Goal: Information Seeking & Learning: Learn about a topic

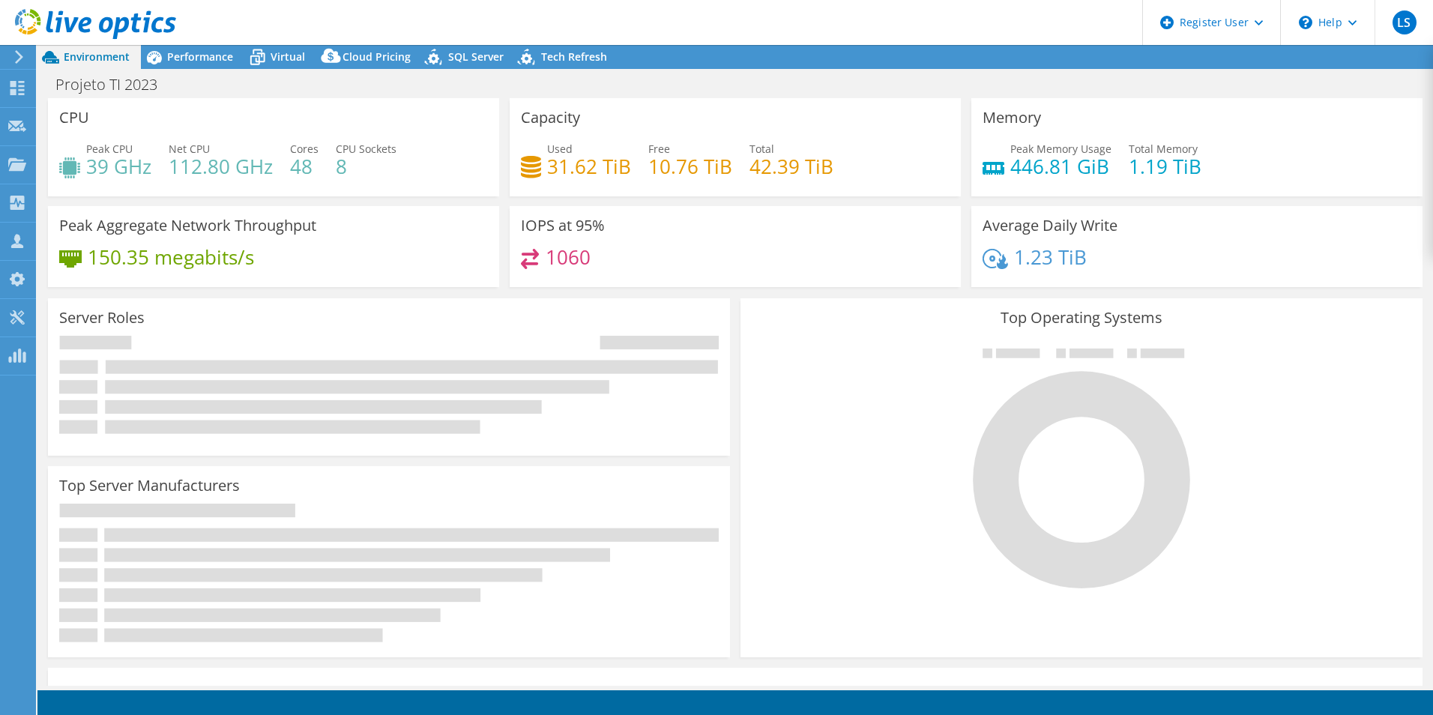
select select "SouthAmerica"
select select "USD"
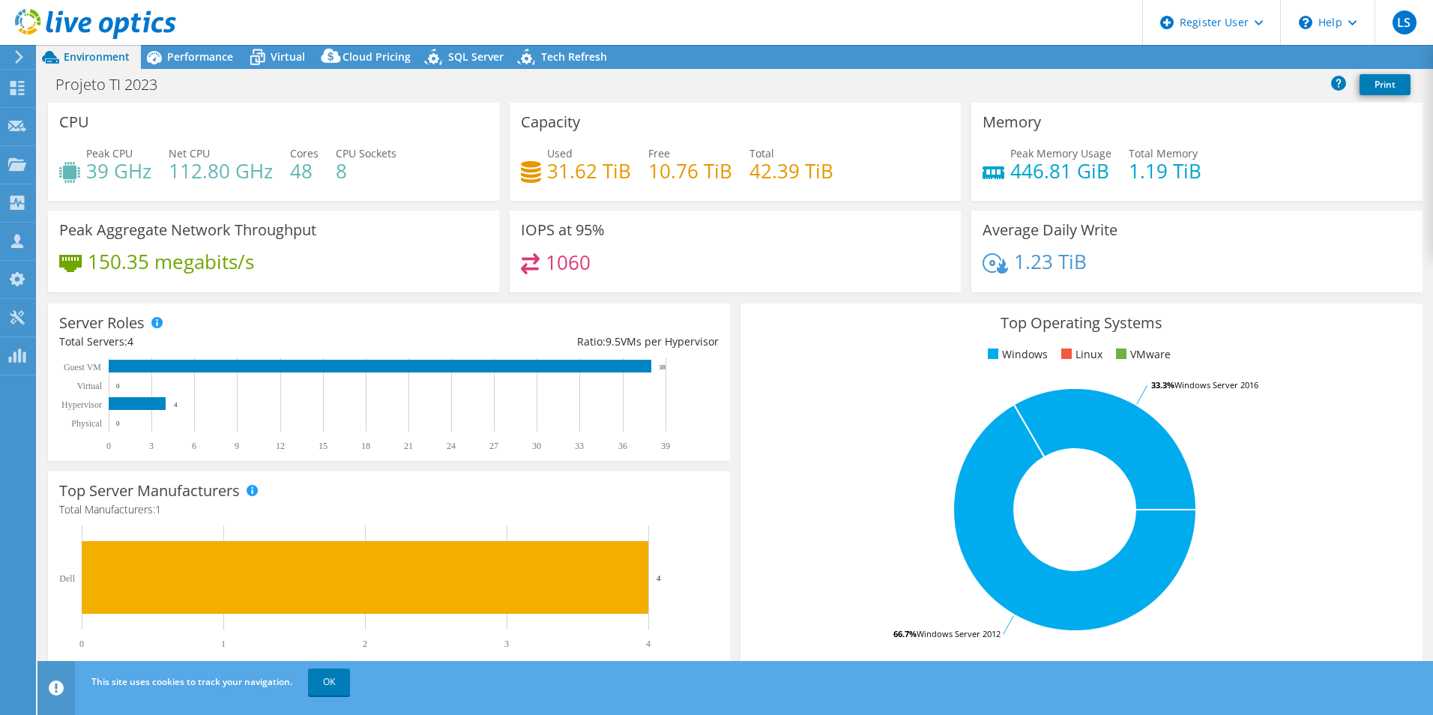
click at [103, 39] on icon at bounding box center [95, 24] width 161 height 31
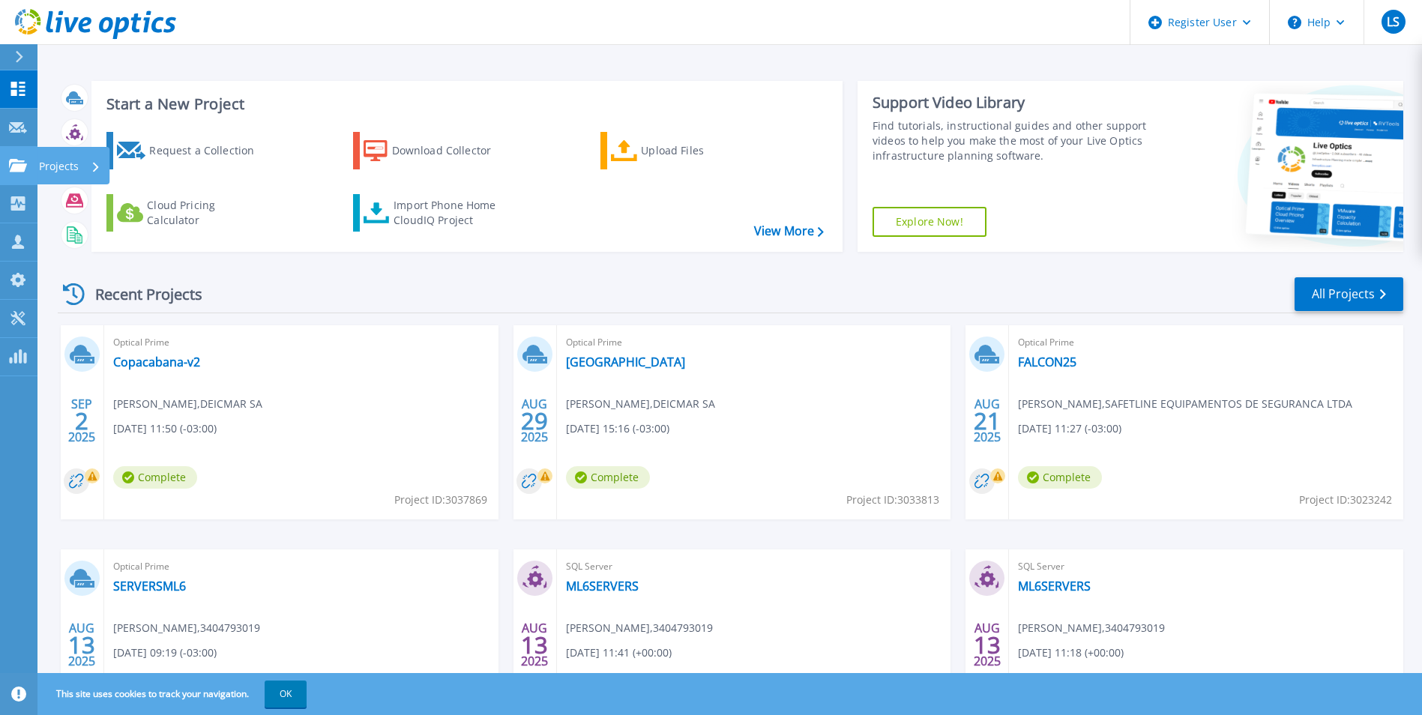
click at [10, 165] on icon at bounding box center [18, 165] width 18 height 13
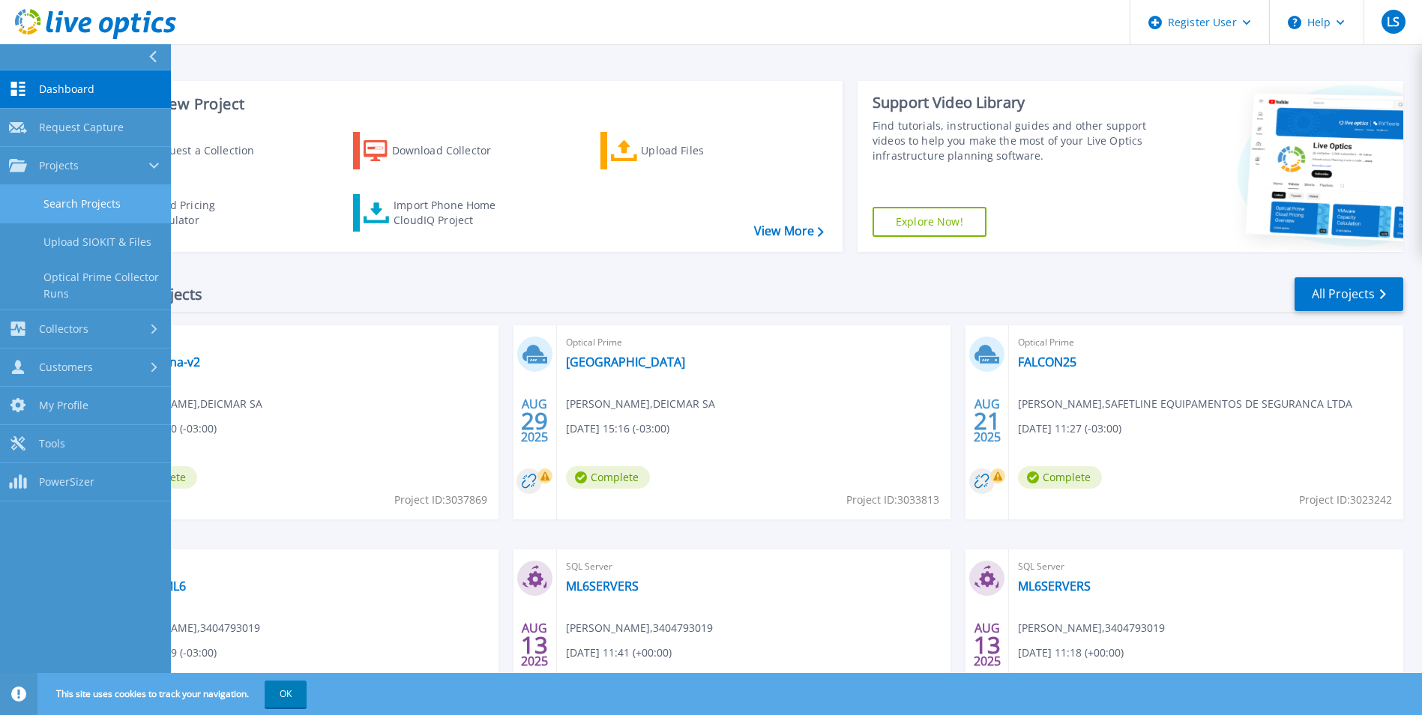
click at [88, 207] on link "Search Projects" at bounding box center [85, 204] width 171 height 38
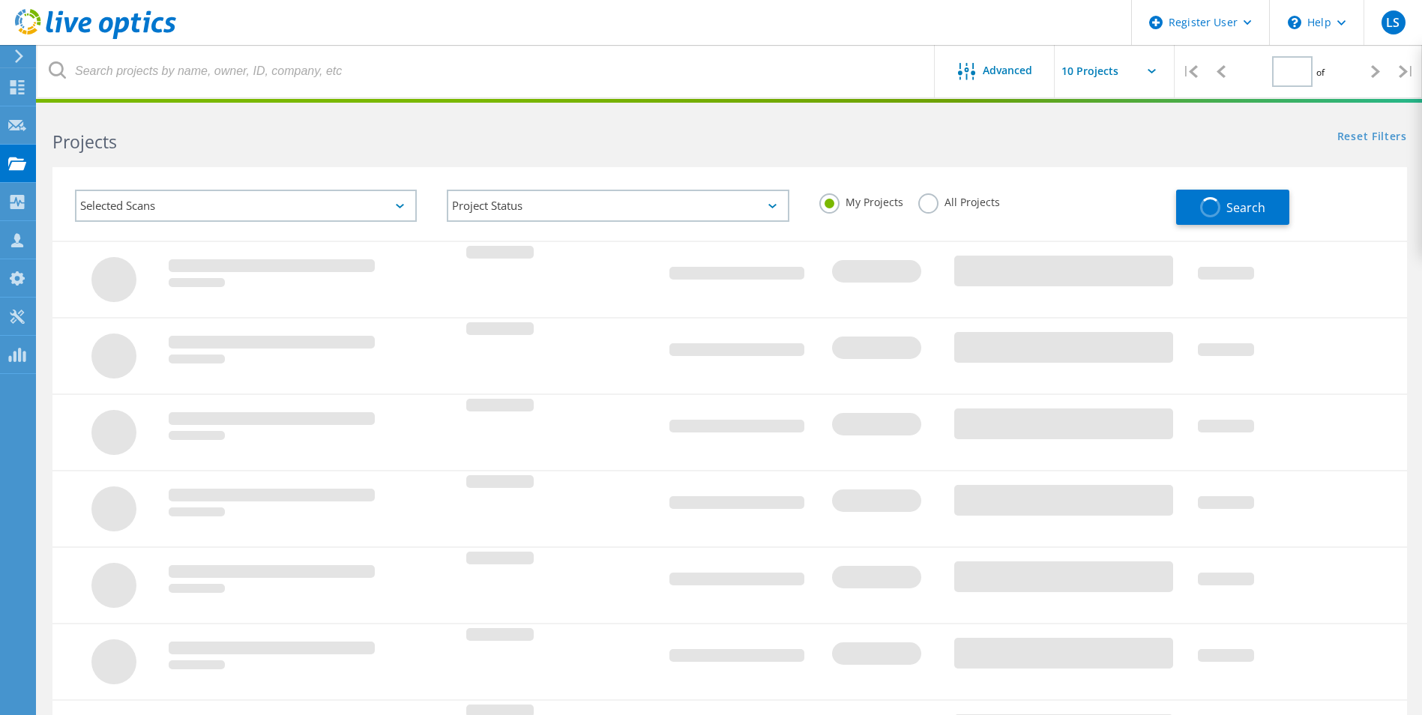
type input "1"
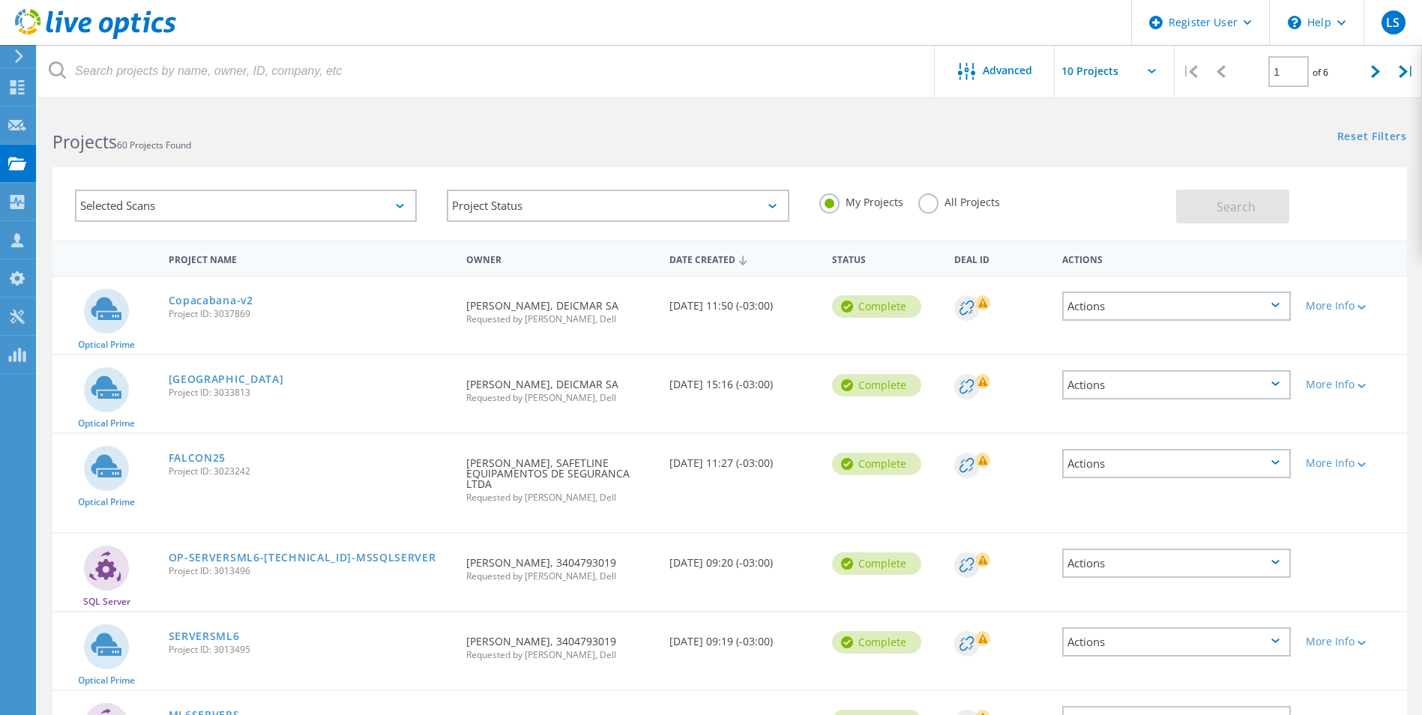
click at [933, 199] on label "All Projects" at bounding box center [959, 200] width 82 height 14
click at [0, 0] on input "All Projects" at bounding box center [0, 0] width 0 height 0
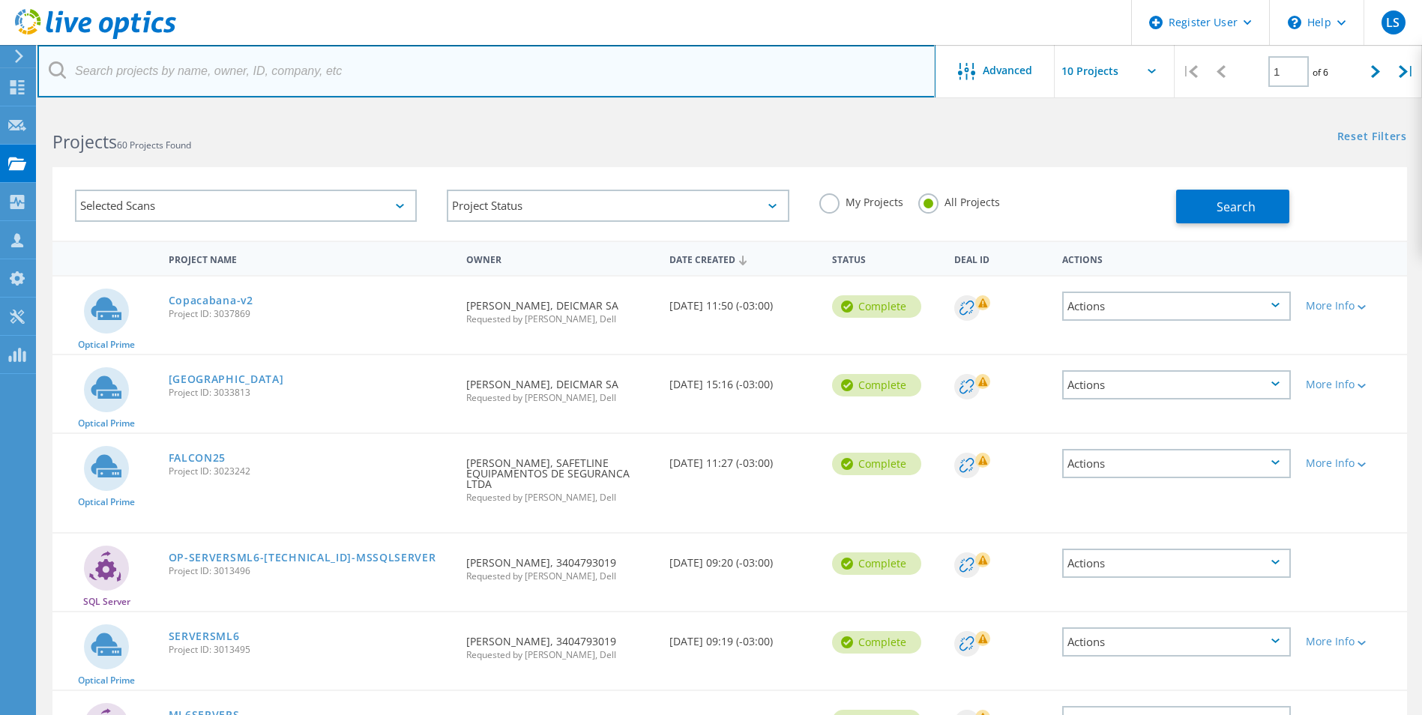
click at [274, 78] on input "text" at bounding box center [486, 71] width 898 height 52
type input "S"
type input "spiltag"
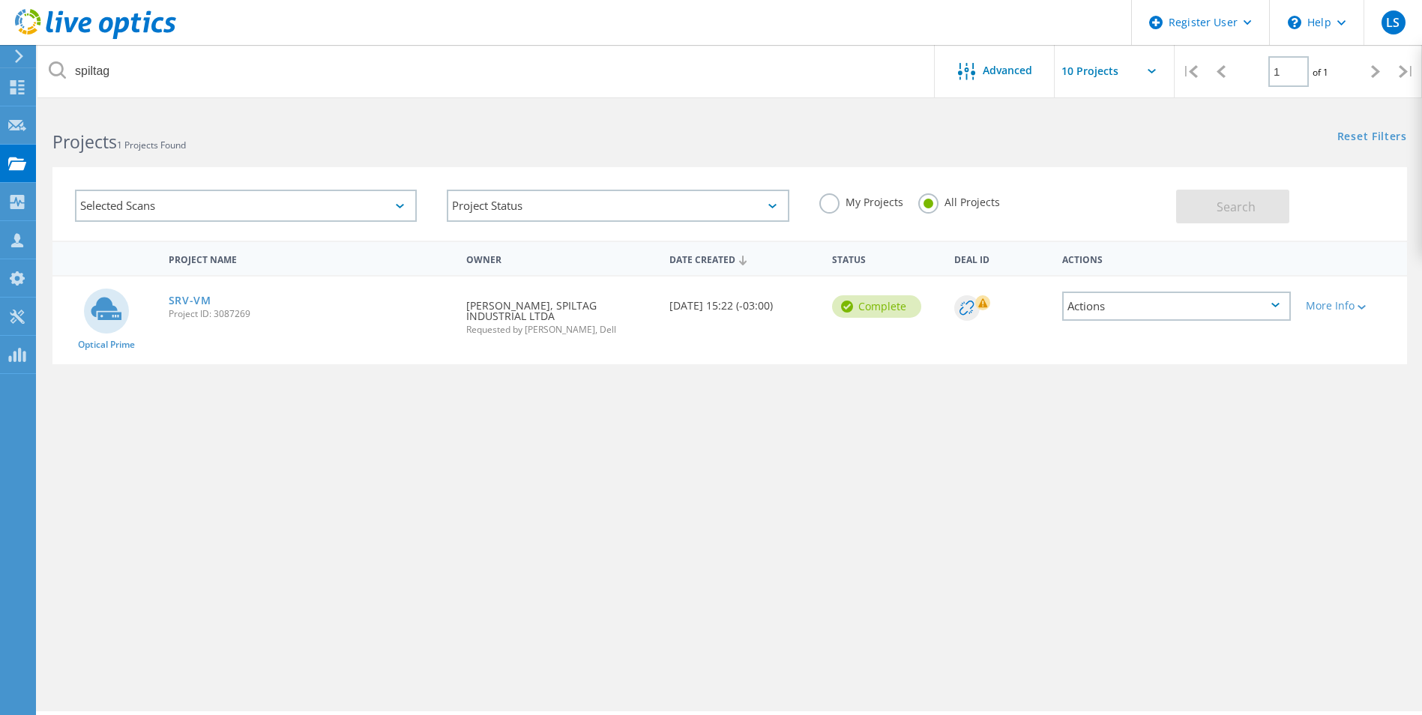
click at [491, 478] on div "Project Name Owner Date Created Status Deal Id Actions Optical Prime SRV-VM Pro…" at bounding box center [729, 436] width 1354 height 390
click at [196, 297] on link "SRV-VM" at bounding box center [190, 300] width 43 height 10
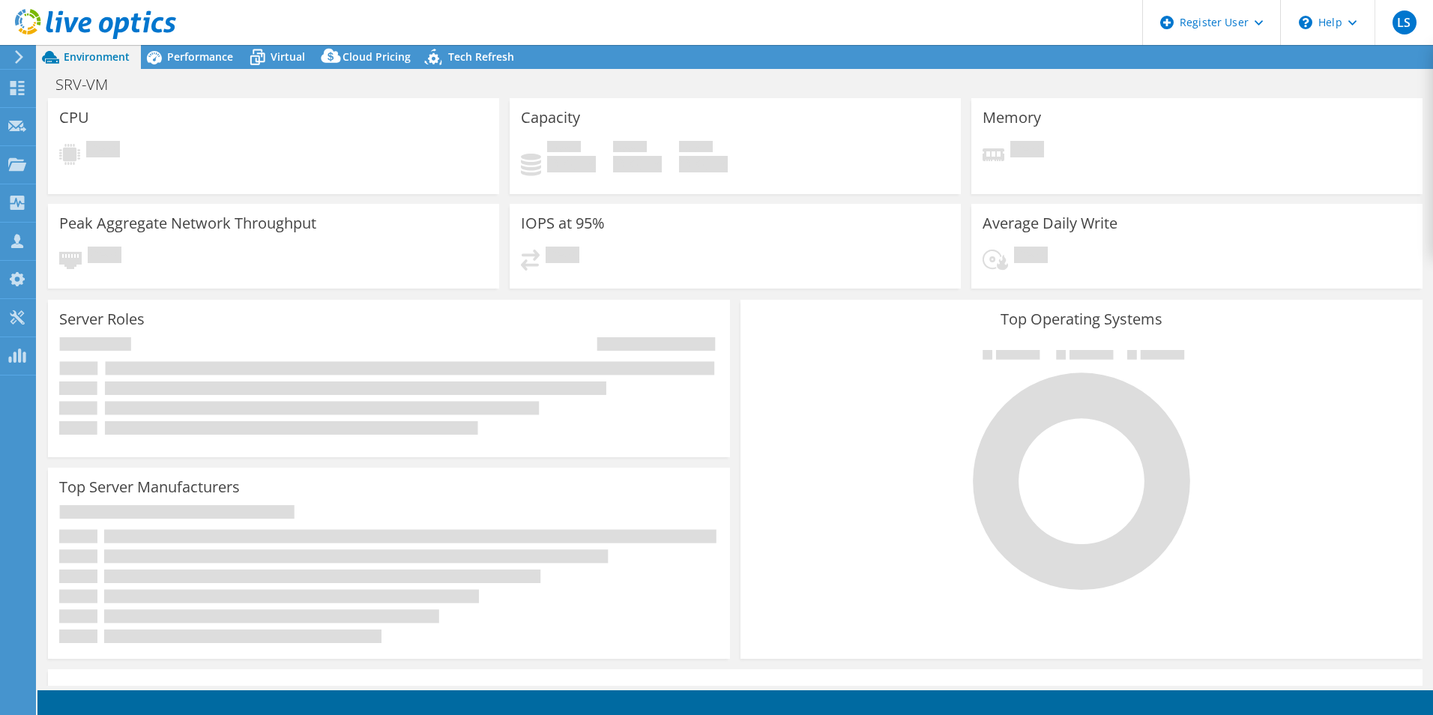
select select "USD"
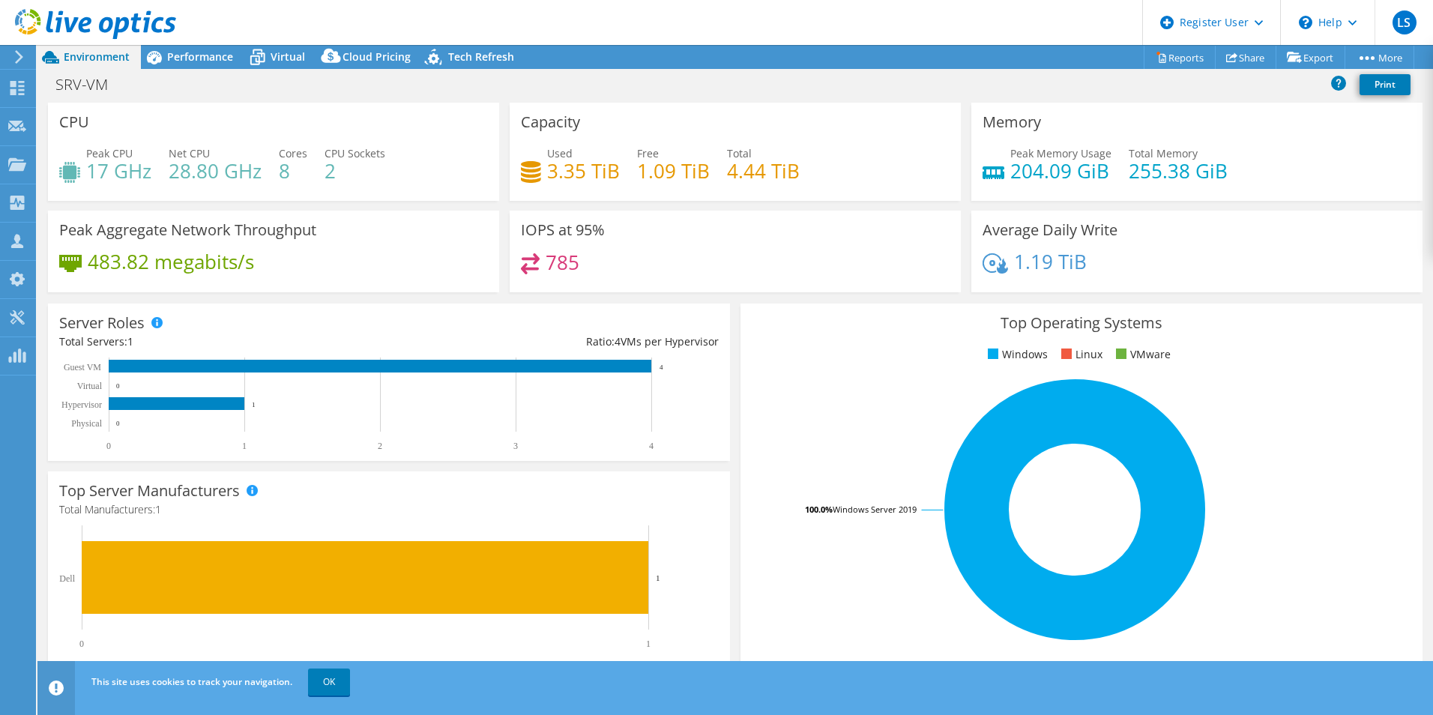
click at [349, 101] on div "SRV-VM Print" at bounding box center [735, 86] width 1396 height 32
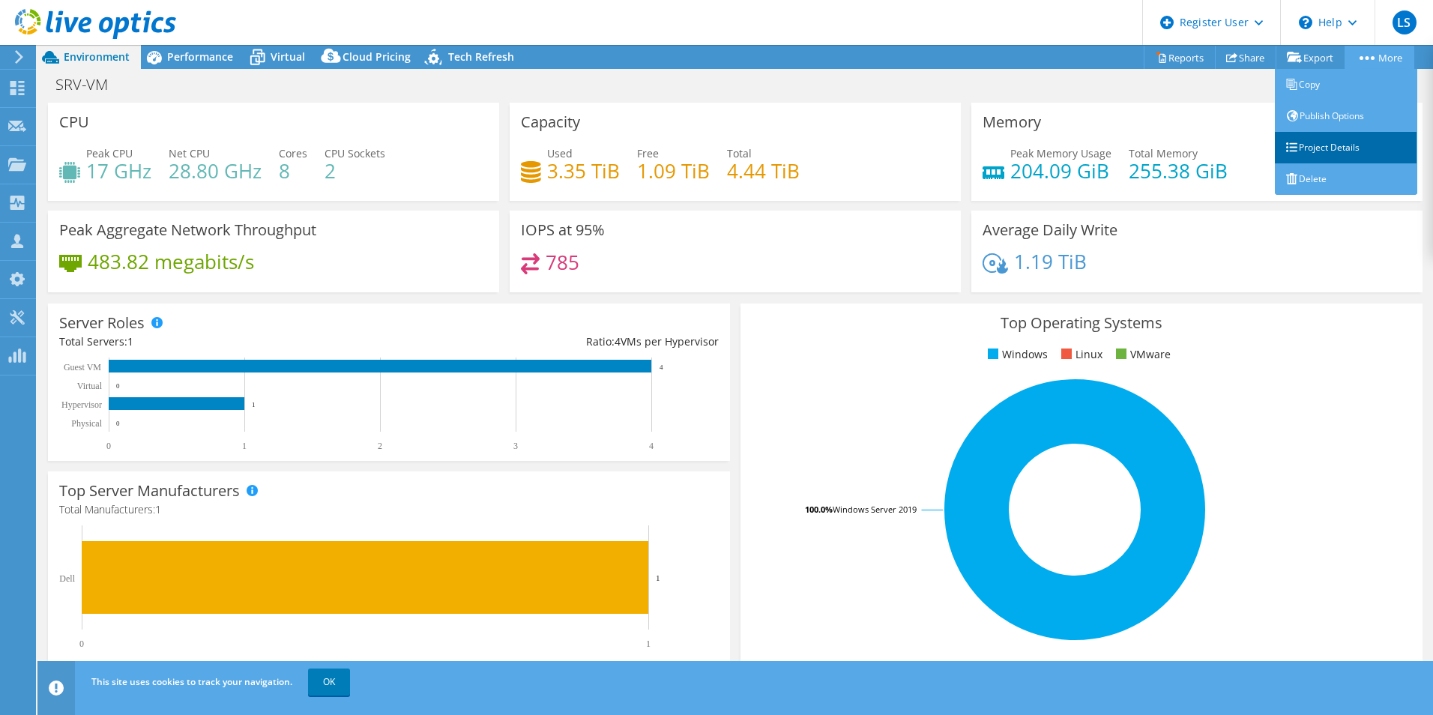
click at [1329, 157] on link "Project Details" at bounding box center [1346, 147] width 142 height 31
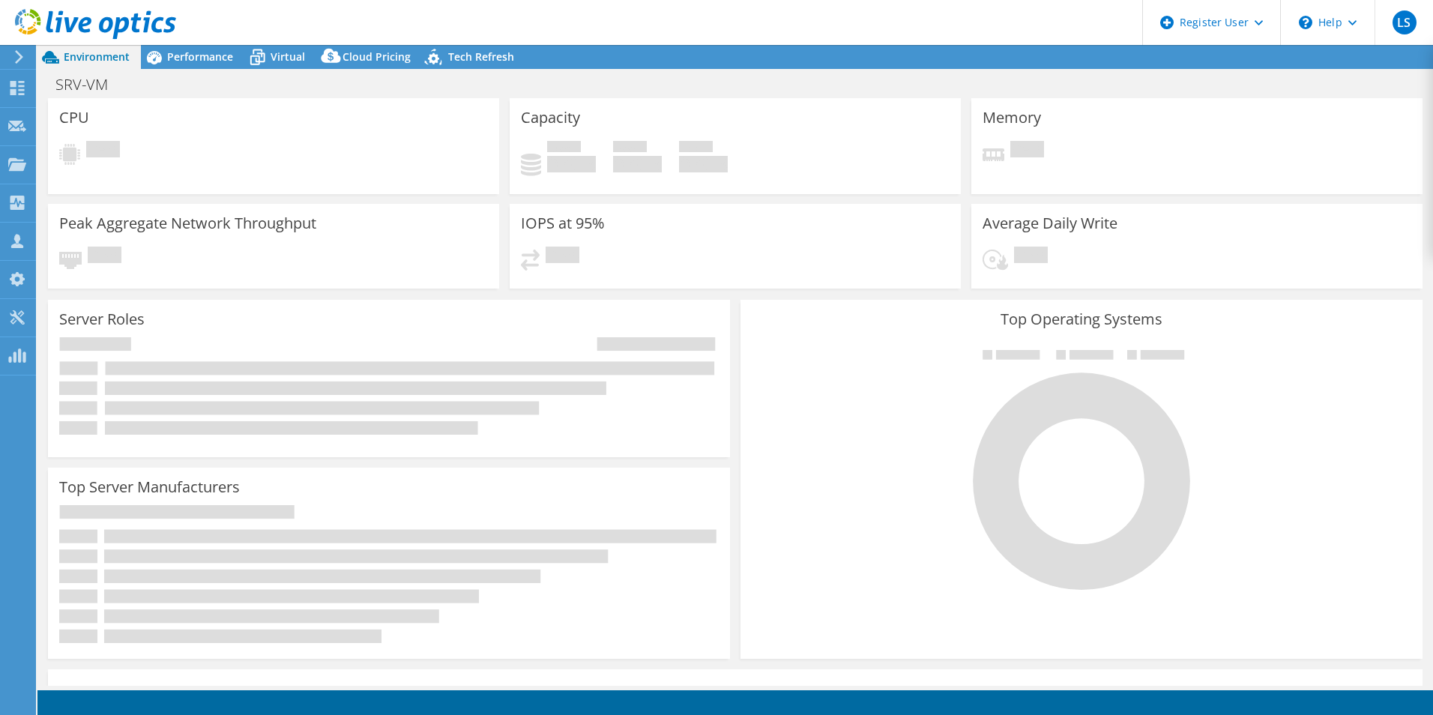
select select "USD"
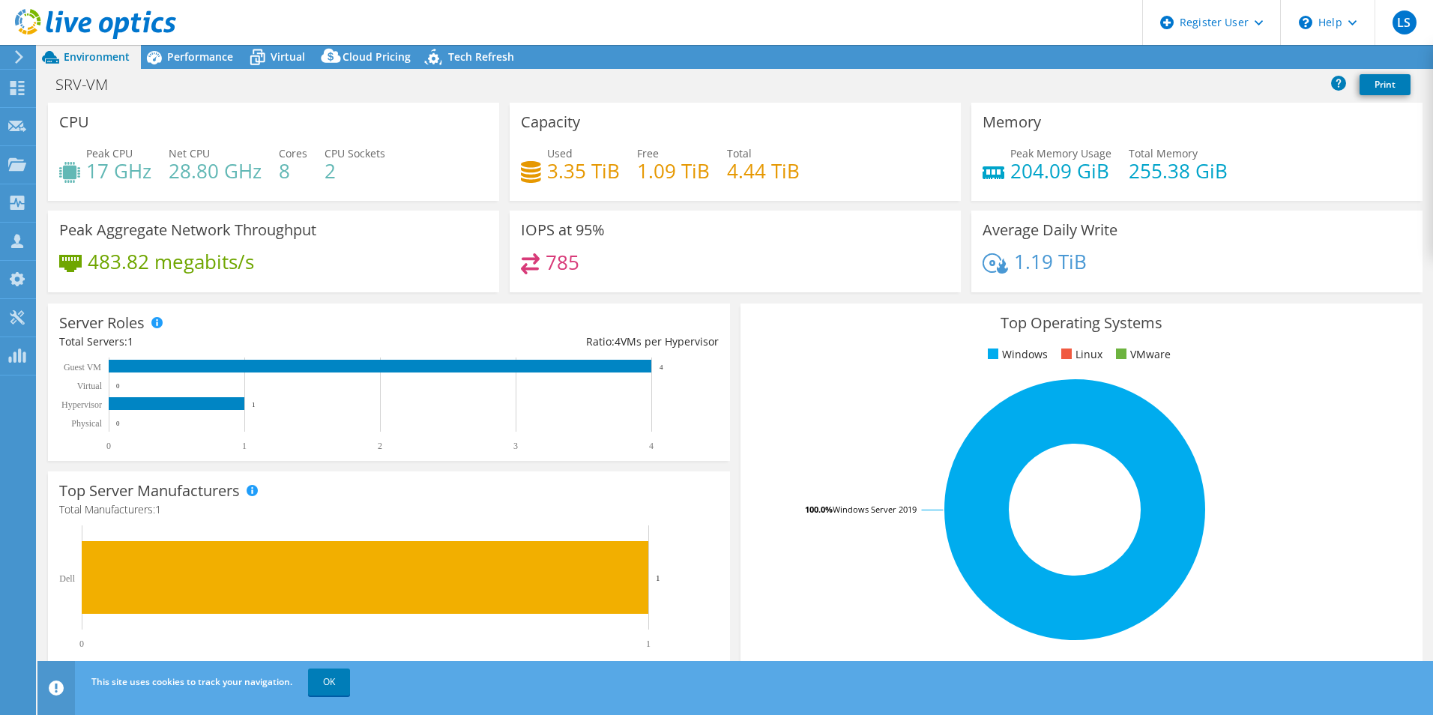
drag, startPoint x: 419, startPoint y: 140, endPoint x: 440, endPoint y: 169, distance: 36.0
click at [420, 140] on div "CPU Peak CPU 17 GHz Net CPU 28.80 GHz Cores 8 CPU Sockets 2" at bounding box center [273, 152] width 451 height 98
click at [425, 154] on div "Peak CPU 17 GHz Net CPU 28.80 GHz Cores 8 CPU Sockets 2" at bounding box center [273, 169] width 429 height 49
click at [205, 55] on span "Performance" at bounding box center [200, 56] width 66 height 14
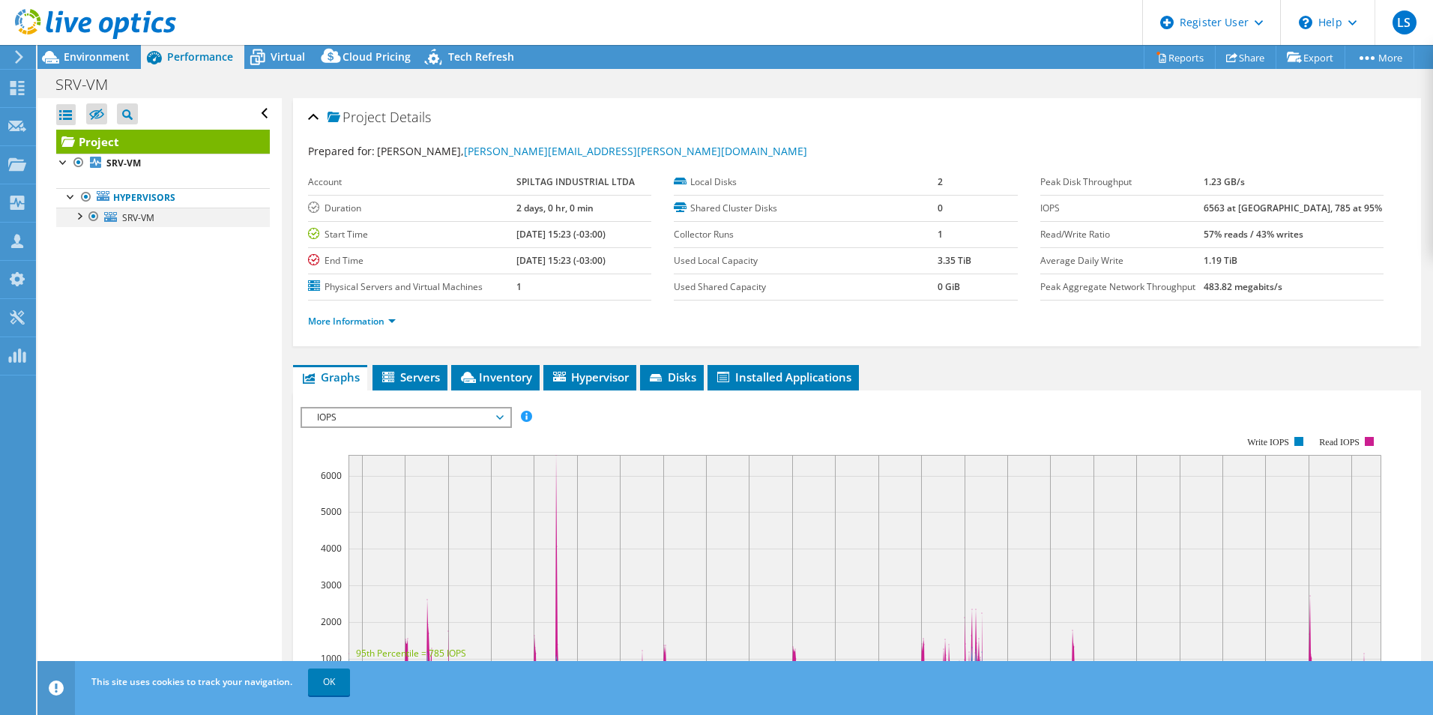
click at [81, 220] on div at bounding box center [78, 215] width 15 height 15
click at [151, 224] on link "SRV-VM" at bounding box center [163, 217] width 214 height 19
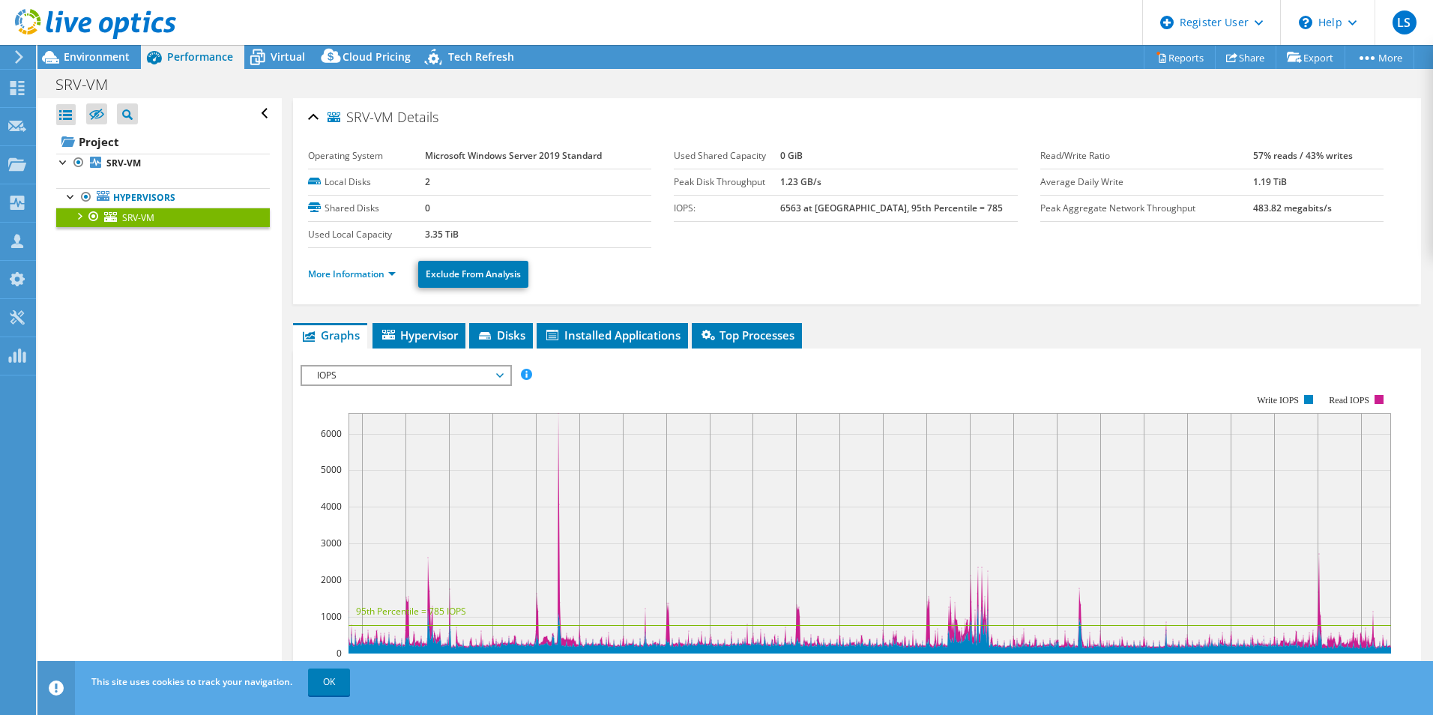
click at [509, 383] on span "IOPS" at bounding box center [406, 376] width 208 height 18
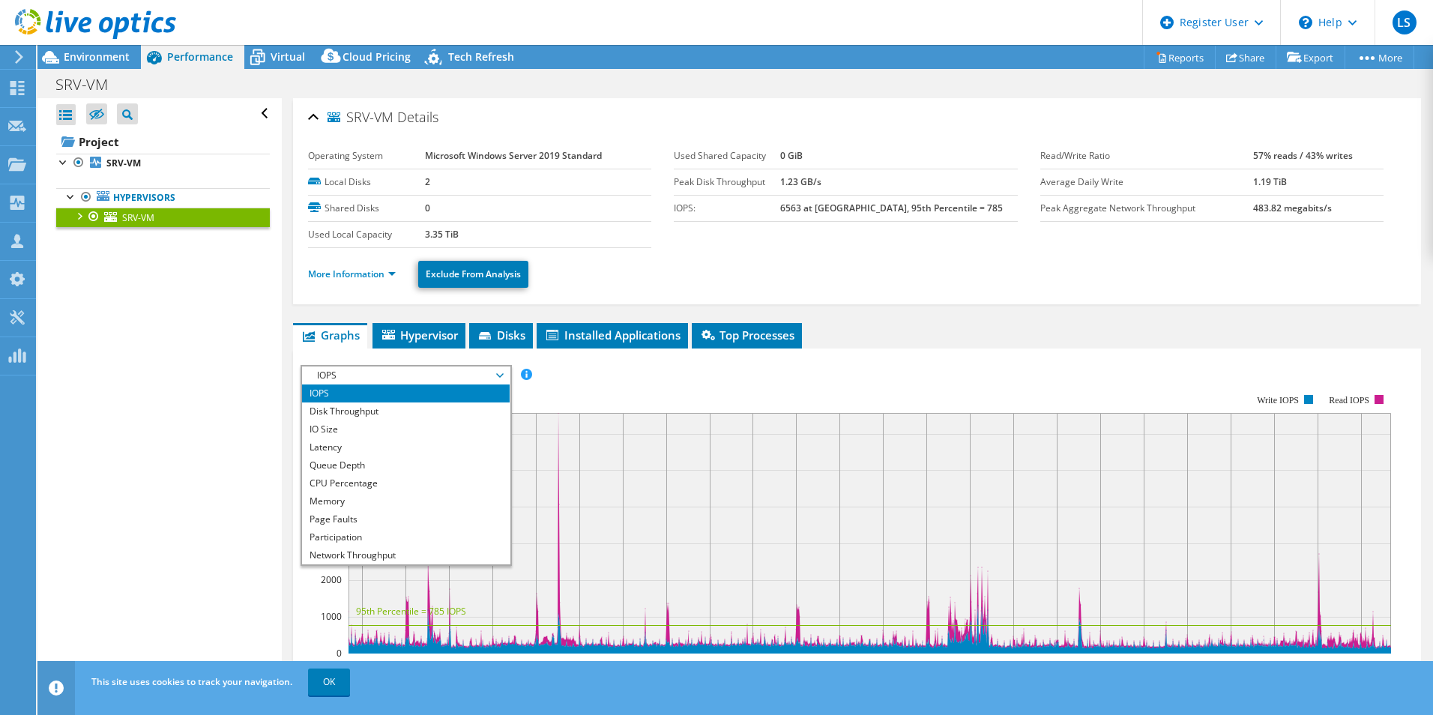
drag, startPoint x: 633, startPoint y: 379, endPoint x: 534, endPoint y: 398, distance: 100.1
click at [633, 379] on rect at bounding box center [846, 524] width 1091 height 300
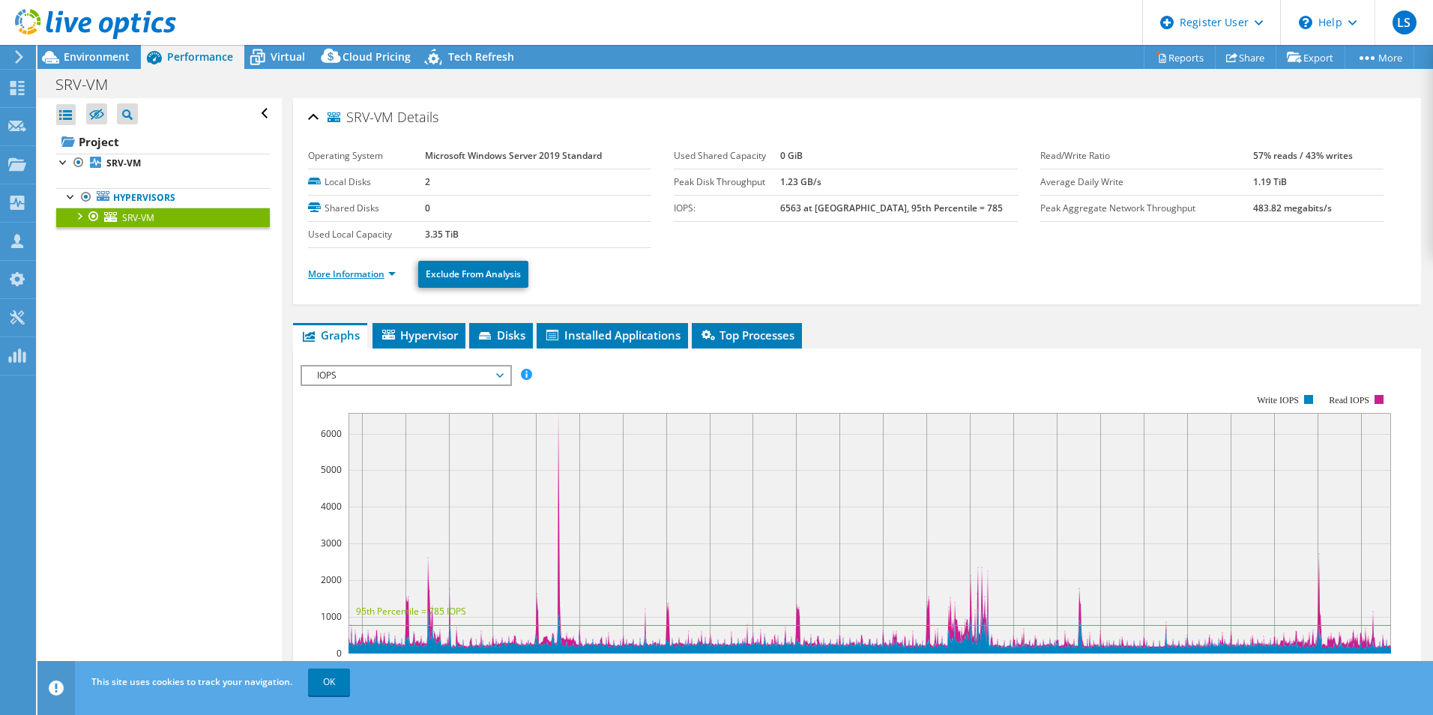
click at [359, 273] on link "More Information" at bounding box center [352, 274] width 88 height 13
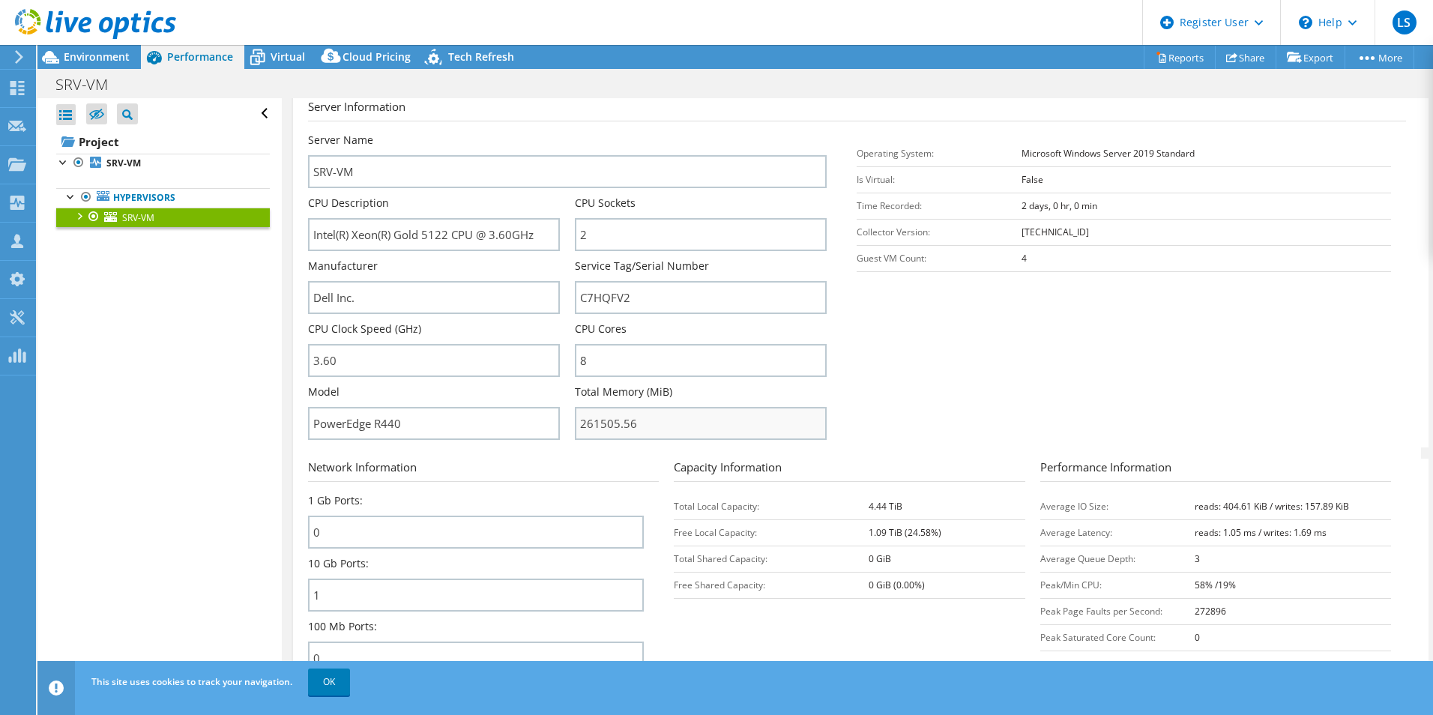
scroll to position [225, 0]
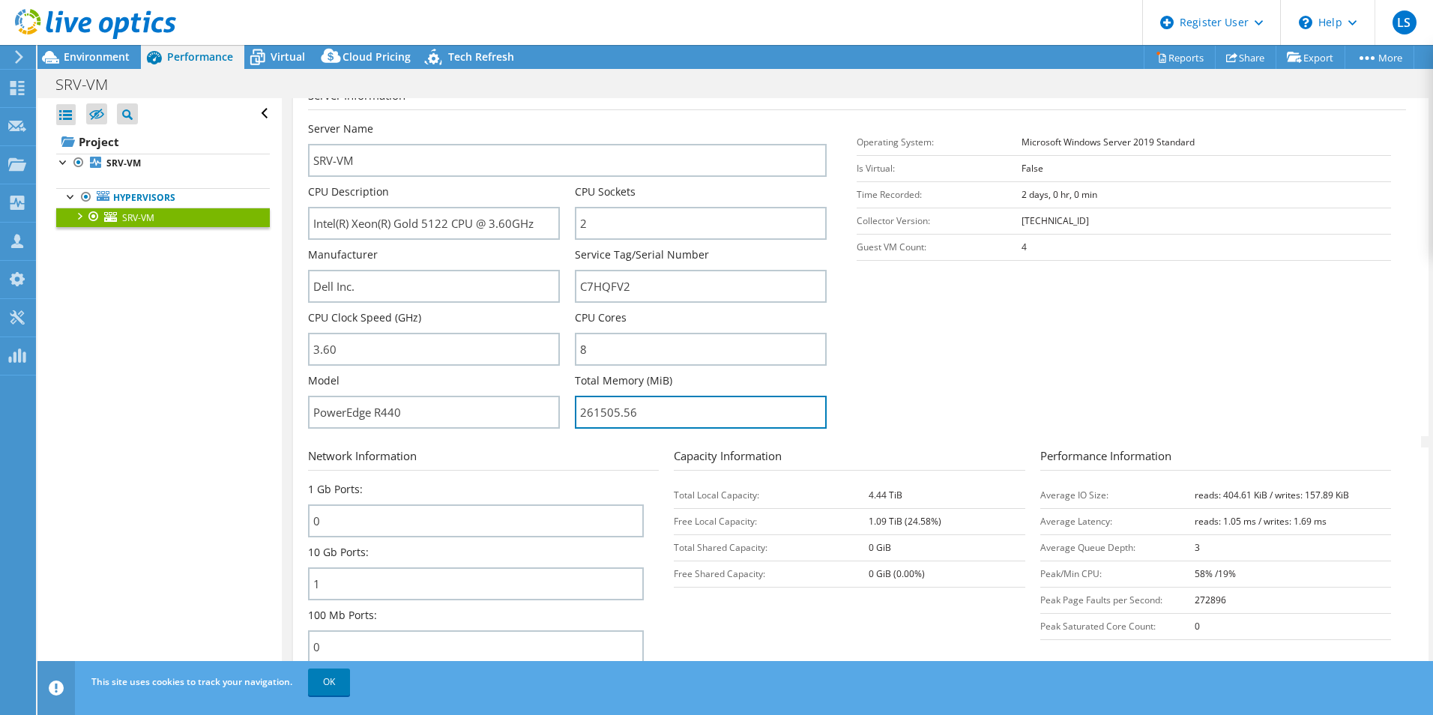
drag, startPoint x: 683, startPoint y: 410, endPoint x: 561, endPoint y: 409, distance: 122.2
click at [561, 121] on div "Server Name SRV-VM CPU Description Intel(R) Xeon(R) Gold 5122 CPU @ 3.60GHz CPU…" at bounding box center [575, 121] width 534 height 0
click at [131, 428] on div "Open All Close All Hide Excluded Nodes Project Tree Filter" at bounding box center [159, 392] width 244 height 588
drag, startPoint x: 131, startPoint y: 428, endPoint x: 1057, endPoint y: 400, distance: 926.2
click at [1055, 389] on section "Server Information Server Name SRV-VM CPU Description Intel(R) Xeon(R) Gold 512…" at bounding box center [861, 261] width 1106 height 349
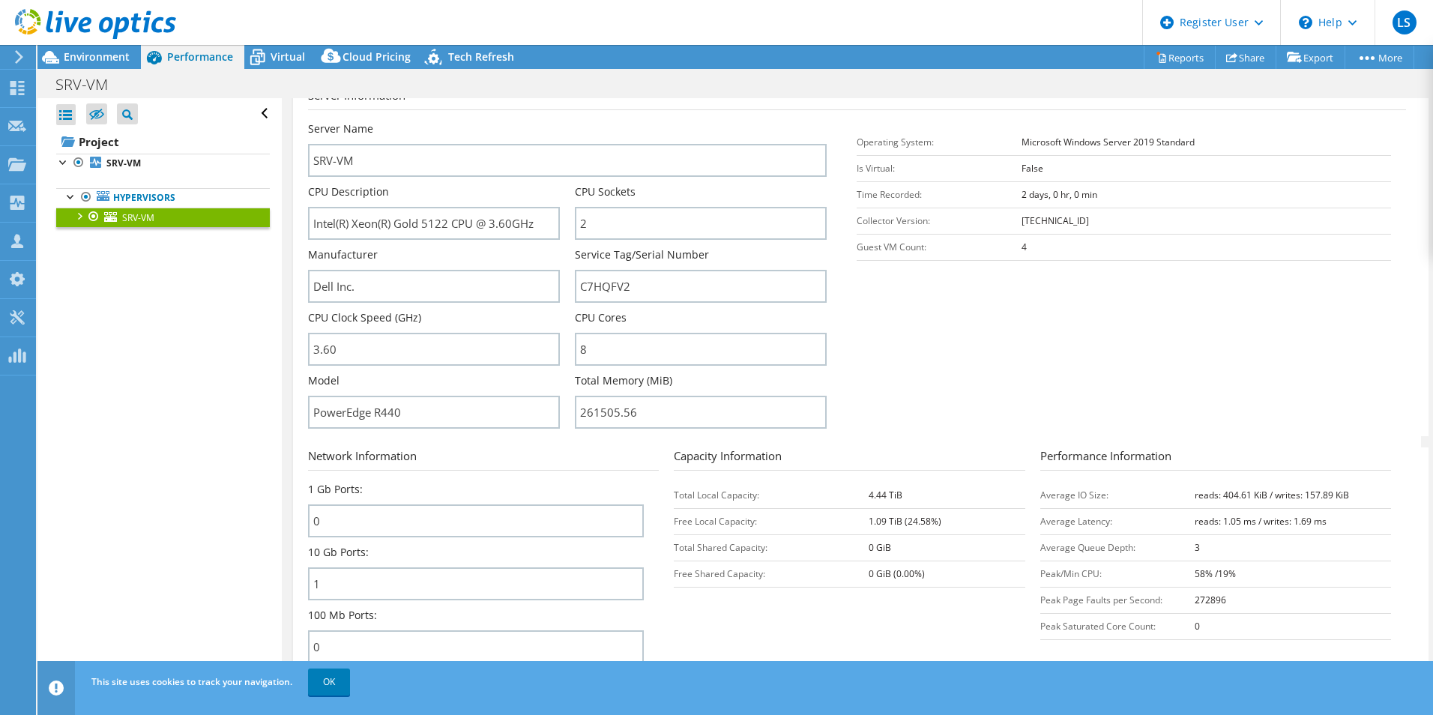
click at [1083, 368] on section "Server Information Server Name SRV-VM CPU Description Intel(R) Xeon(R) Gold 512…" at bounding box center [861, 261] width 1106 height 349
drag, startPoint x: 720, startPoint y: 414, endPoint x: 569, endPoint y: 411, distance: 150.7
click at [569, 121] on div "Server Name SRV-VM CPU Description Intel(R) Xeon(R) Gold 5122 CPU @ 3.60GHz CPU…" at bounding box center [575, 121] width 534 height 0
click at [1064, 383] on section "Server Information Server Name SRV-VM CPU Description Intel(R) Xeon(R) Gold 512…" at bounding box center [861, 261] width 1106 height 349
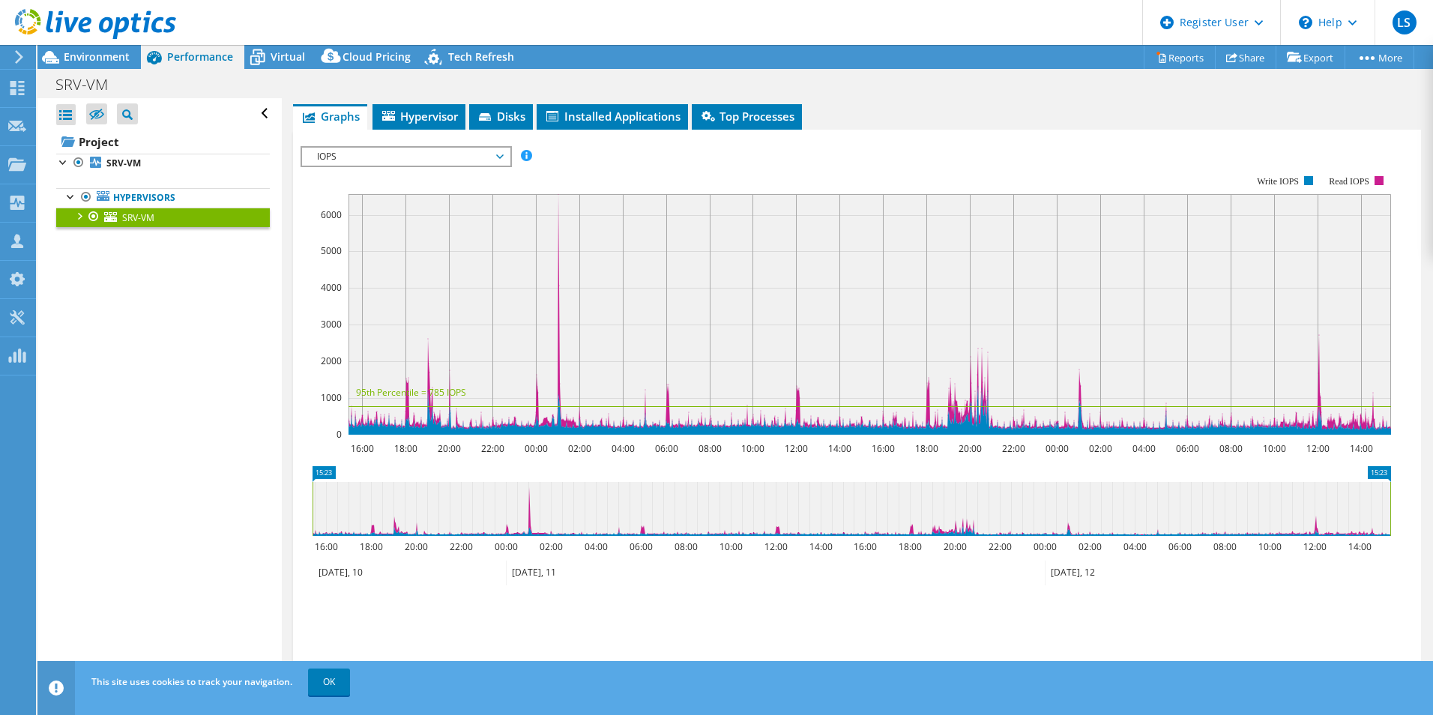
scroll to position [899, 0]
click at [497, 153] on span "IOPS" at bounding box center [406, 156] width 193 height 18
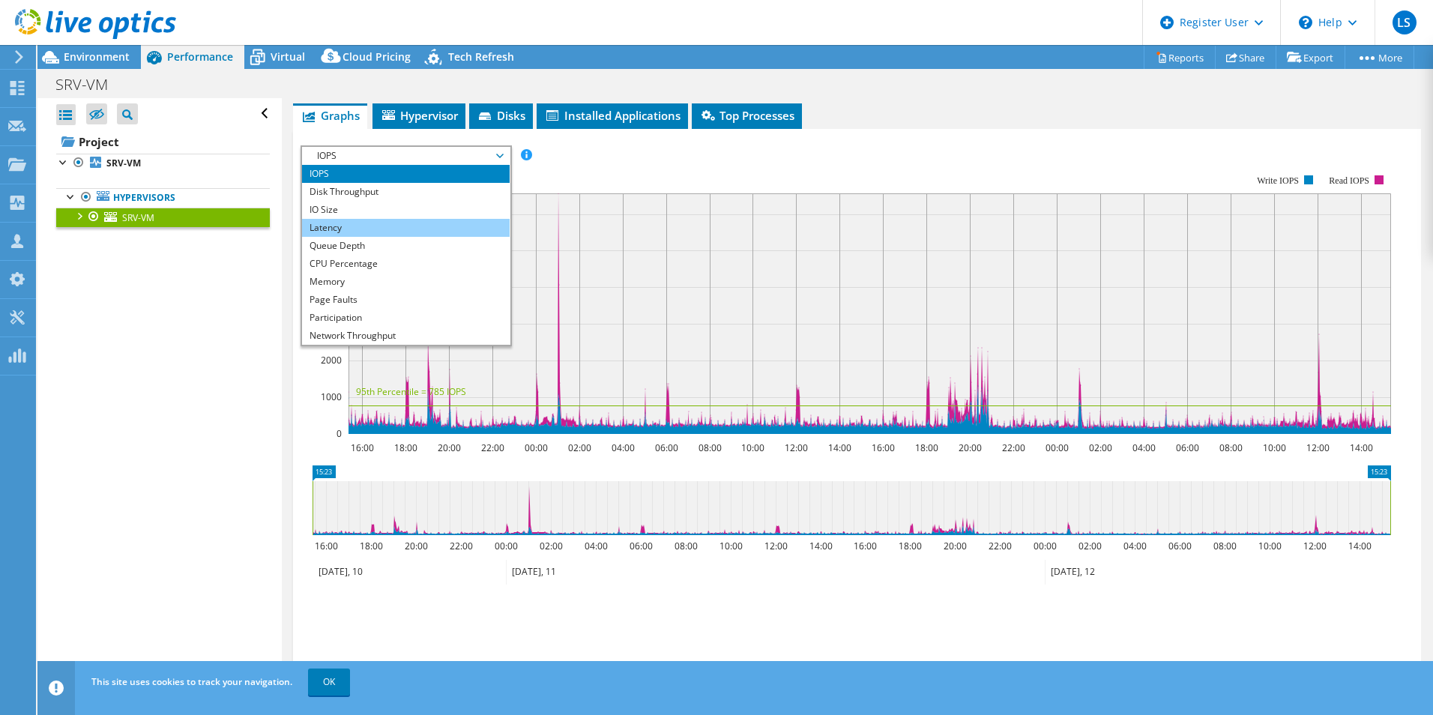
click at [388, 230] on li "Latency" at bounding box center [406, 228] width 208 height 18
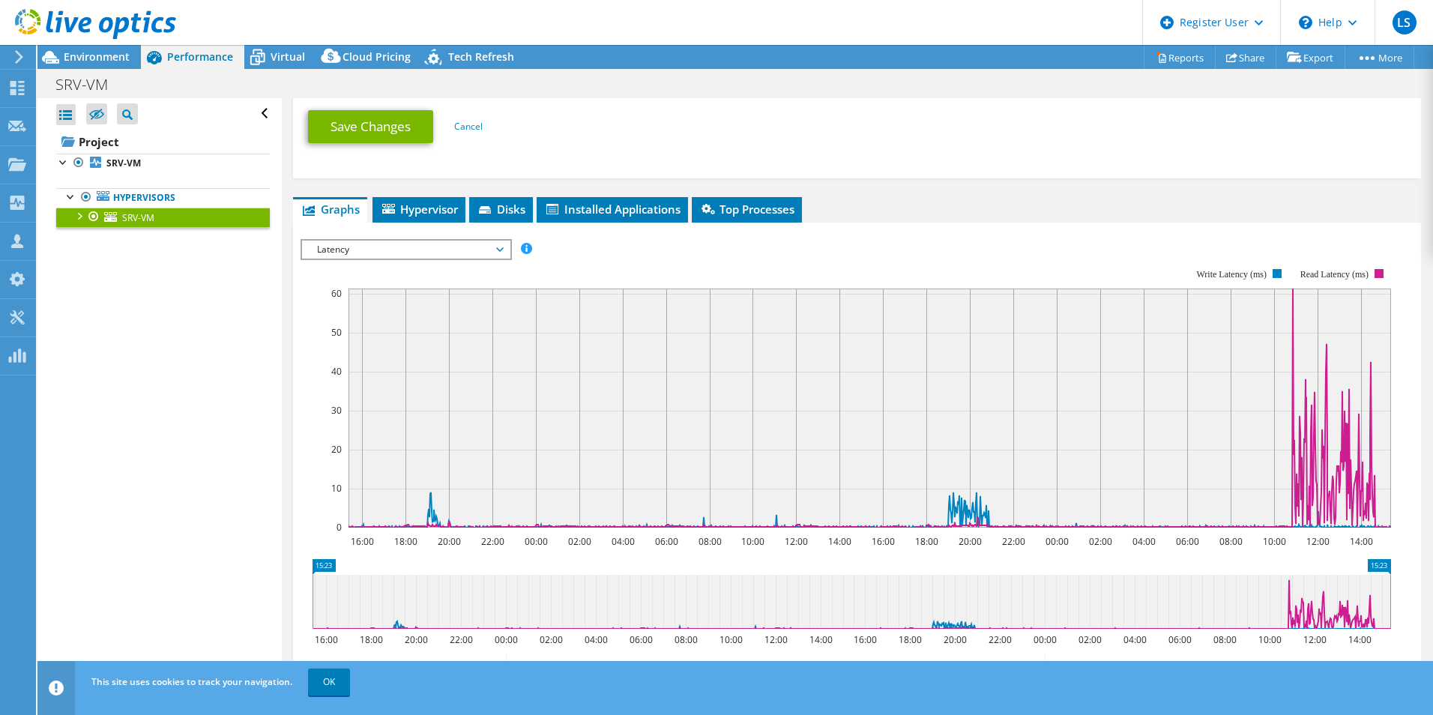
scroll to position [825, 0]
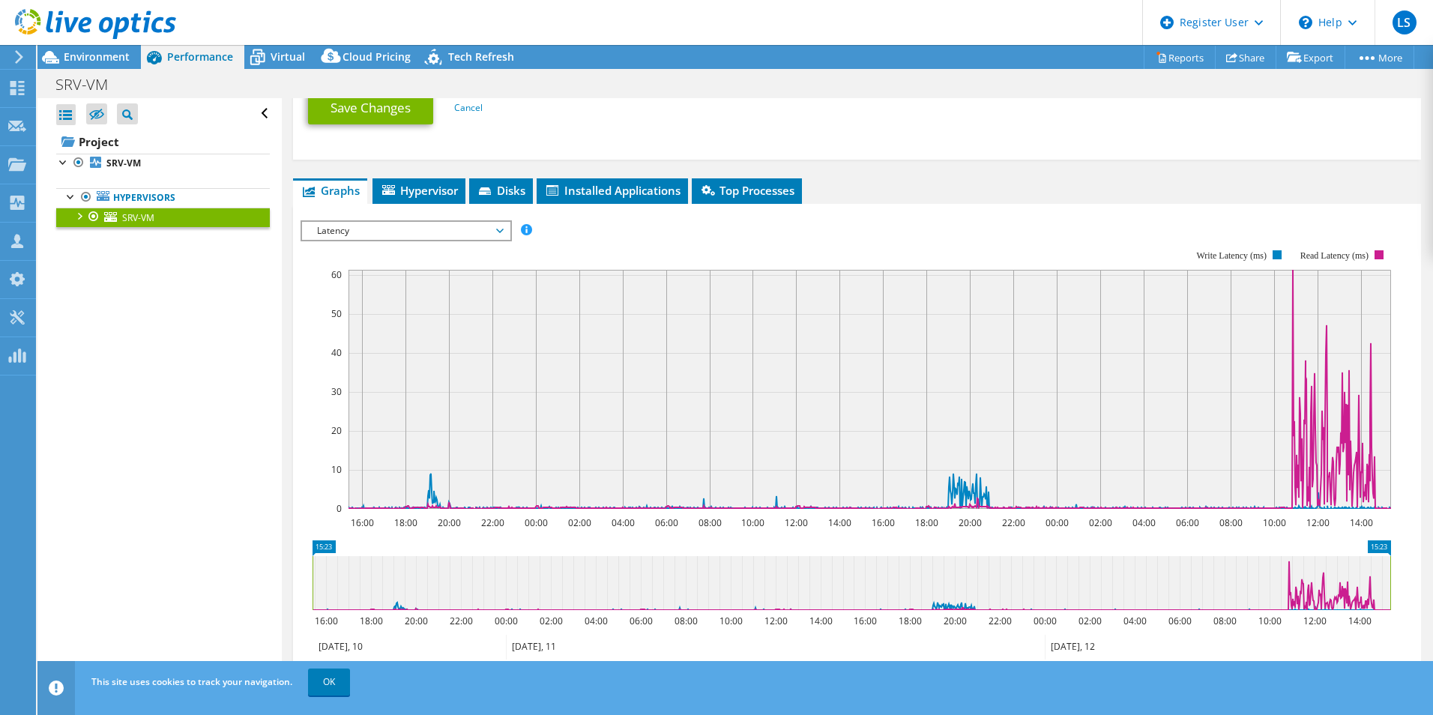
click at [488, 228] on span "Latency" at bounding box center [406, 231] width 193 height 18
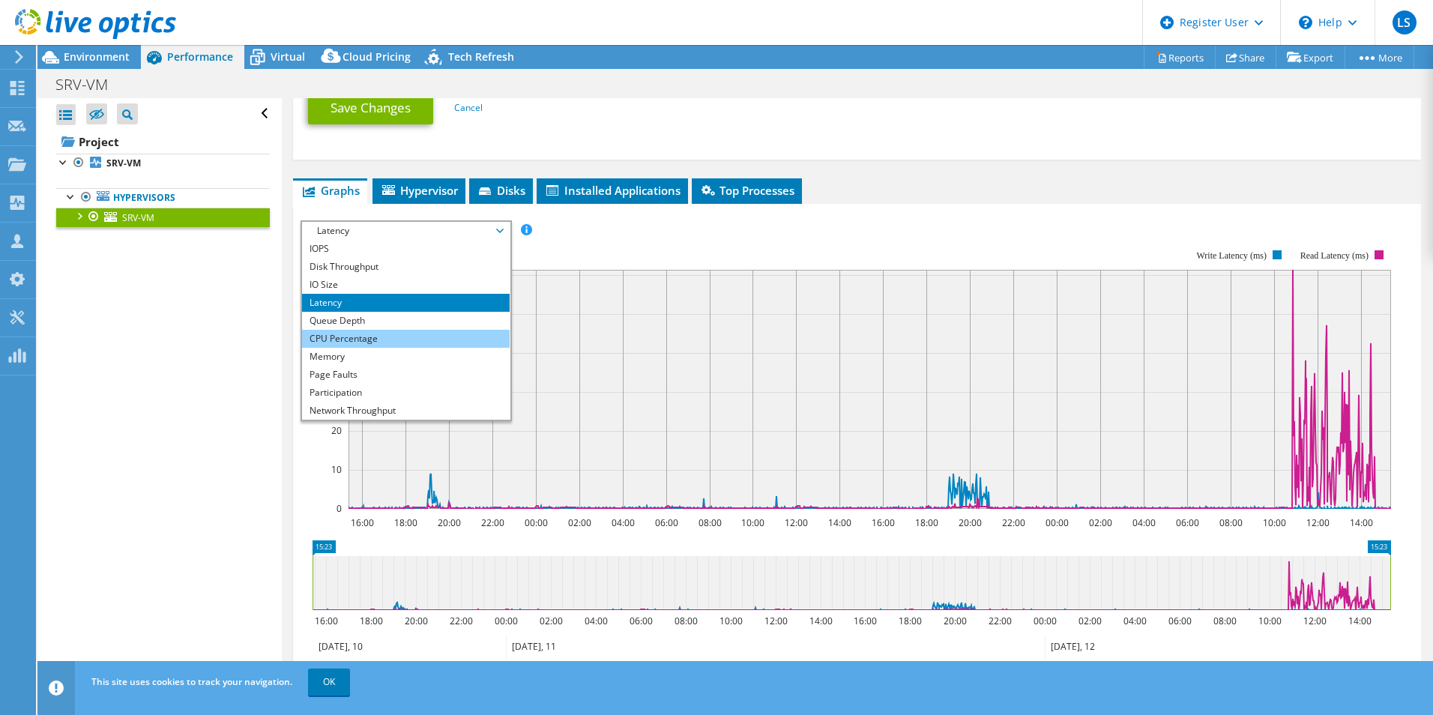
click at [378, 330] on li "CPU Percentage" at bounding box center [406, 339] width 208 height 18
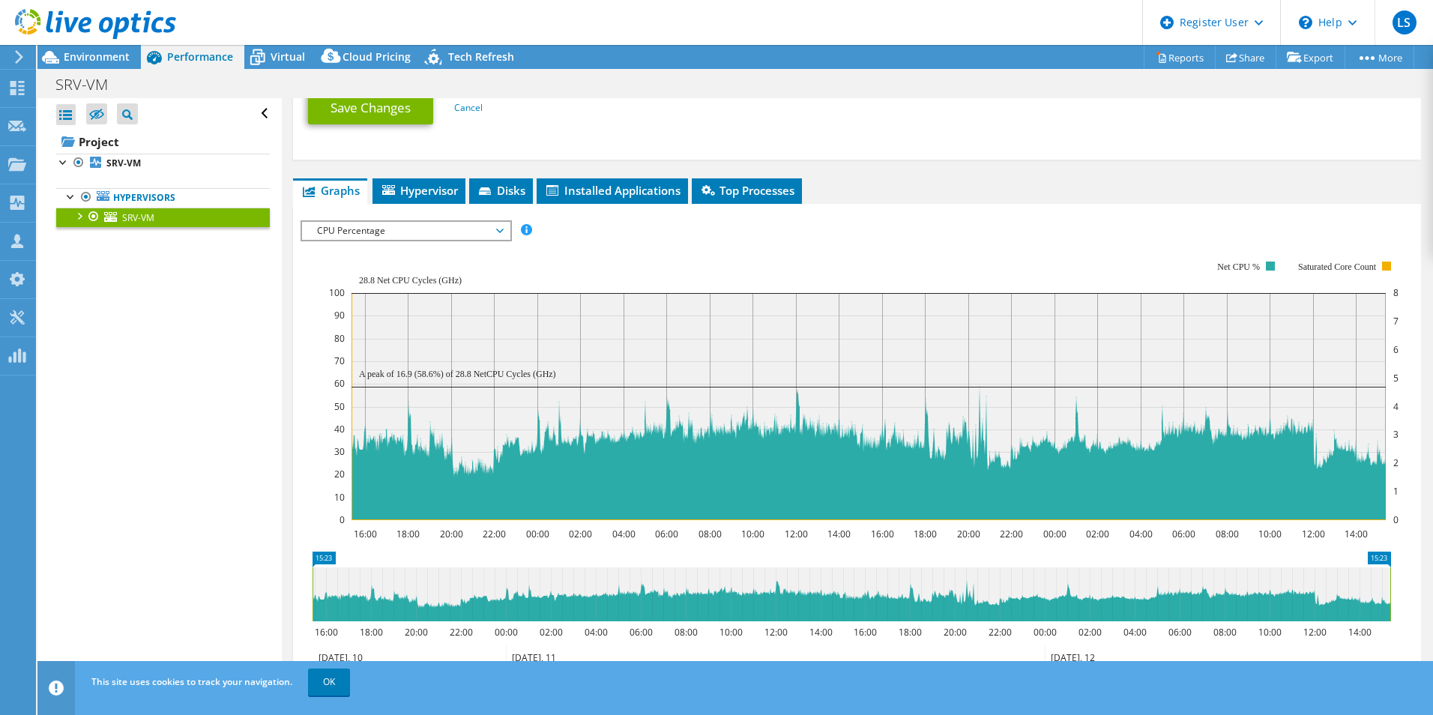
click at [687, 248] on rect at bounding box center [864, 391] width 1070 height 300
click at [493, 235] on span "CPU Percentage" at bounding box center [406, 231] width 193 height 18
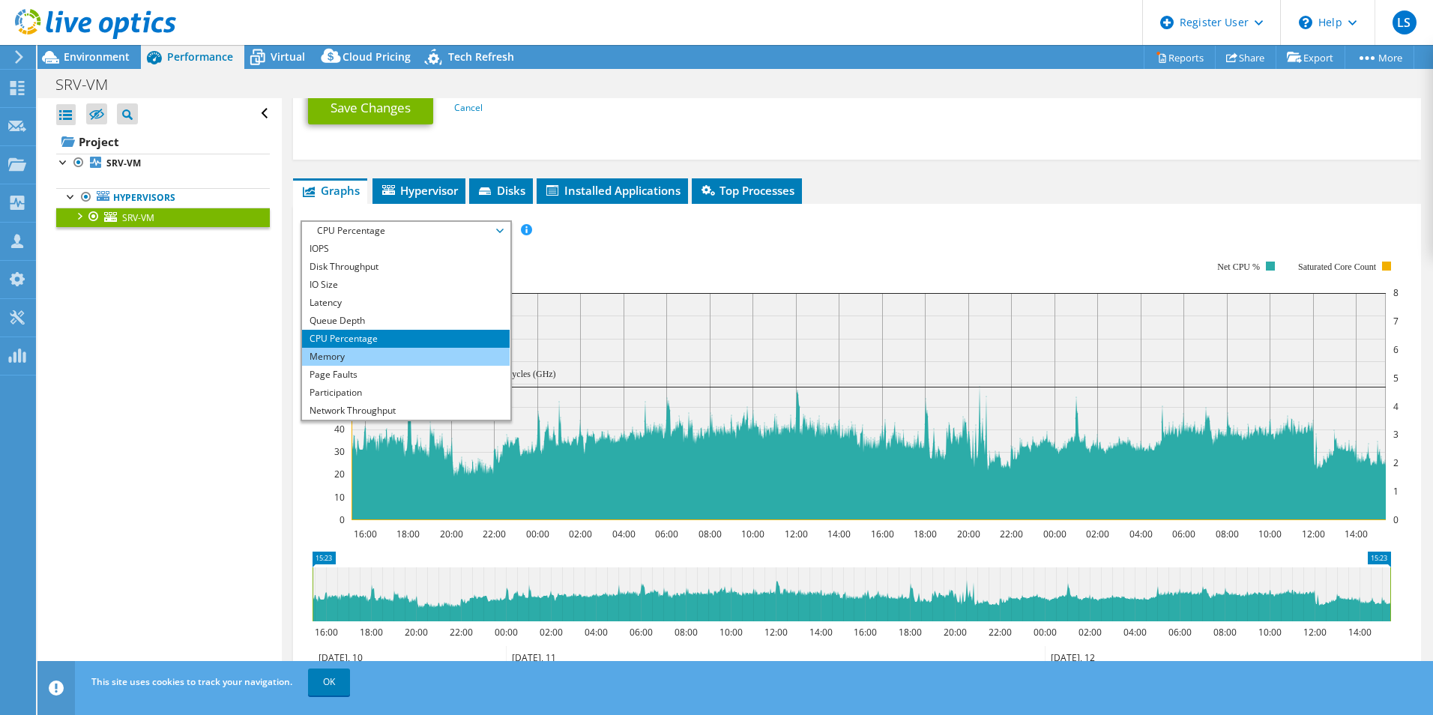
click at [370, 352] on li "Memory" at bounding box center [406, 357] width 208 height 18
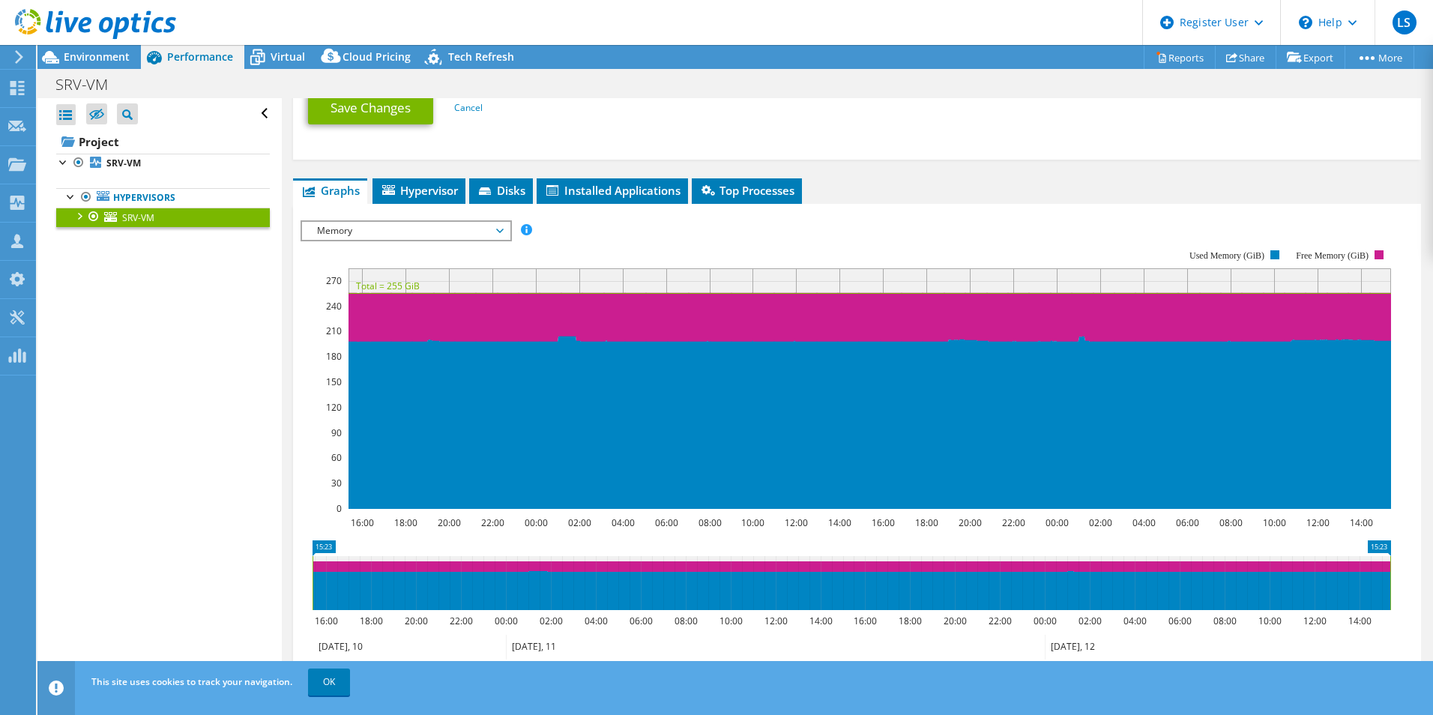
click at [488, 236] on span "Memory" at bounding box center [406, 231] width 193 height 18
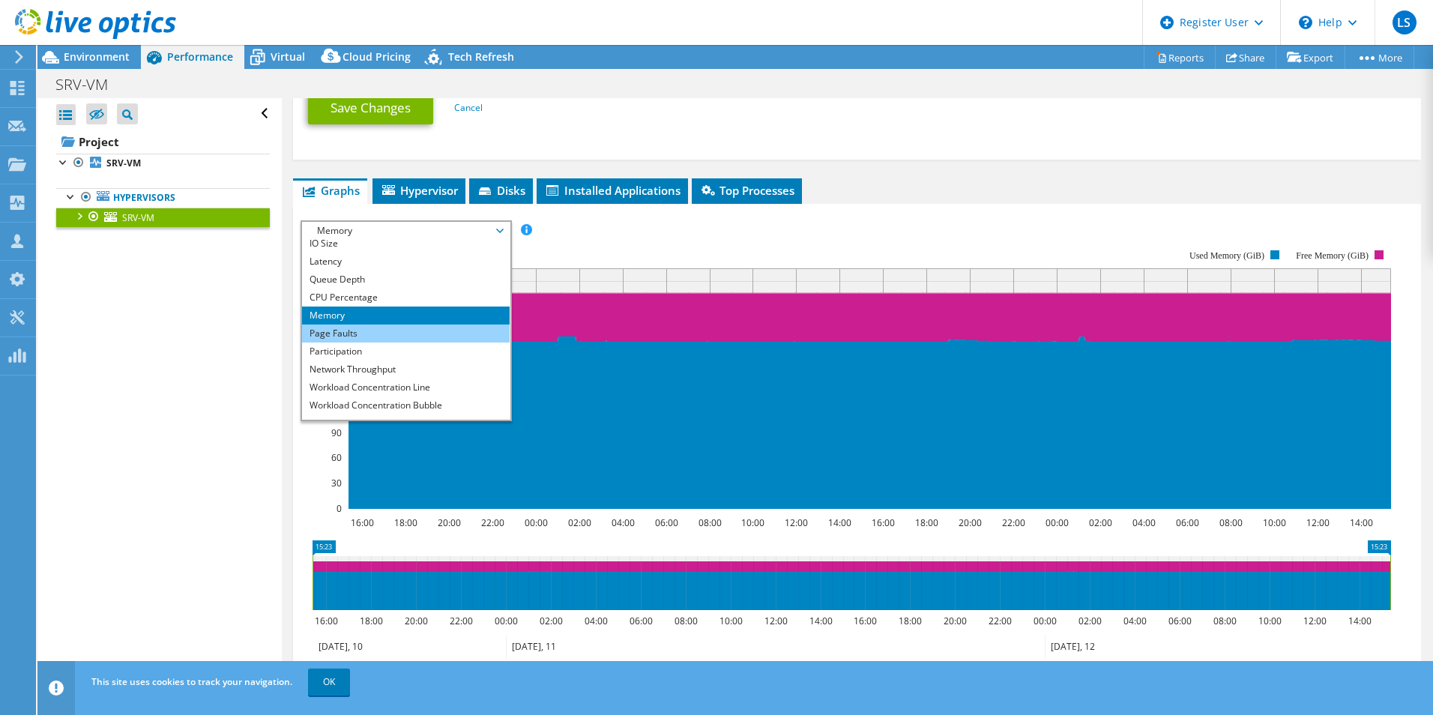
scroll to position [54, 0]
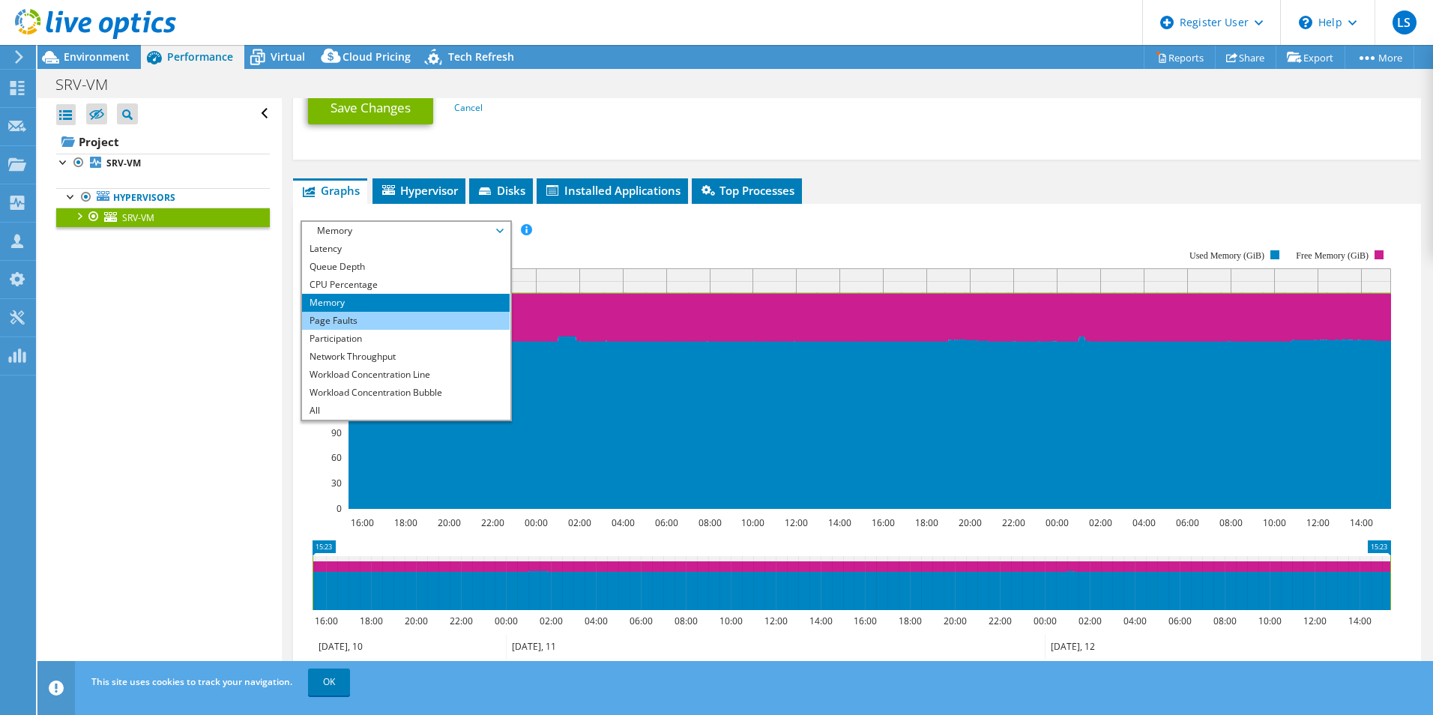
click at [398, 317] on li "Page Faults" at bounding box center [406, 321] width 208 height 18
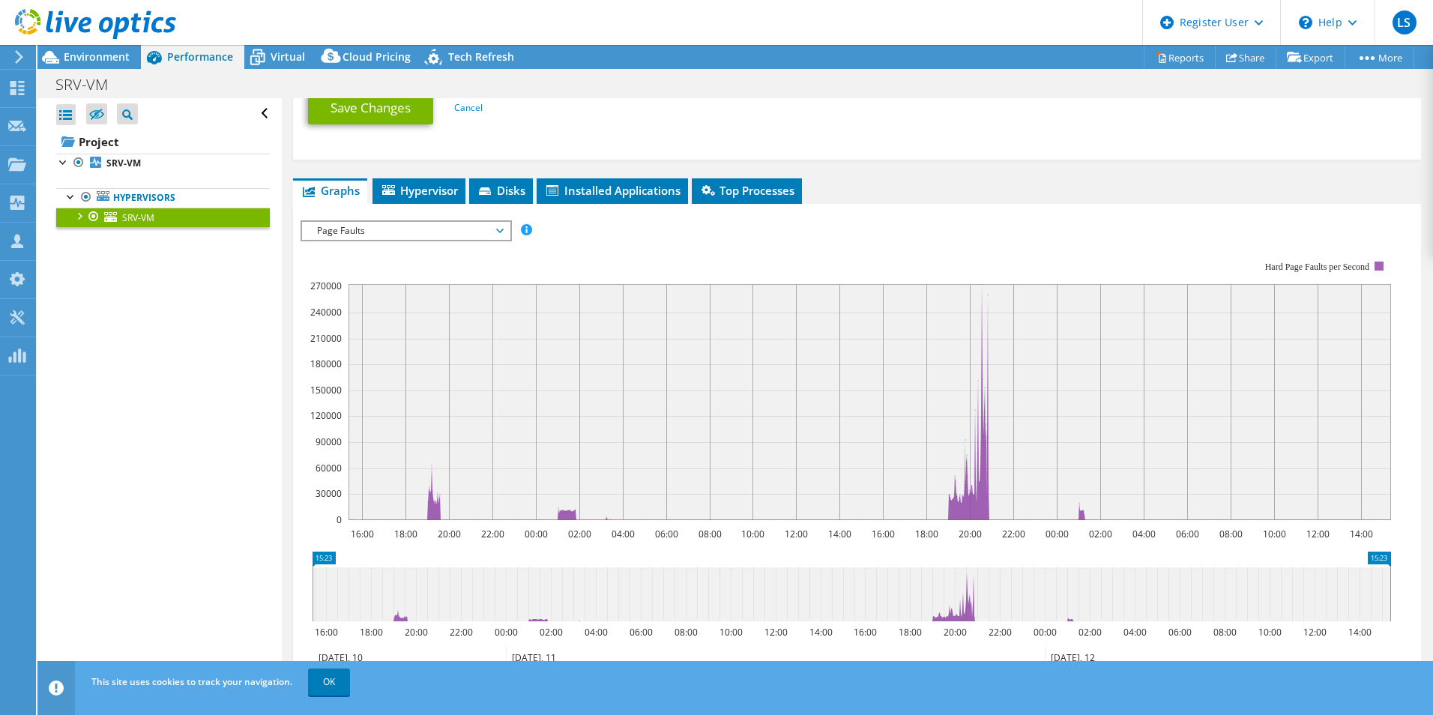
click at [488, 240] on div "Page Faults IOPS Disk Throughput IO Size Latency Queue Depth CPU Percentage Mem…" at bounding box center [406, 230] width 211 height 21
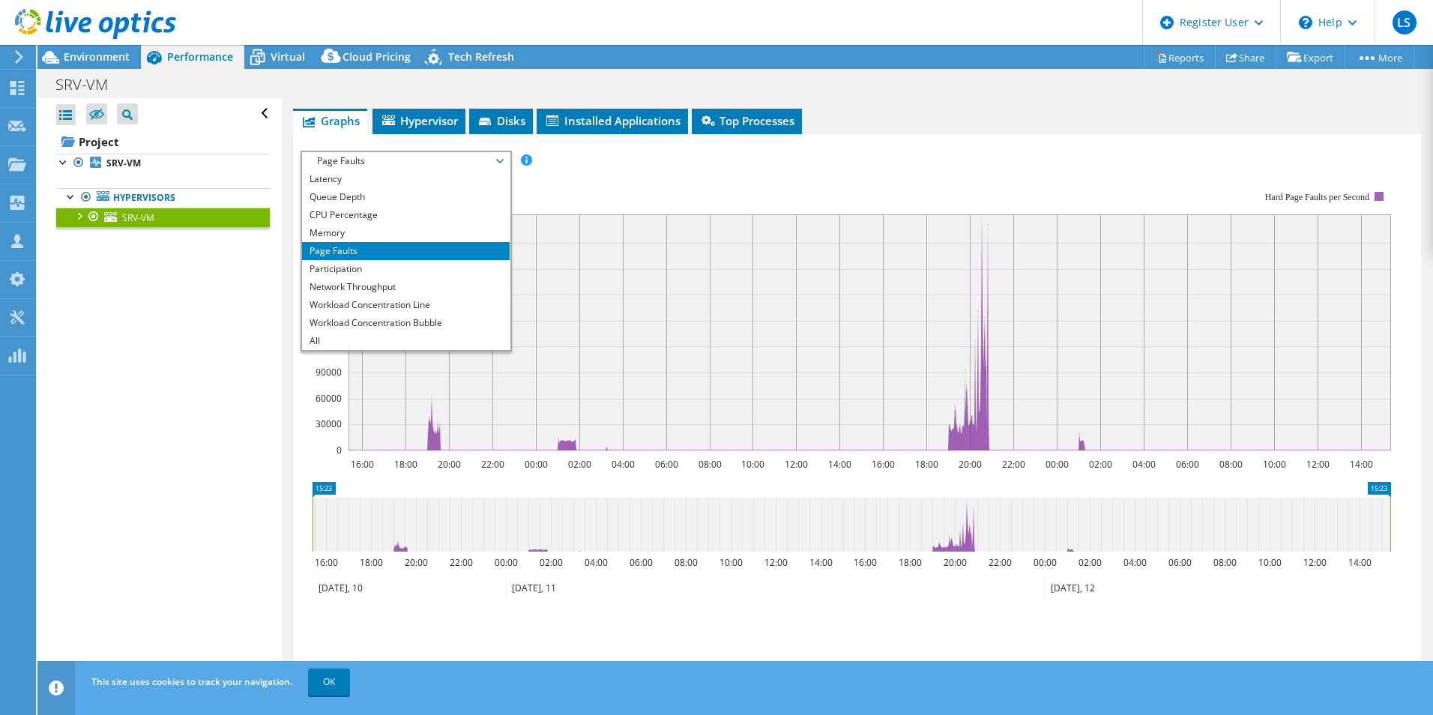
scroll to position [825, 0]
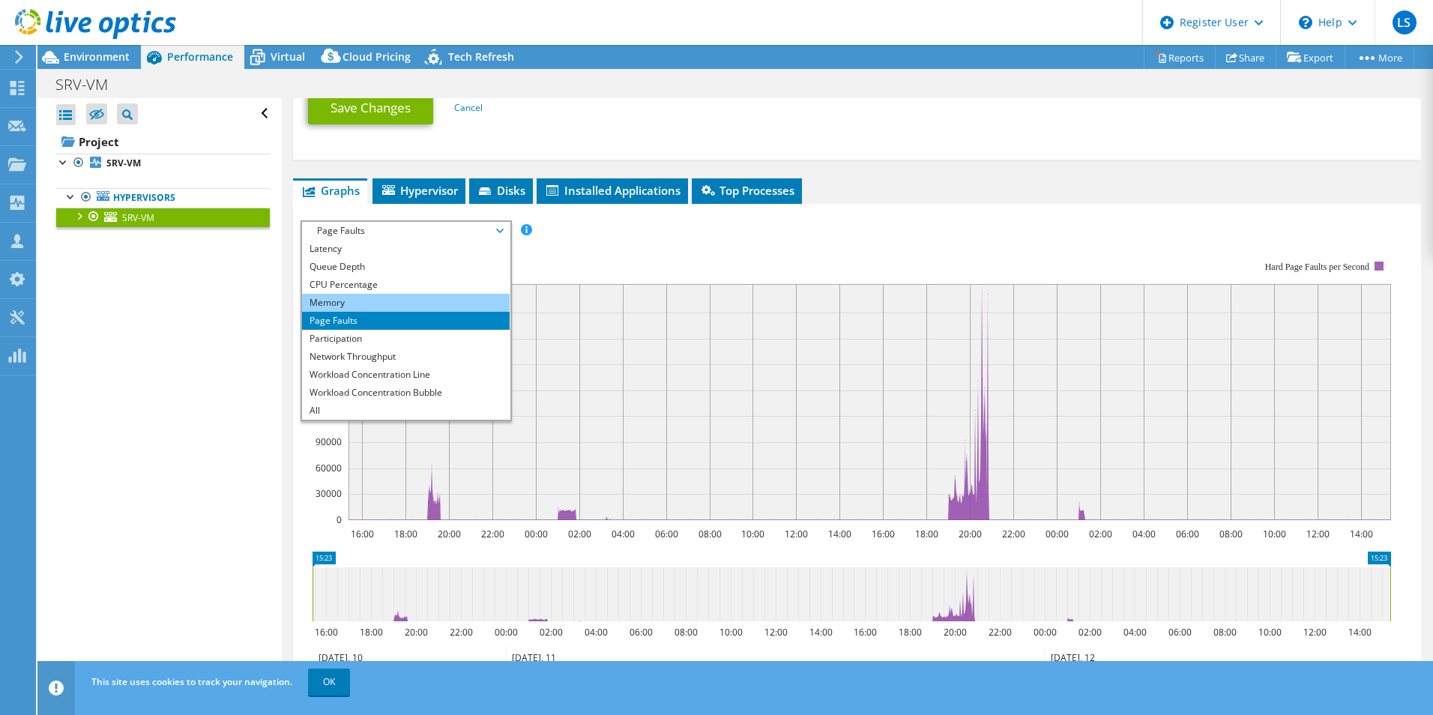
click at [403, 307] on li "Memory" at bounding box center [406, 303] width 208 height 18
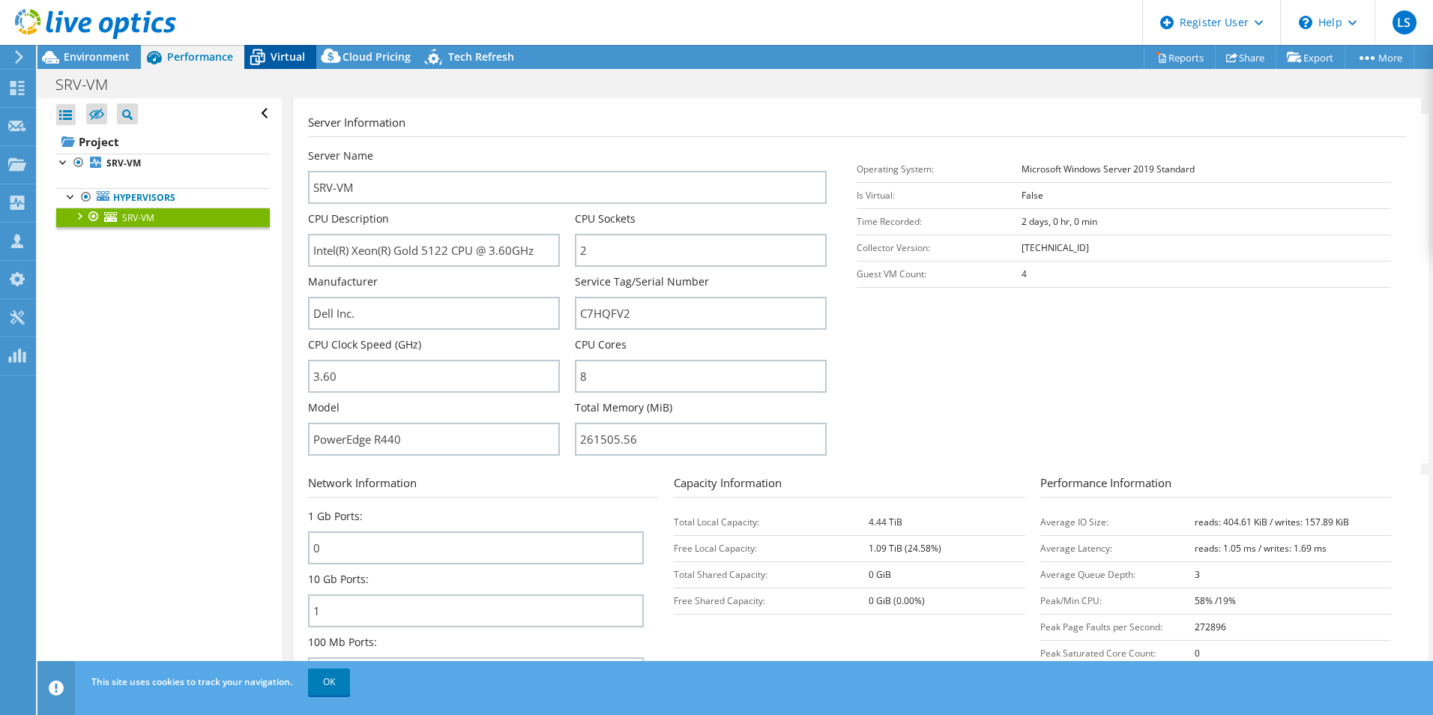
scroll to position [150, 0]
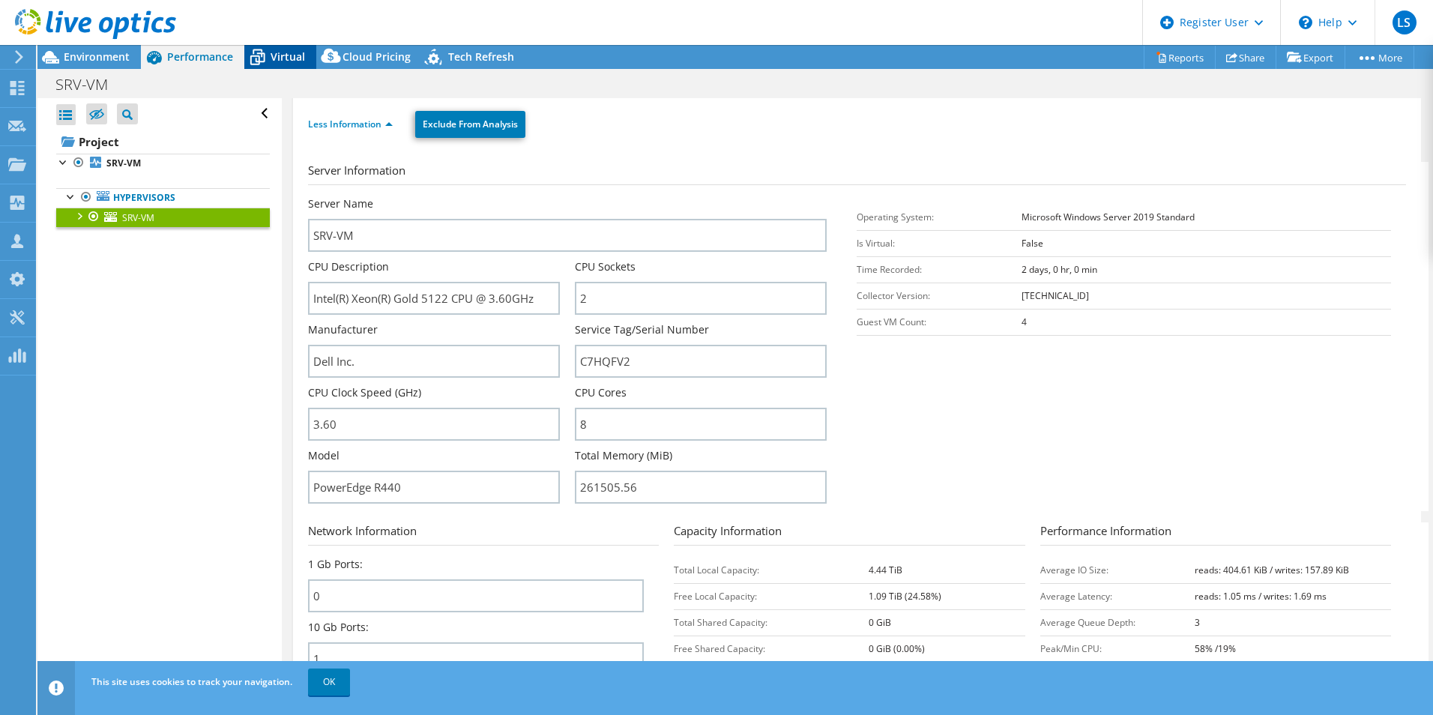
click at [288, 61] on span "Virtual" at bounding box center [288, 56] width 34 height 14
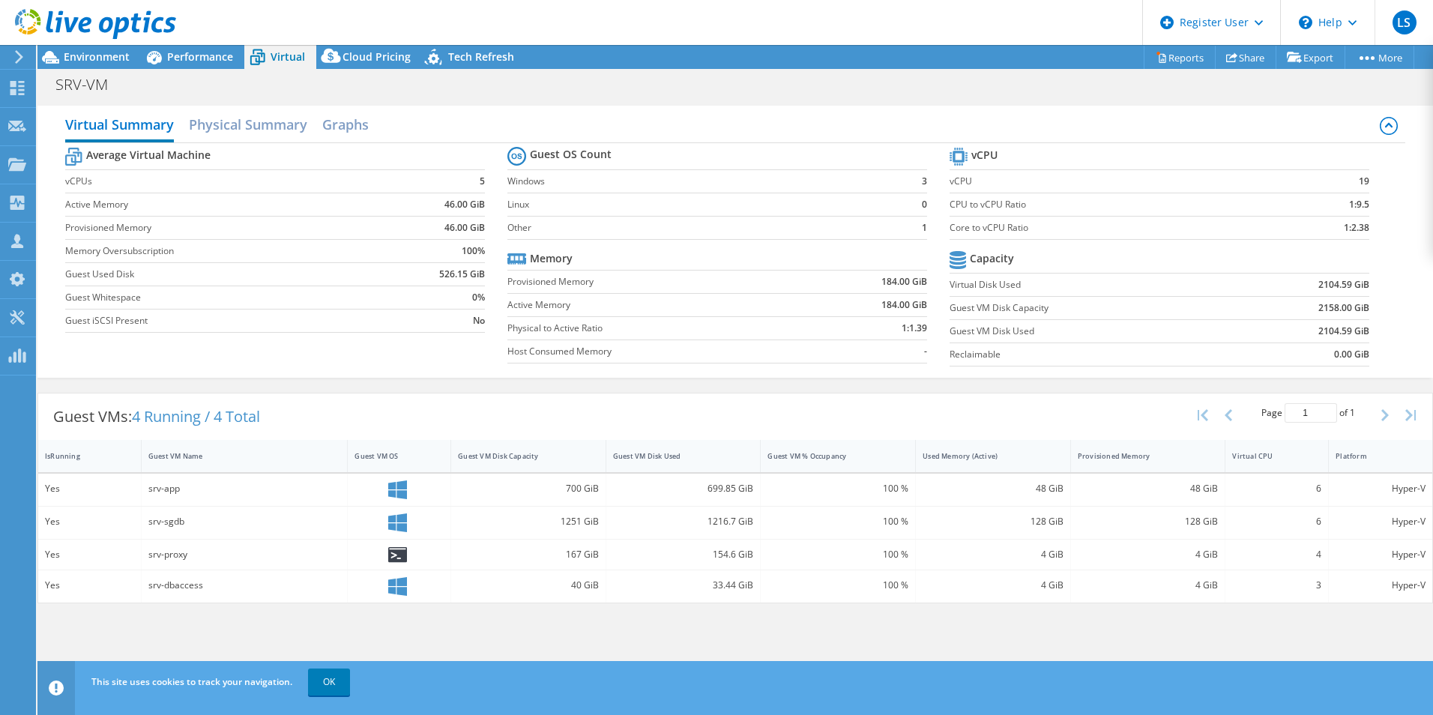
click at [588, 231] on label "Other" at bounding box center [707, 227] width 400 height 15
click at [624, 404] on div "Guest VMs: 4 Running / 4 Total Page 1 of 1 5 rows 10 rows 20 rows 25 rows 50 ro…" at bounding box center [735, 417] width 1394 height 46
click at [274, 132] on h2 "Physical Summary" at bounding box center [248, 125] width 118 height 33
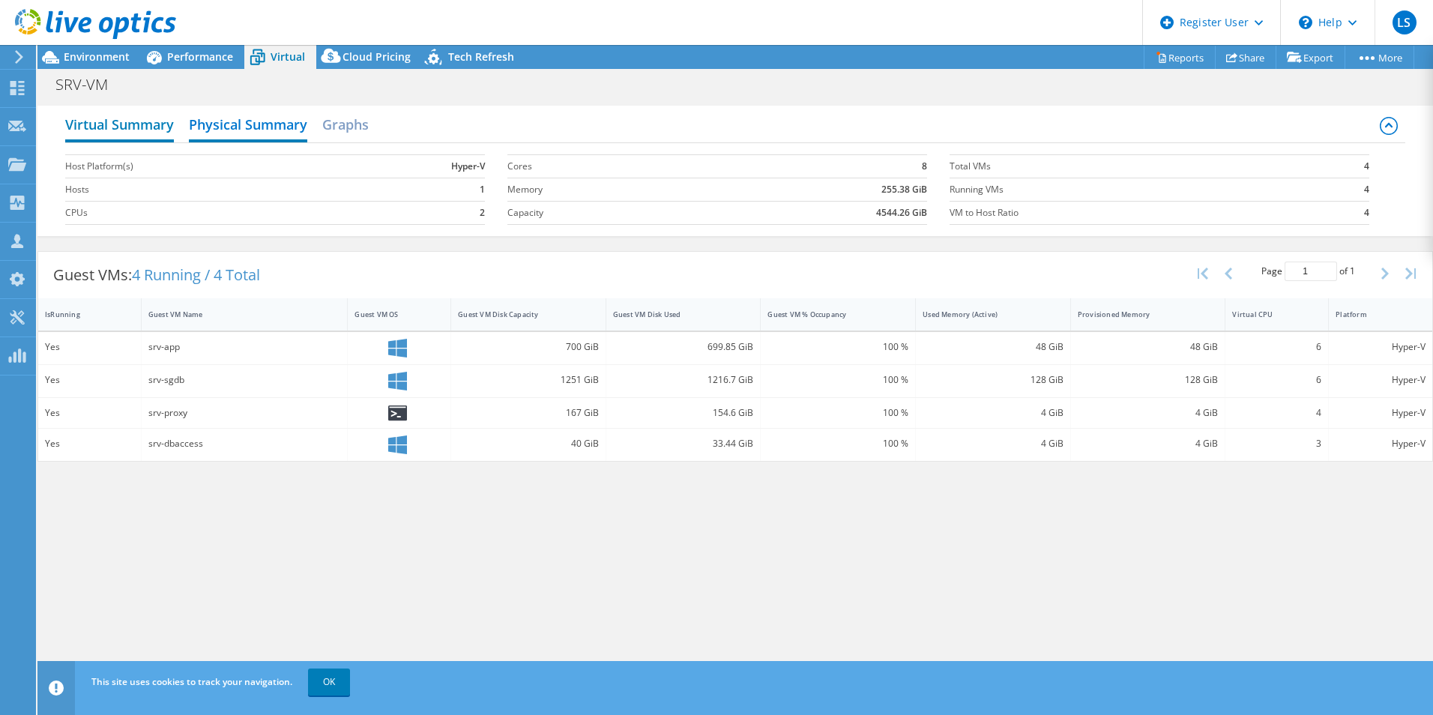
click at [138, 131] on h2 "Virtual Summary" at bounding box center [119, 125] width 109 height 33
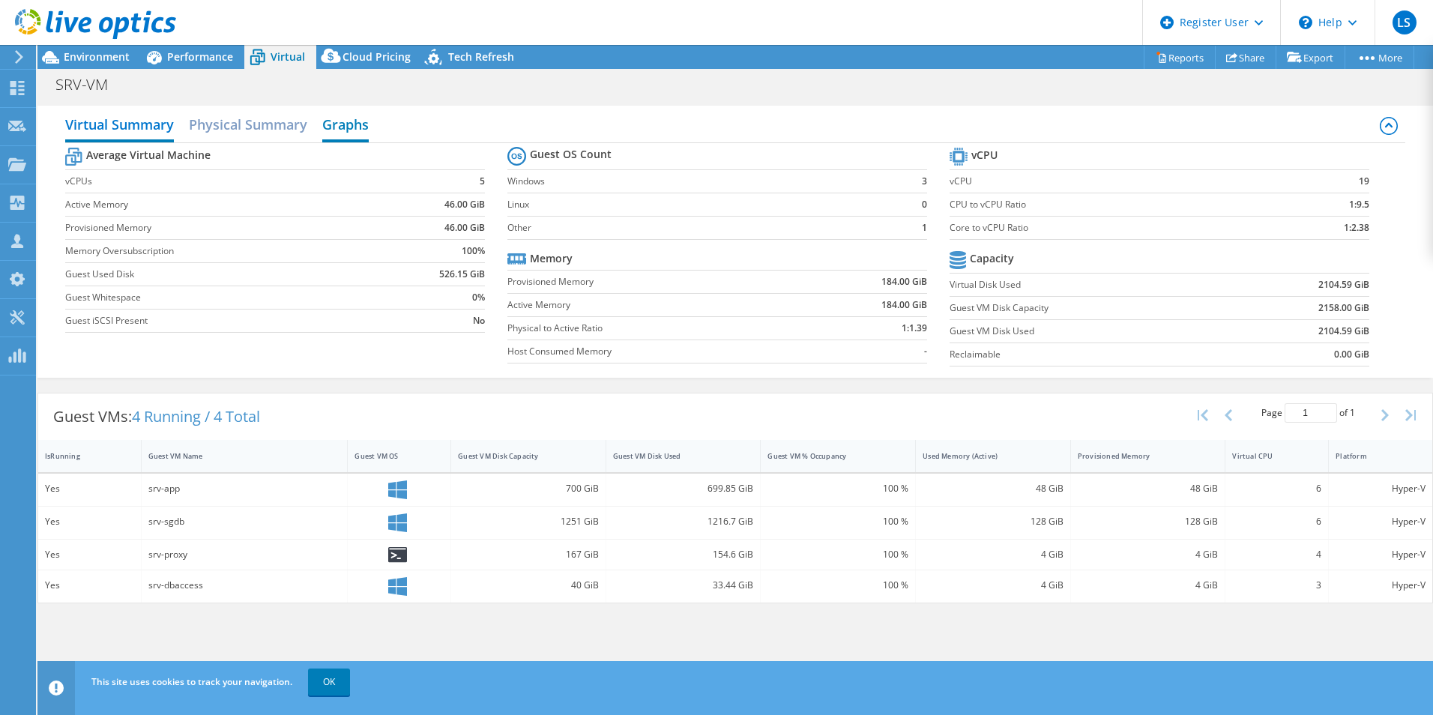
click at [334, 127] on h2 "Graphs" at bounding box center [345, 125] width 46 height 33
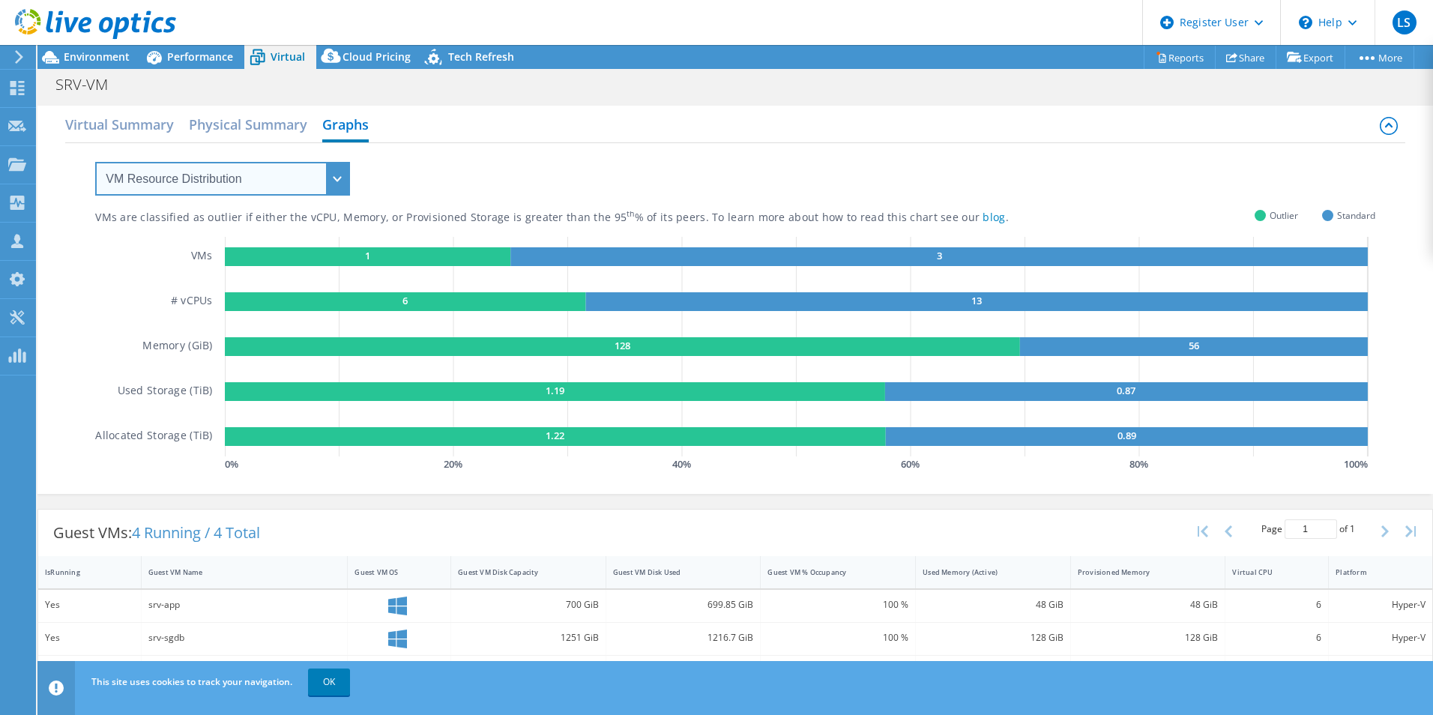
click at [322, 177] on select "VM Resource Distribution Provisioning Contrast Over Provisioning" at bounding box center [222, 179] width 255 height 34
select select "Provisioning Contrast"
click at [95, 162] on select "VM Resource Distribution Provisioning Contrast Over Provisioning" at bounding box center [222, 179] width 255 height 34
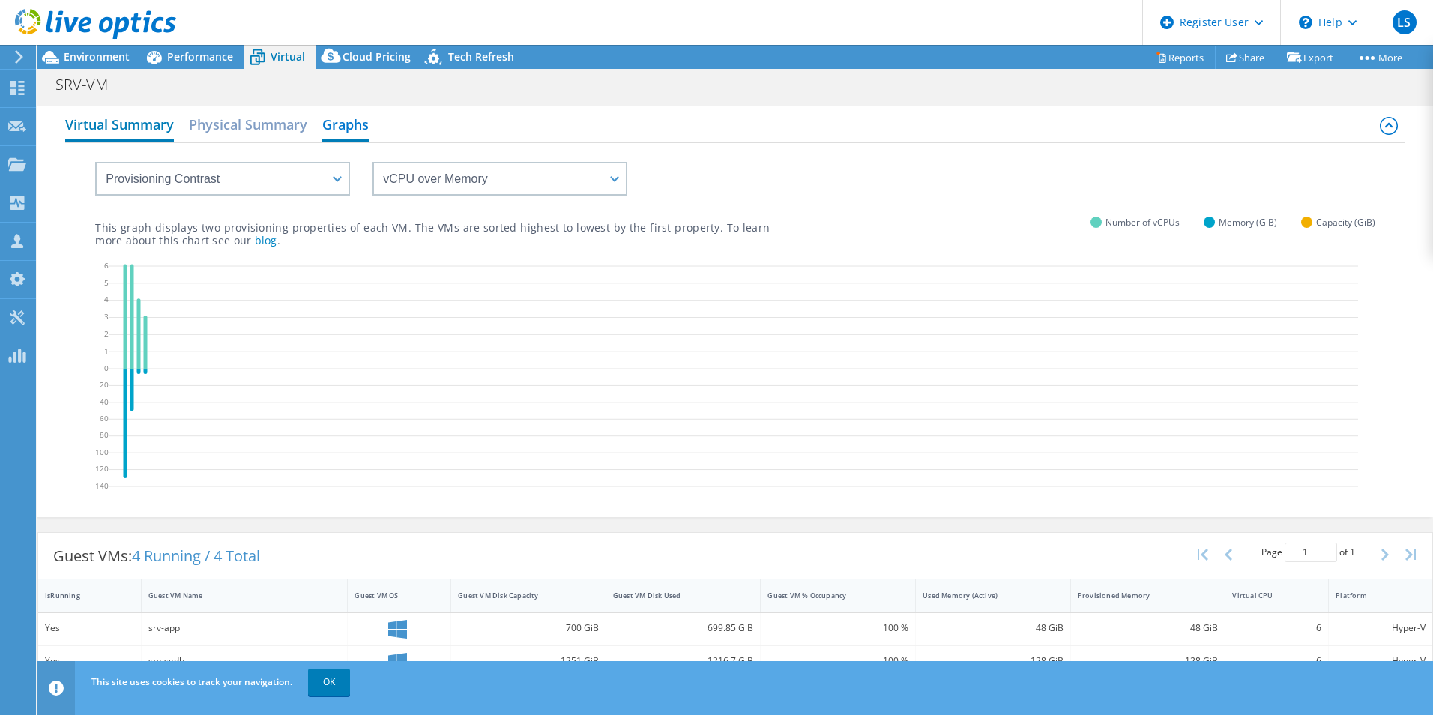
click at [147, 127] on h2 "Virtual Summary" at bounding box center [119, 125] width 109 height 33
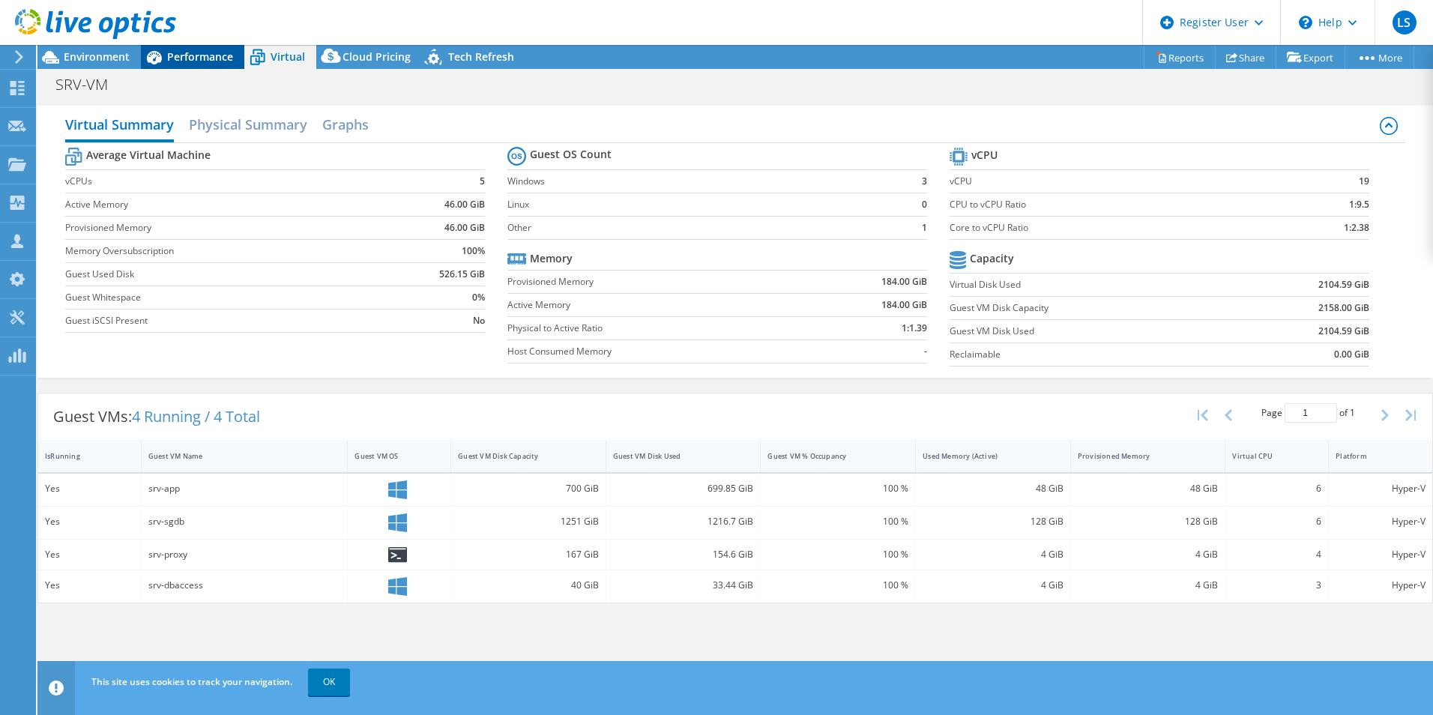
click at [213, 58] on span "Performance" at bounding box center [200, 56] width 66 height 14
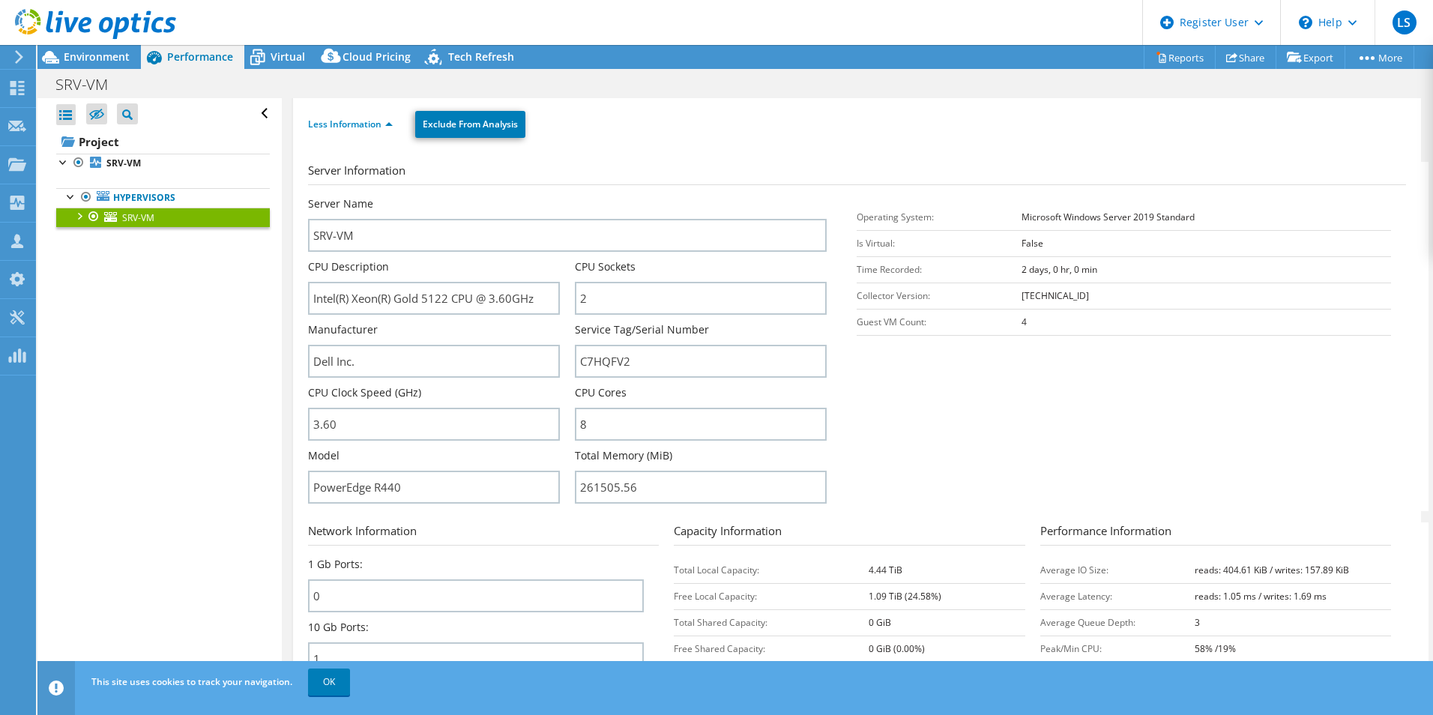
click at [67, 217] on link "SRV-VM" at bounding box center [163, 217] width 214 height 19
click at [75, 216] on div at bounding box center [78, 215] width 15 height 15
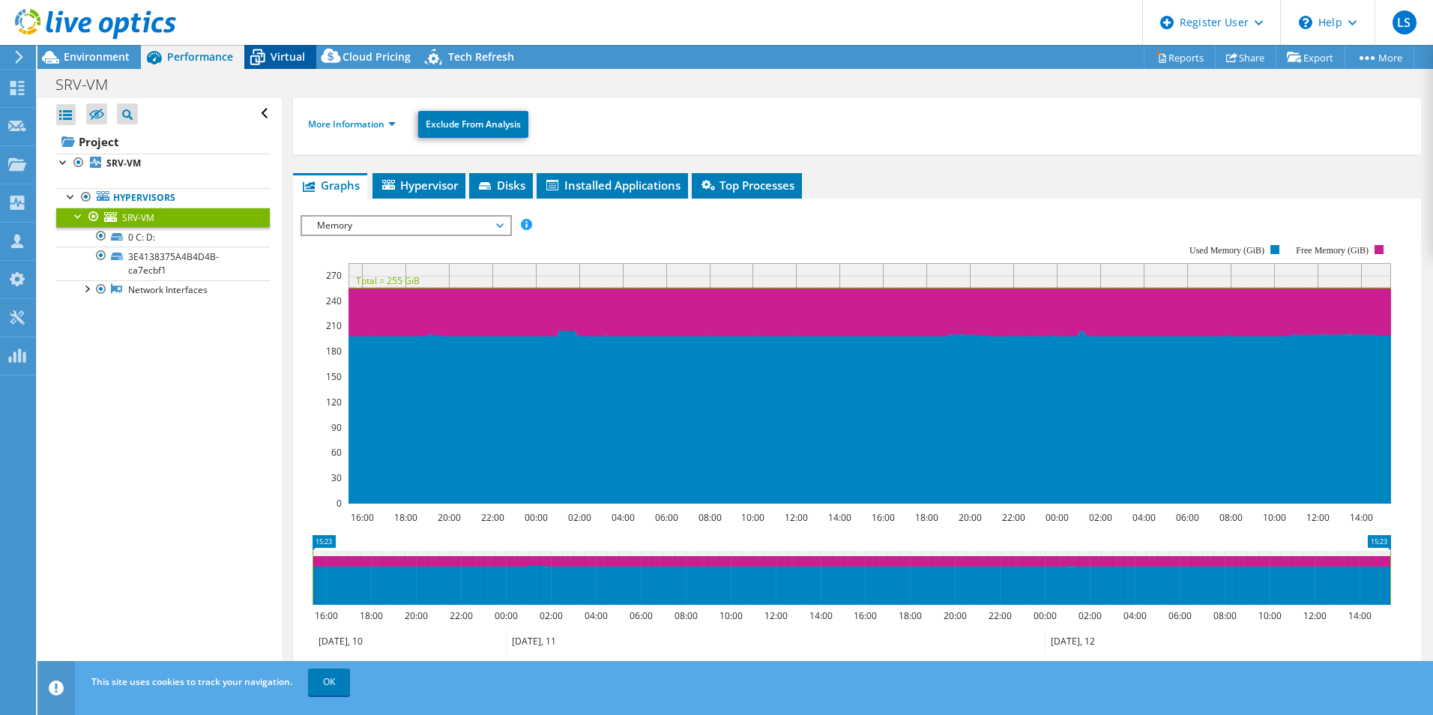
click at [267, 61] on icon at bounding box center [257, 57] width 26 height 26
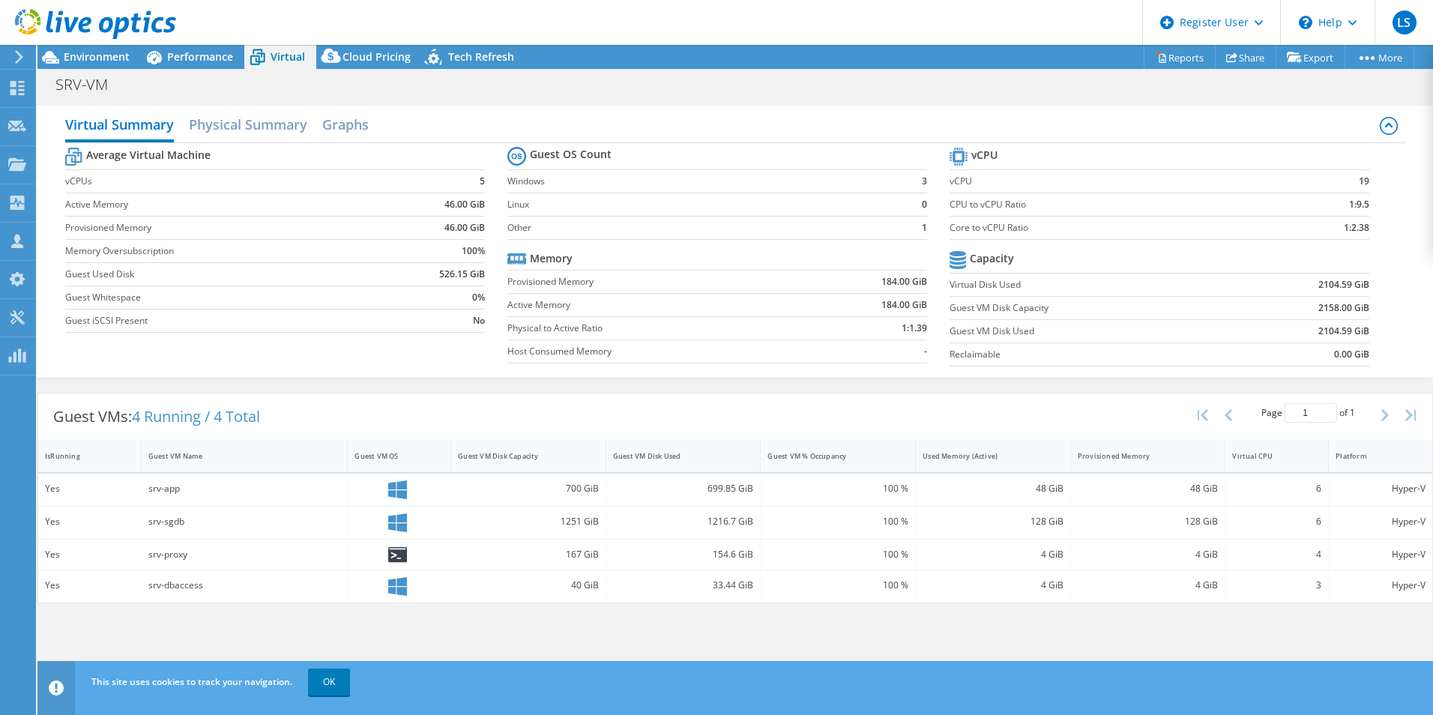
click at [415, 293] on td "0%" at bounding box center [435, 297] width 100 height 23
click at [178, 62] on span "Performance" at bounding box center [200, 56] width 66 height 14
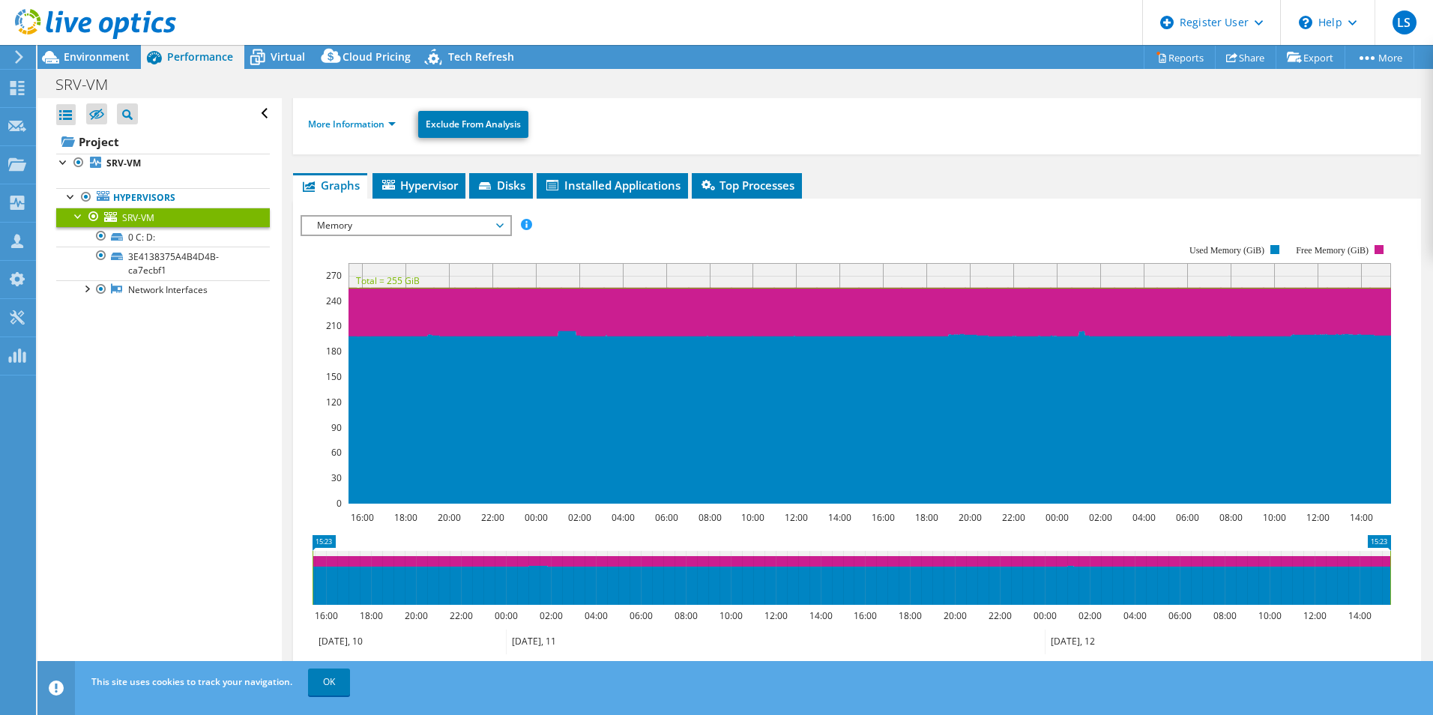
click at [148, 379] on div "Open All Close All Hide Excluded Nodes Project Tree Filter" at bounding box center [159, 392] width 244 height 588
click at [506, 230] on span "Memory" at bounding box center [406, 226] width 208 height 18
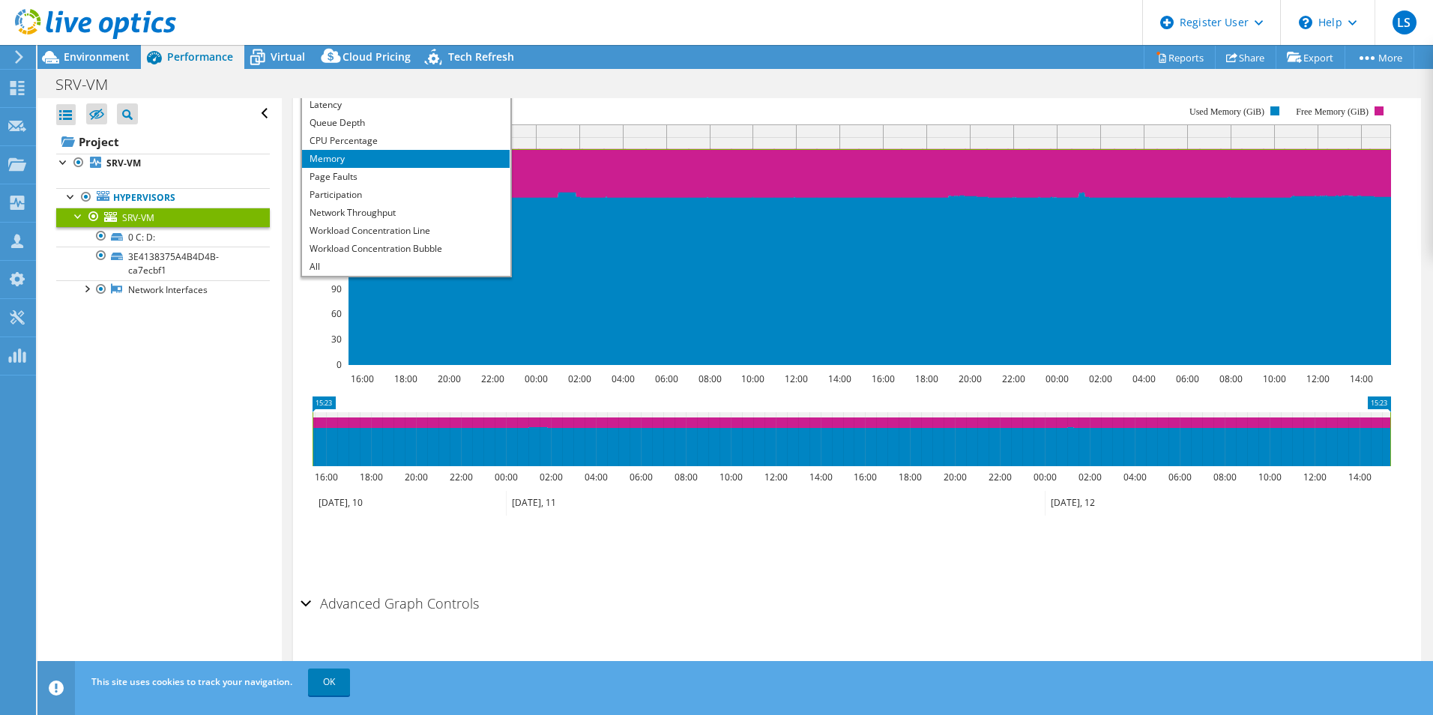
scroll to position [295, 0]
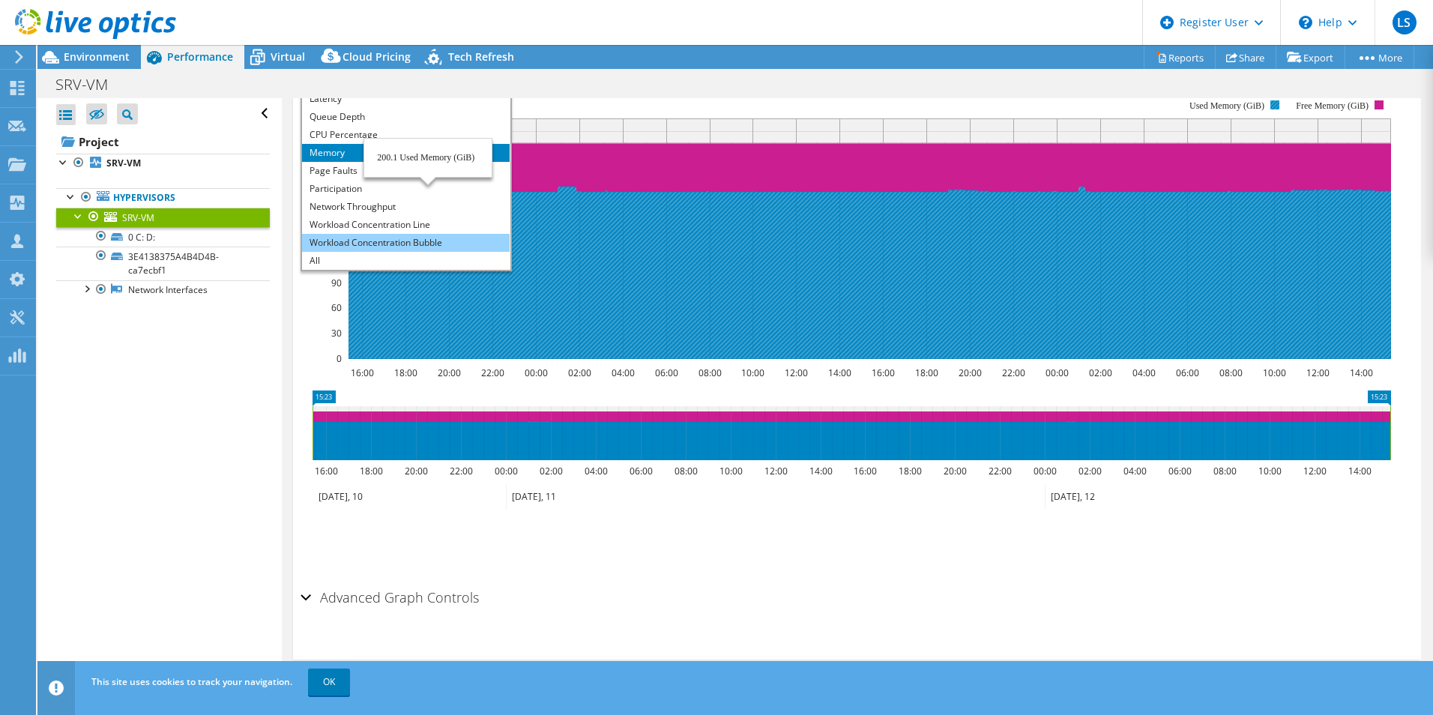
click at [462, 241] on li "Workload Concentration Bubble" at bounding box center [406, 243] width 208 height 18
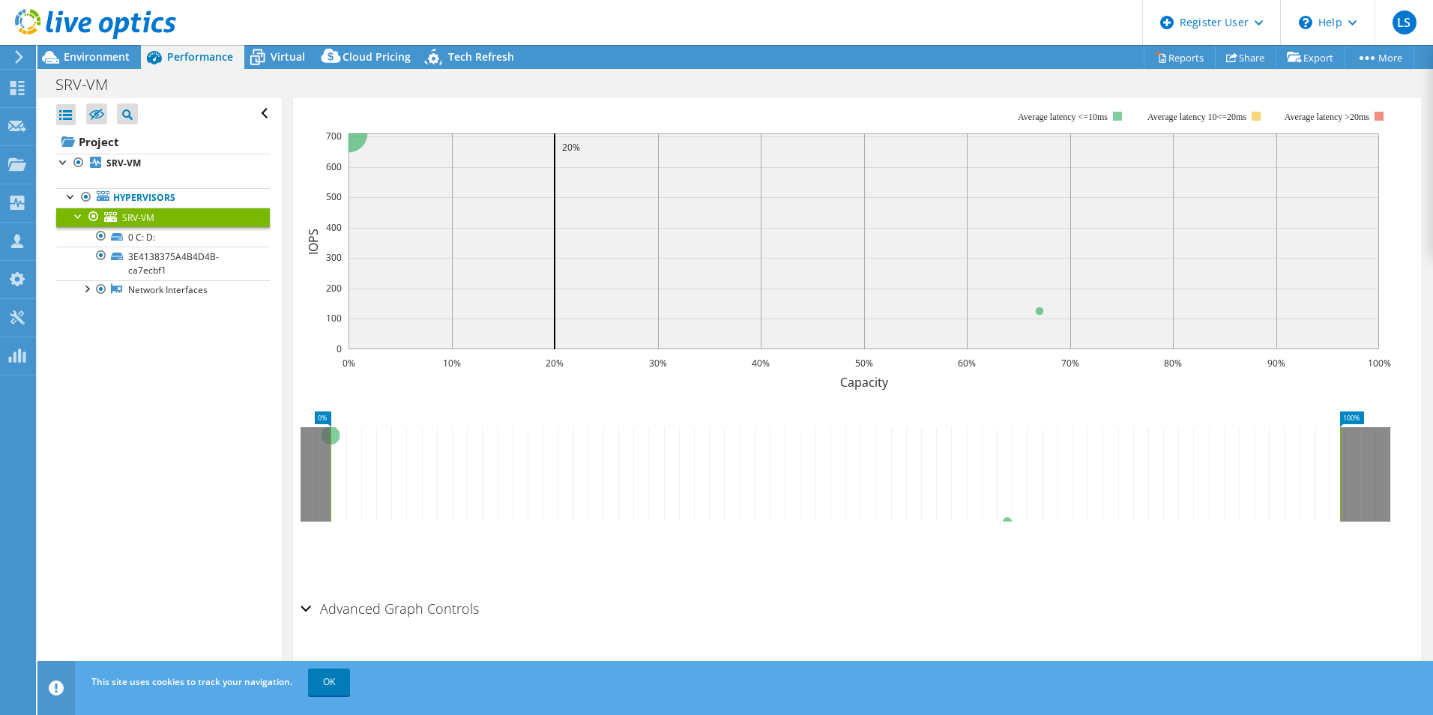
scroll to position [145, 0]
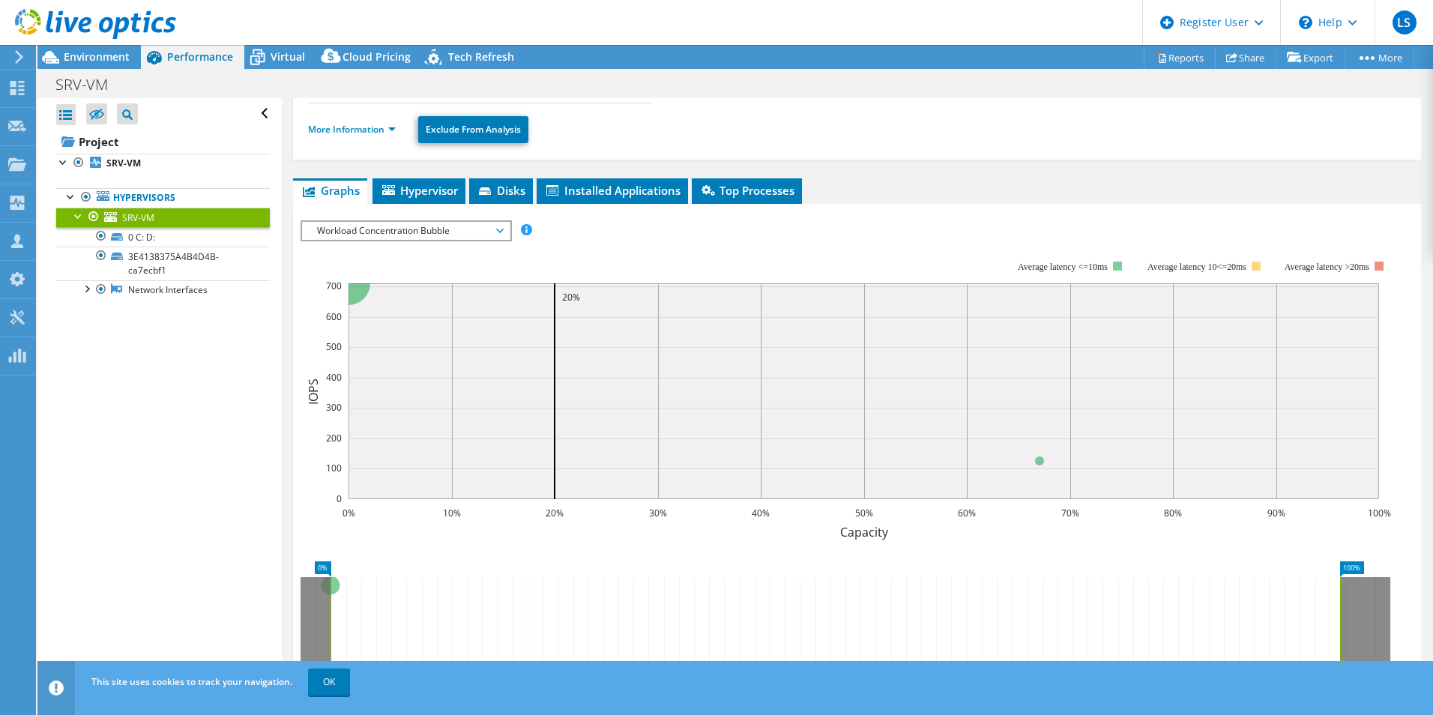
click at [492, 232] on span "Workload Concentration Bubble" at bounding box center [406, 231] width 193 height 18
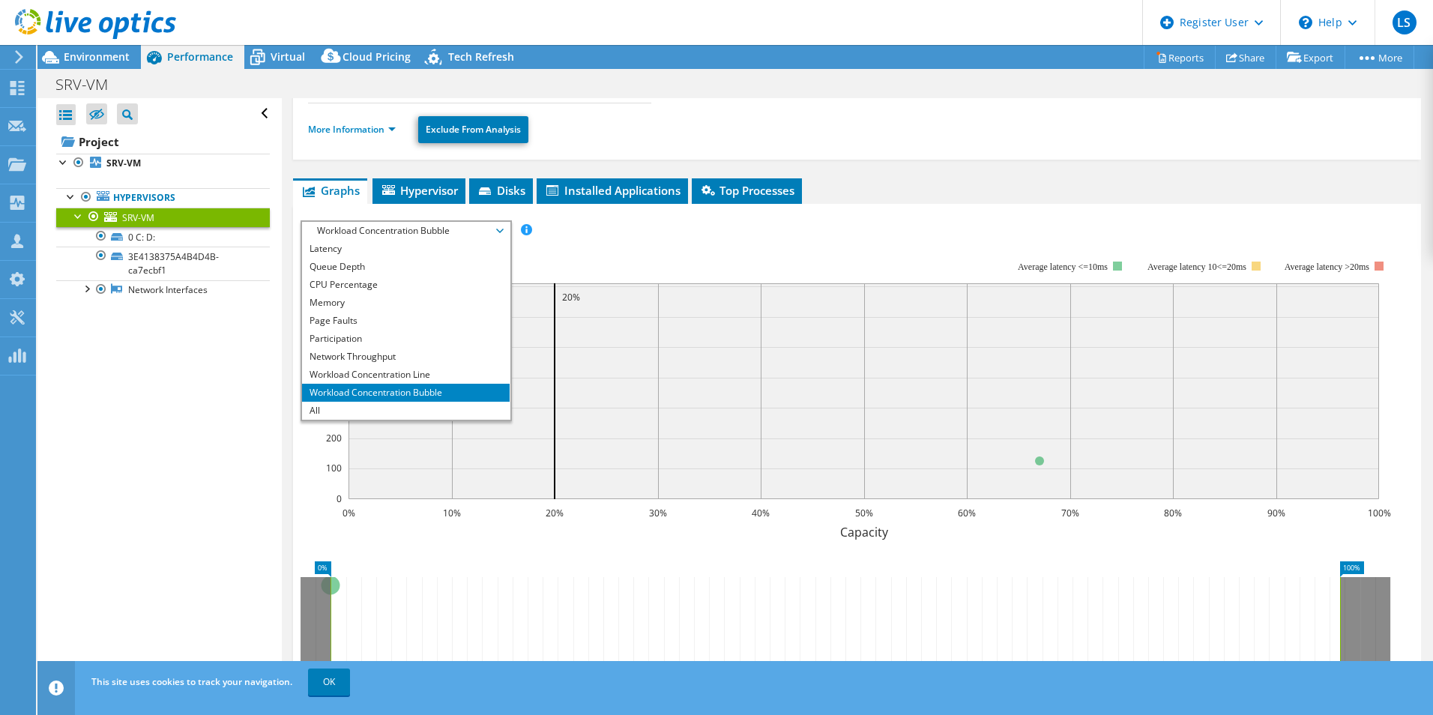
click at [592, 243] on rect at bounding box center [846, 391] width 1091 height 300
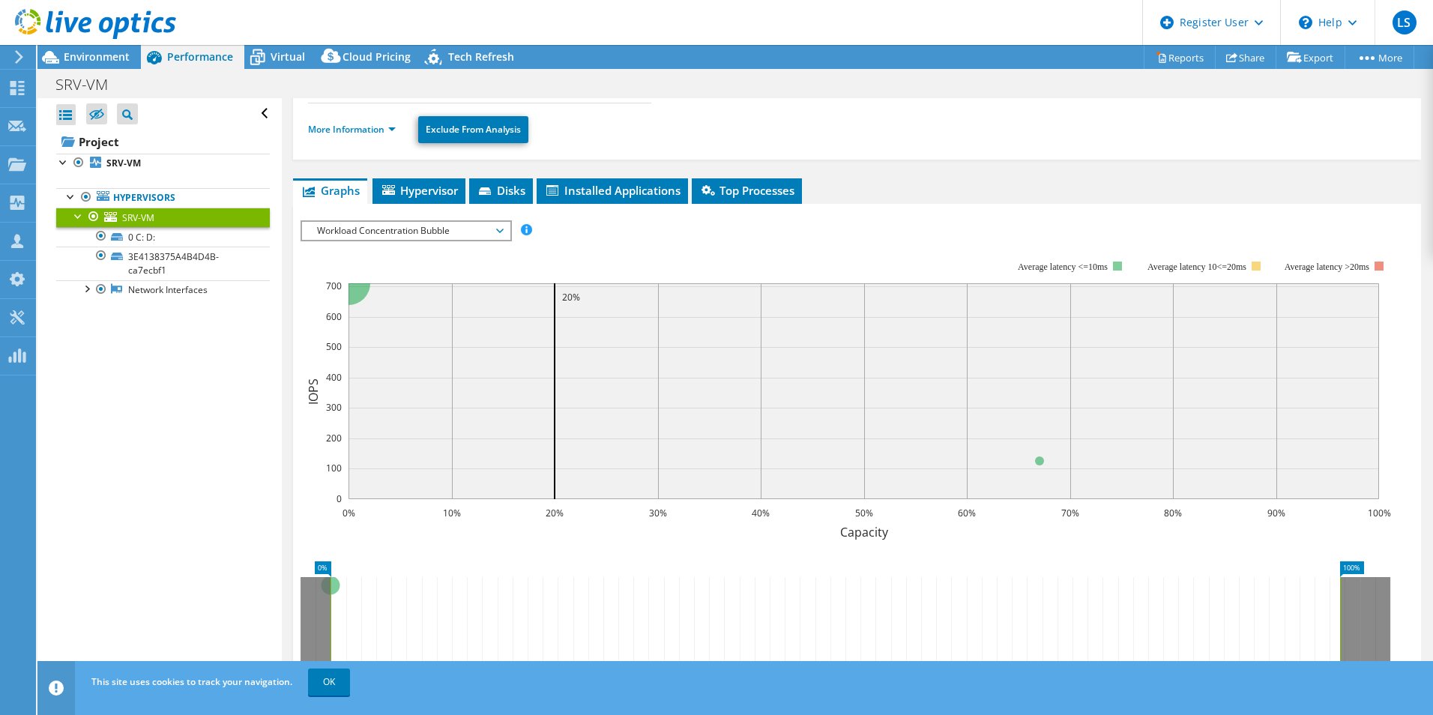
click at [485, 232] on span "Workload Concentration Bubble" at bounding box center [406, 231] width 193 height 18
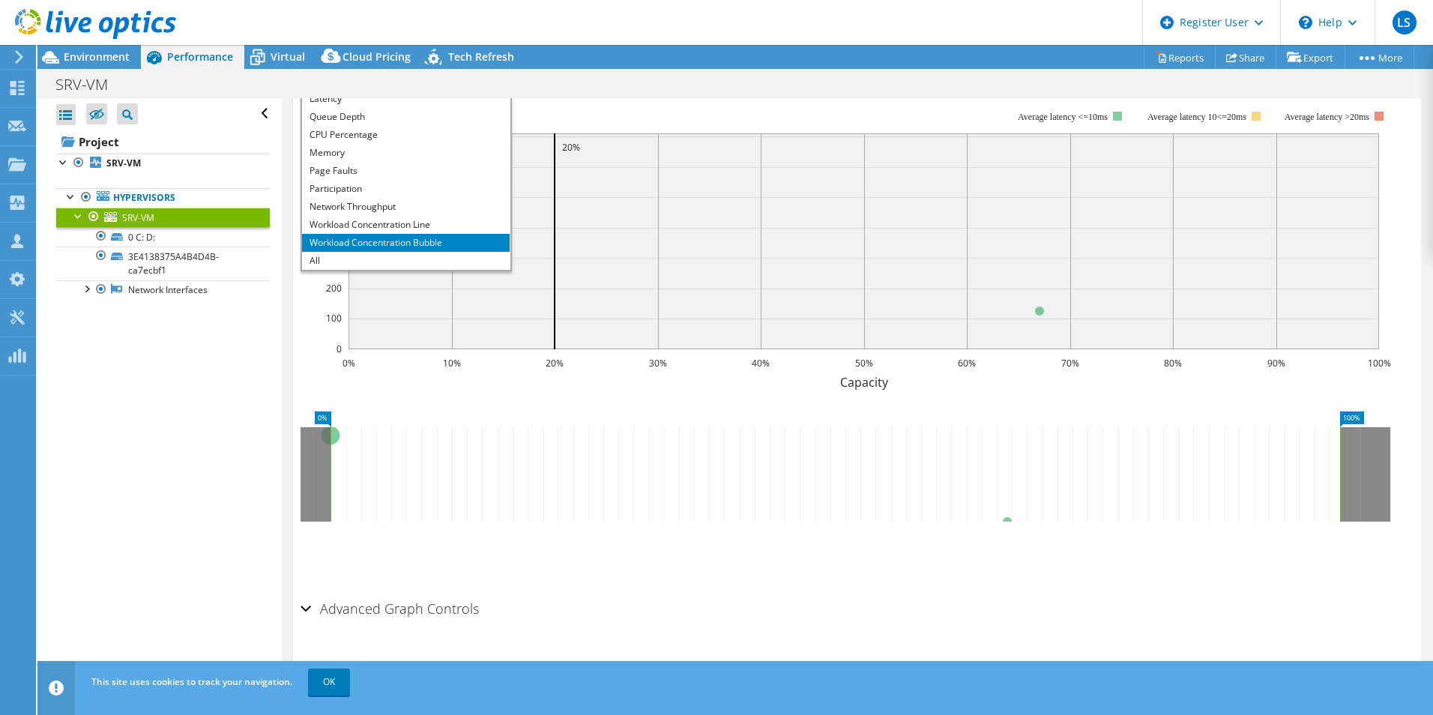
scroll to position [220, 0]
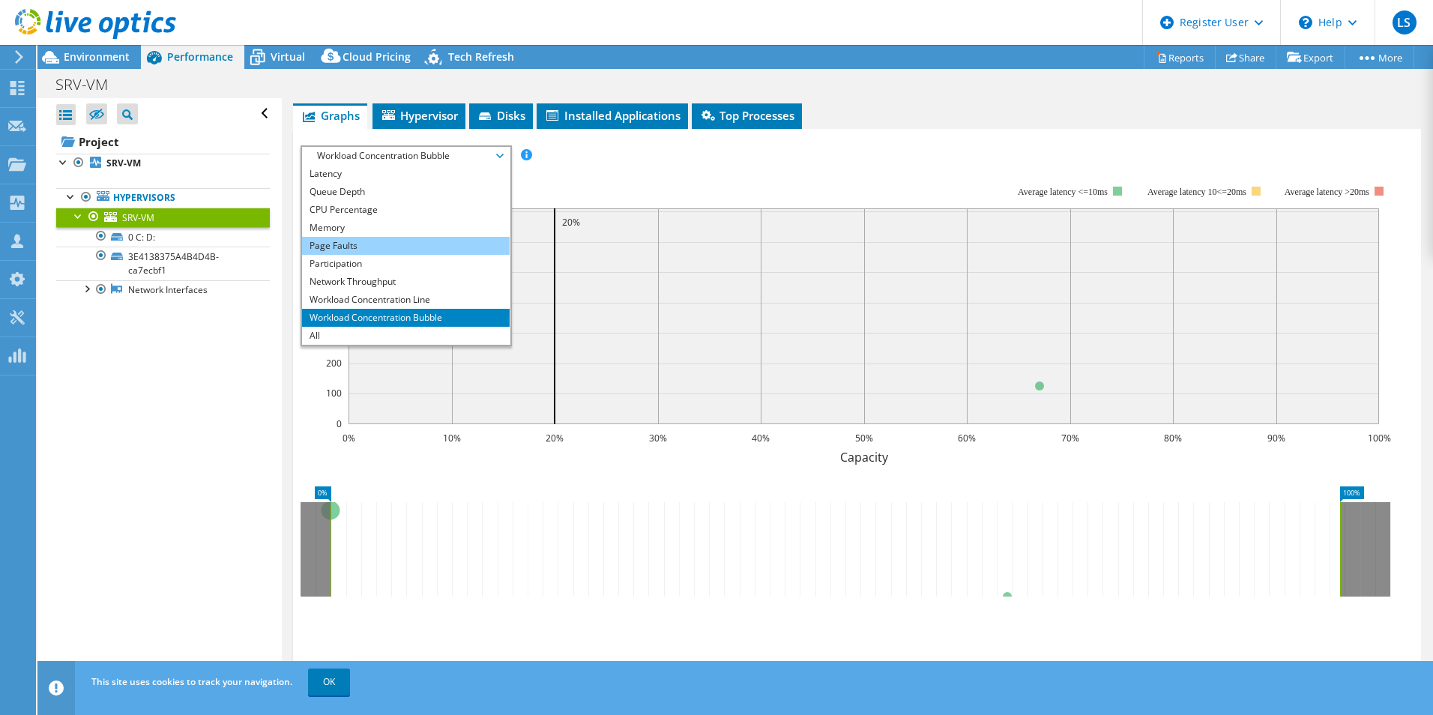
click at [404, 248] on li "Page Faults" at bounding box center [406, 246] width 208 height 18
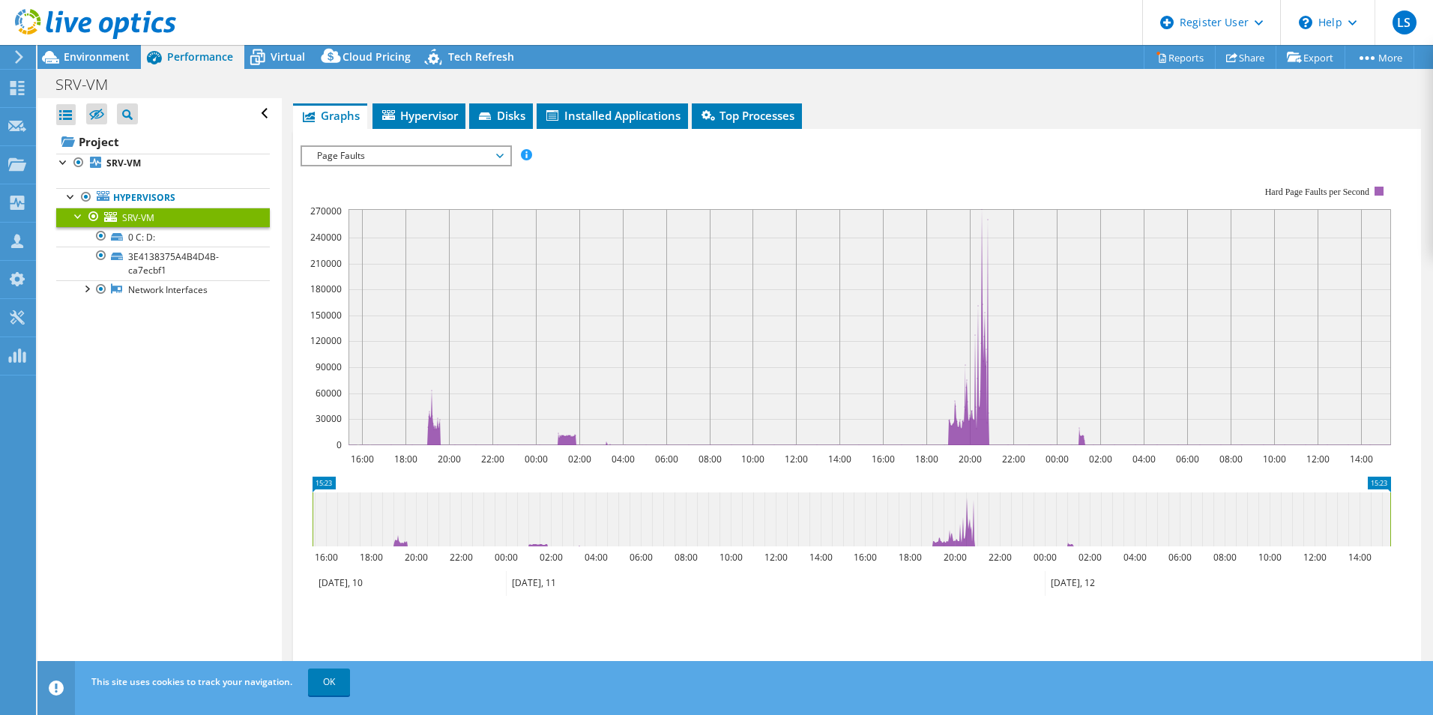
click at [394, 156] on span "Page Faults" at bounding box center [406, 156] width 193 height 18
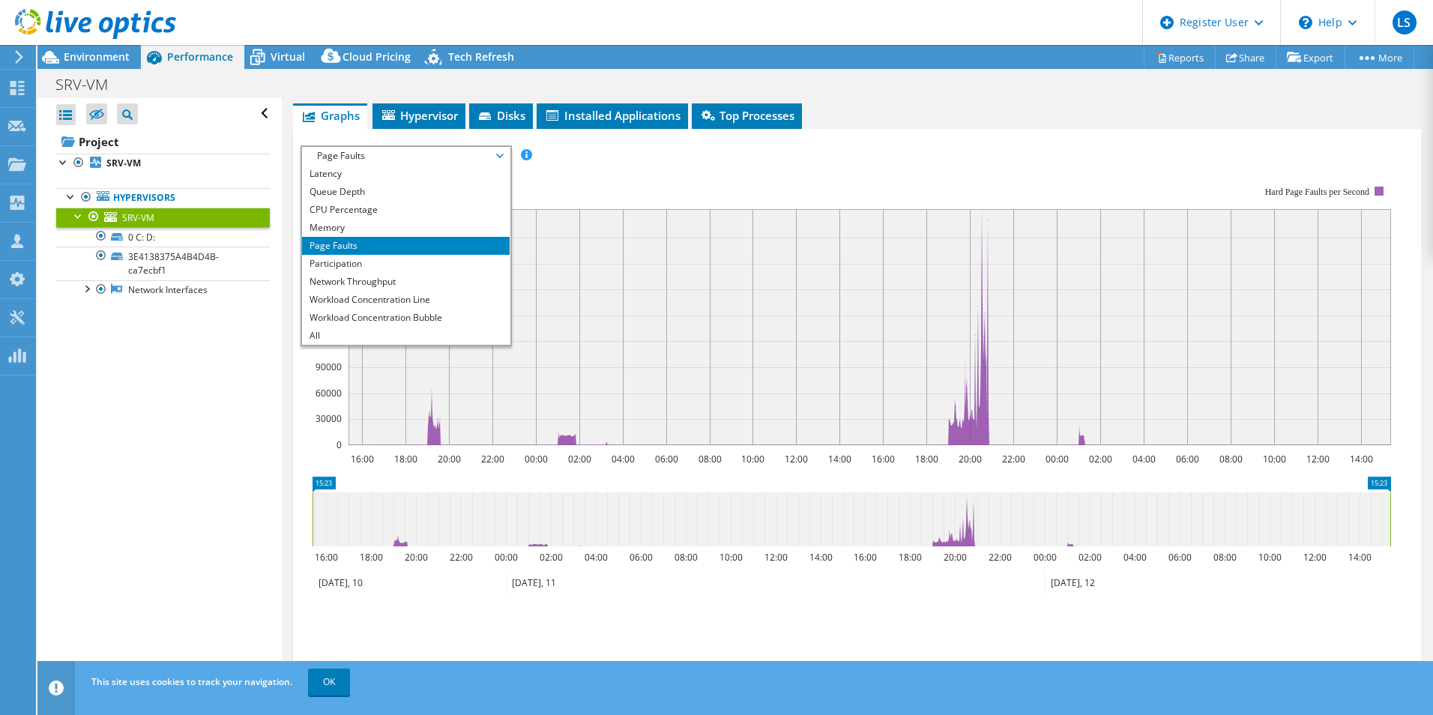
click at [600, 197] on rect at bounding box center [846, 316] width 1091 height 300
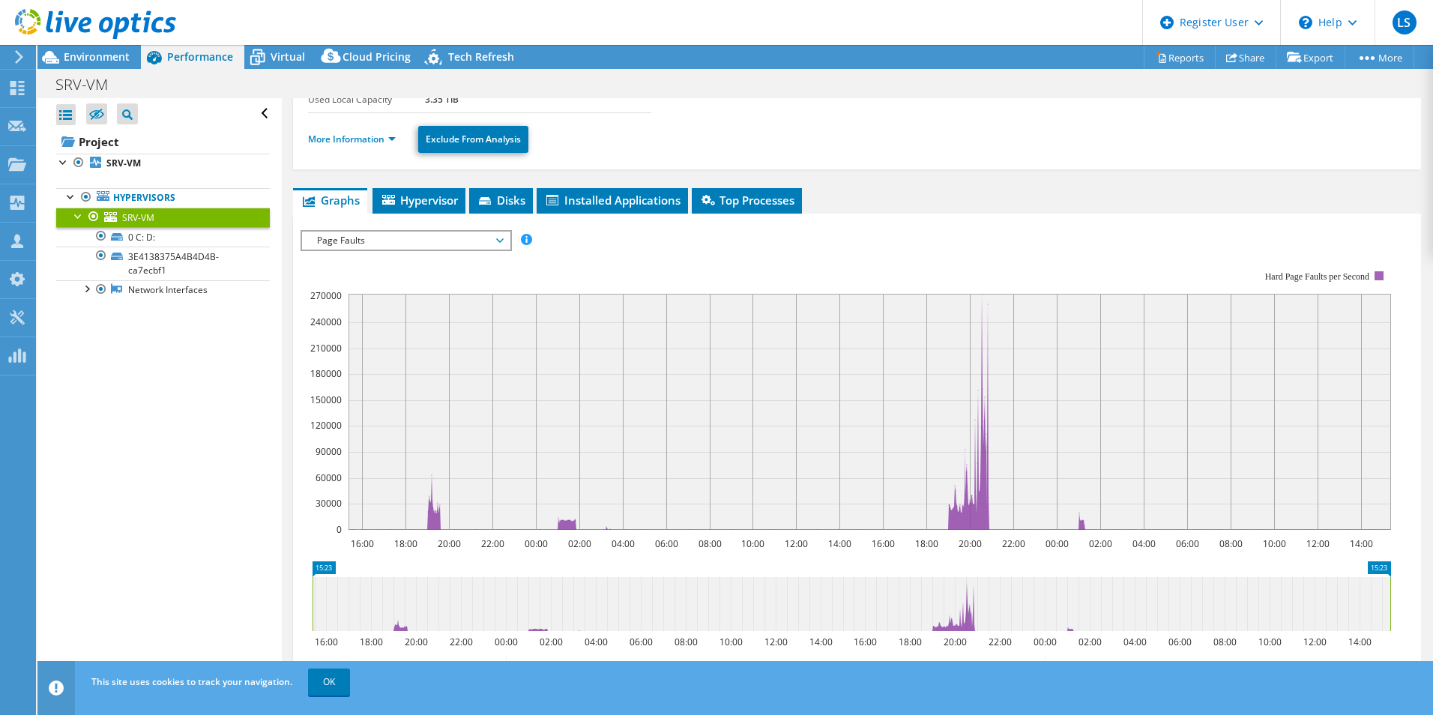
scroll to position [70, 0]
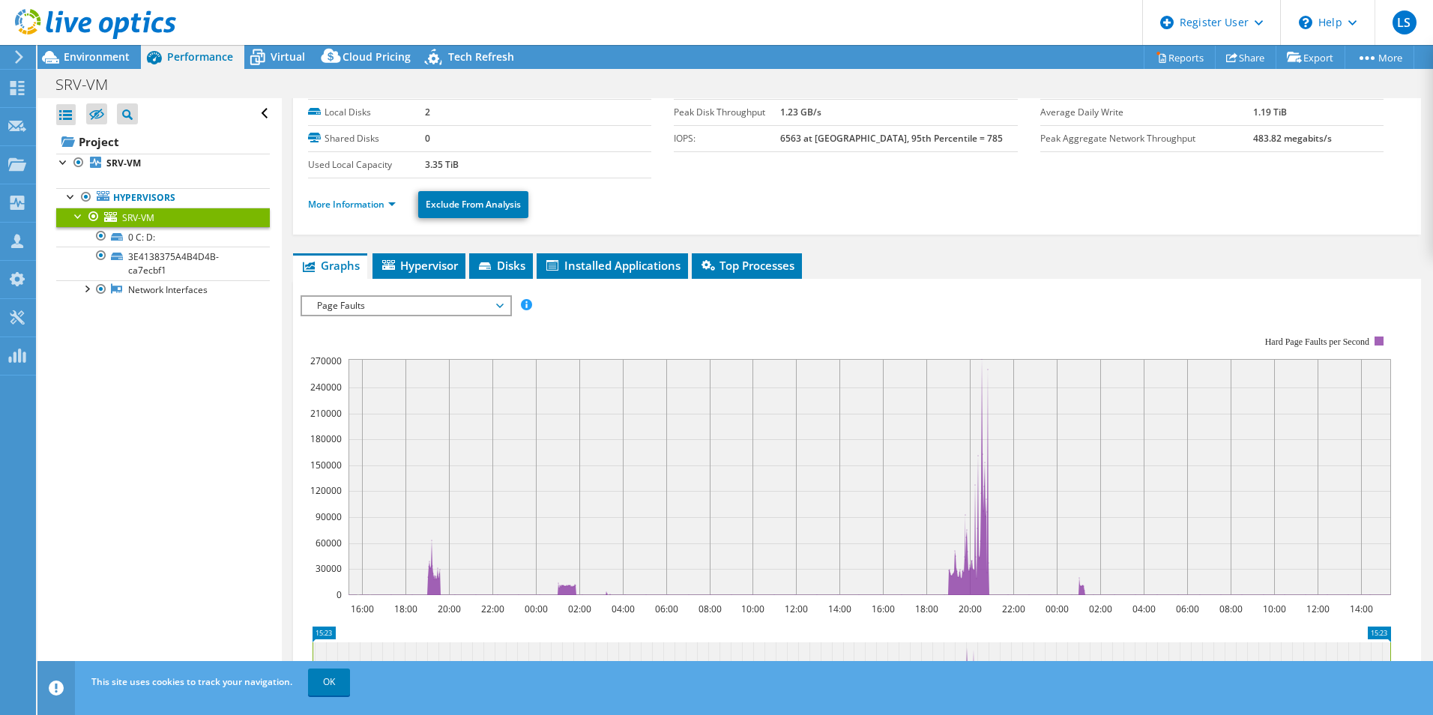
click at [385, 308] on span "Page Faults" at bounding box center [406, 306] width 193 height 18
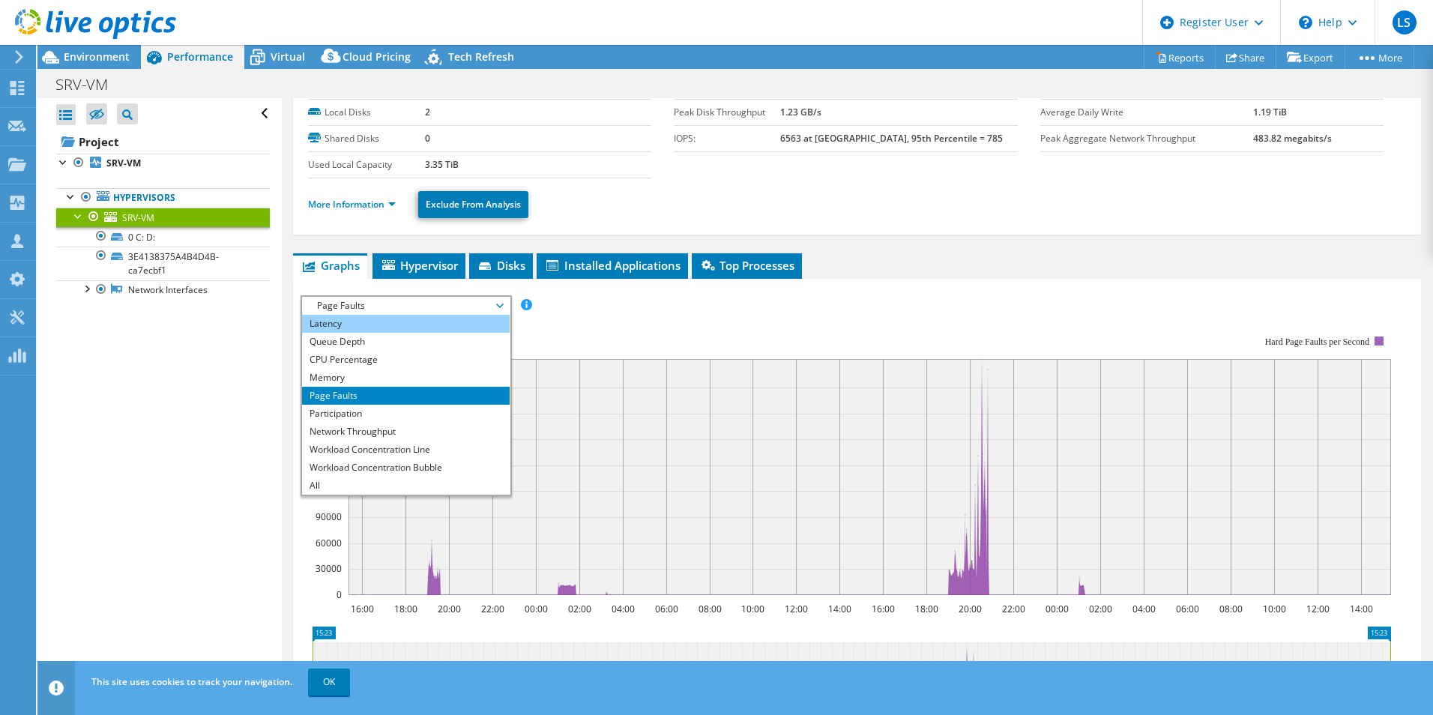
click at [355, 326] on li "Latency" at bounding box center [406, 324] width 208 height 18
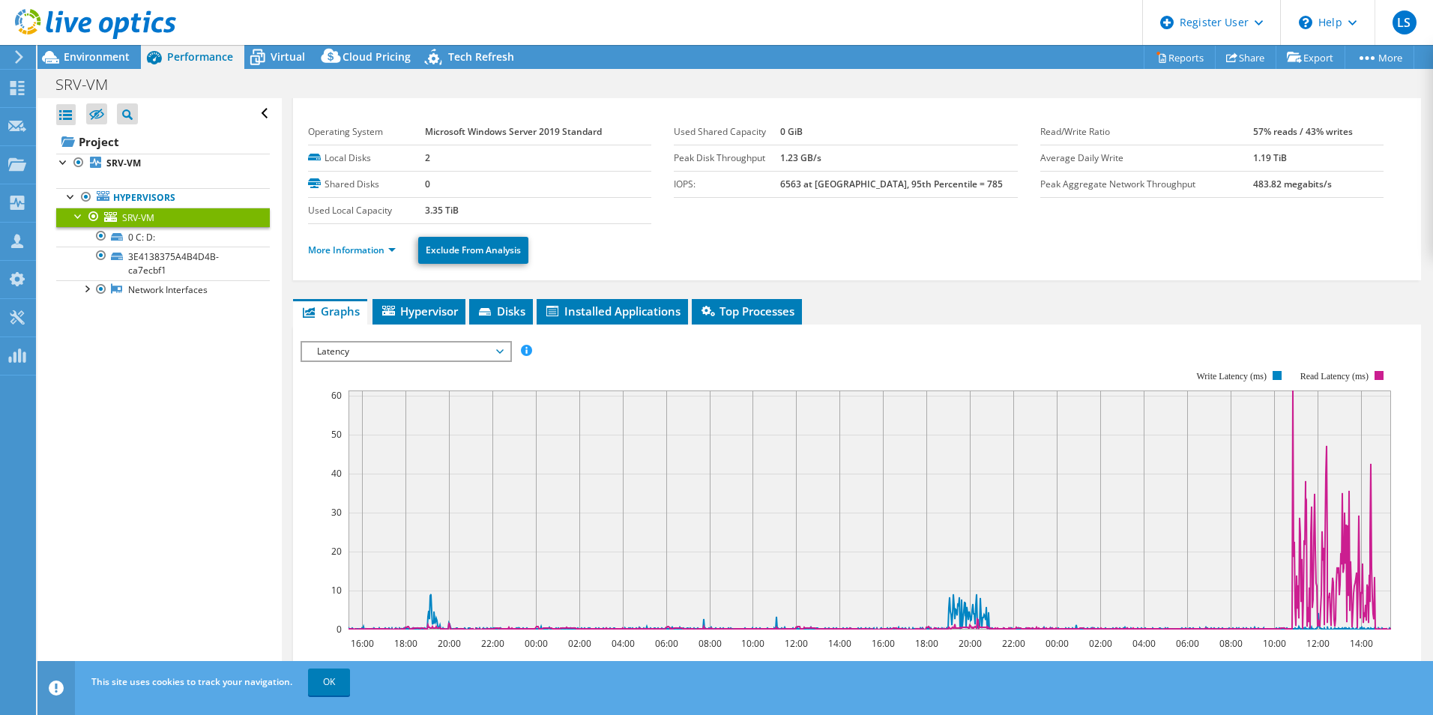
scroll to position [0, 0]
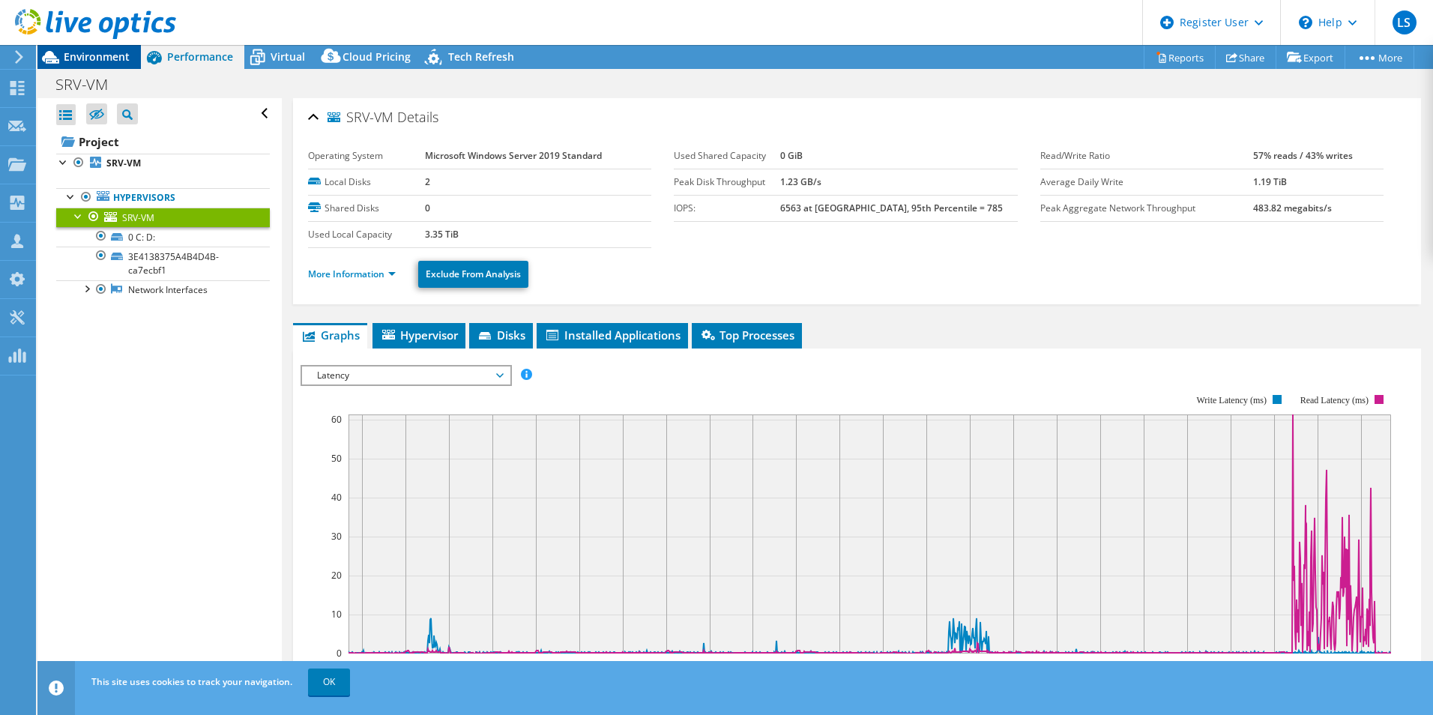
click at [97, 59] on span "Environment" at bounding box center [97, 56] width 66 height 14
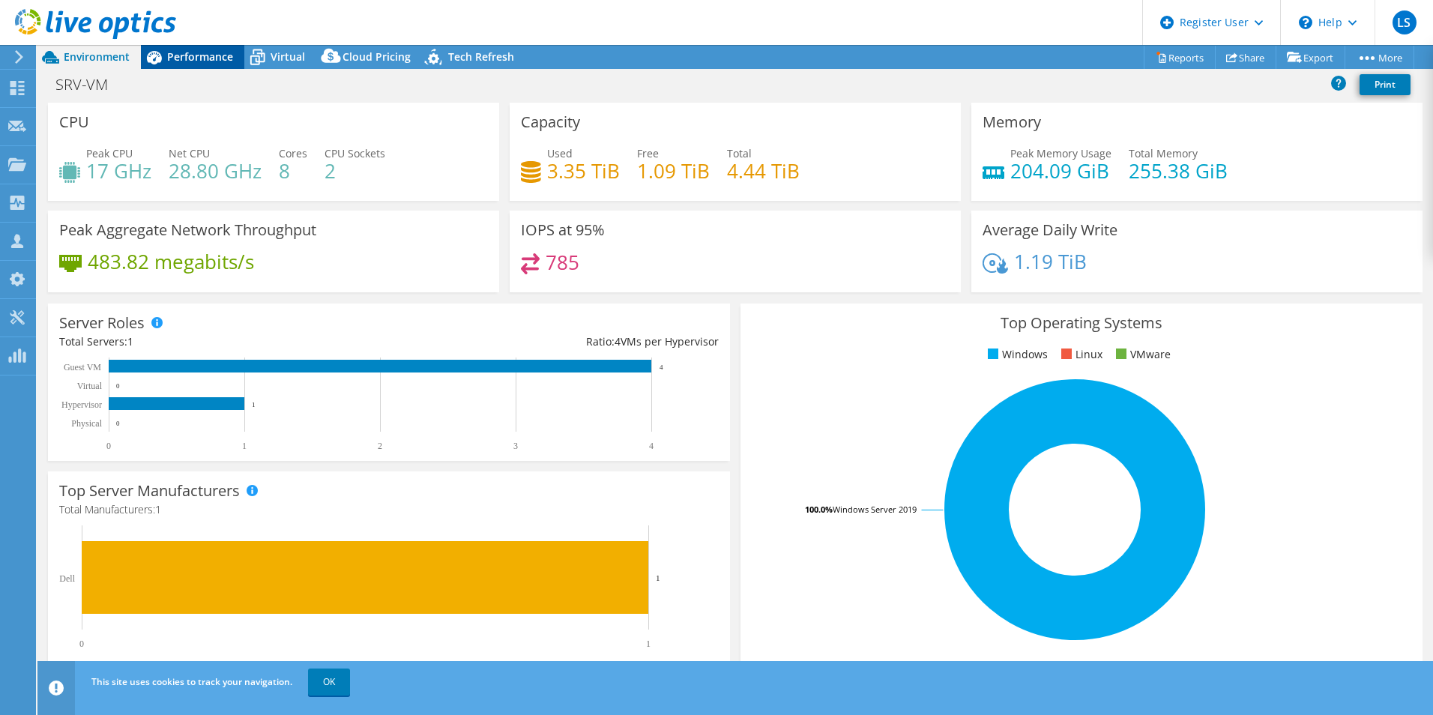
click at [199, 55] on span "Performance" at bounding box center [200, 56] width 66 height 14
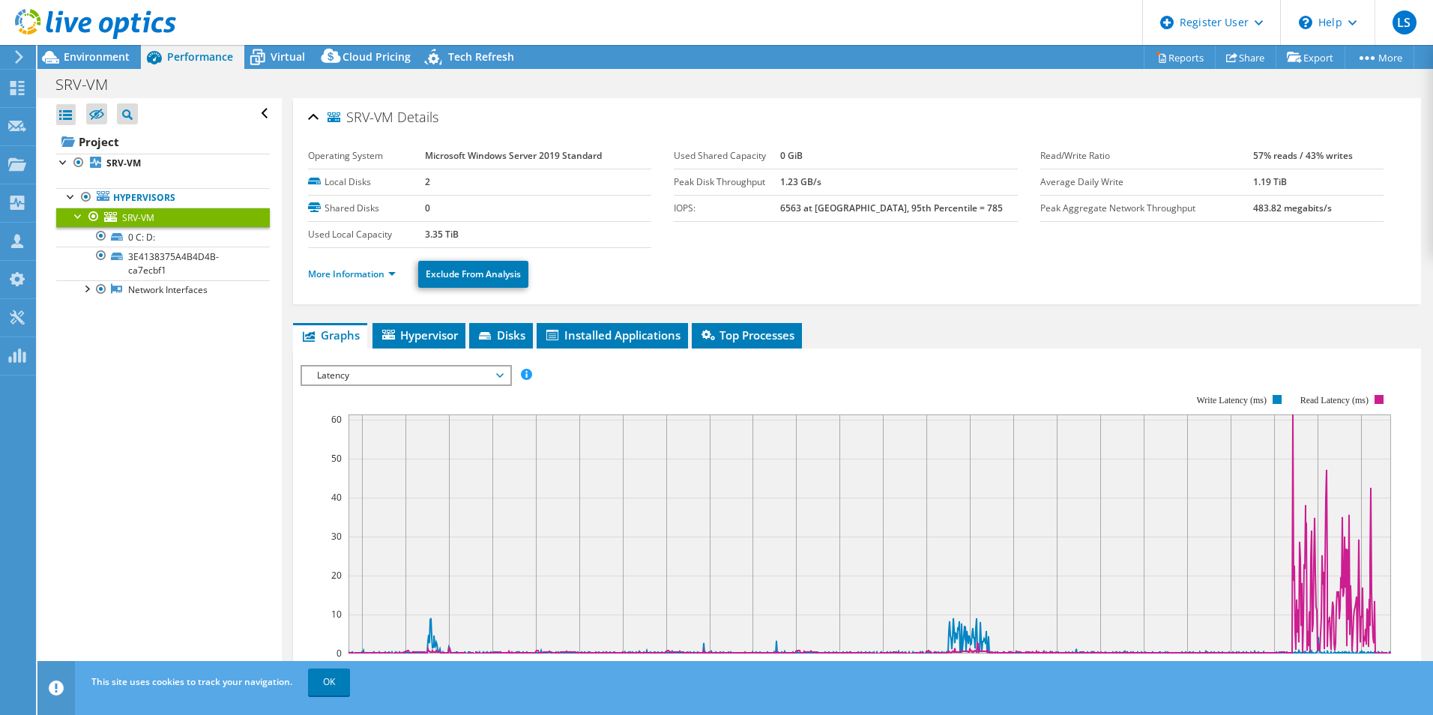
click at [633, 203] on td "0" at bounding box center [538, 208] width 226 height 26
click at [357, 269] on link "More Information" at bounding box center [352, 274] width 88 height 13
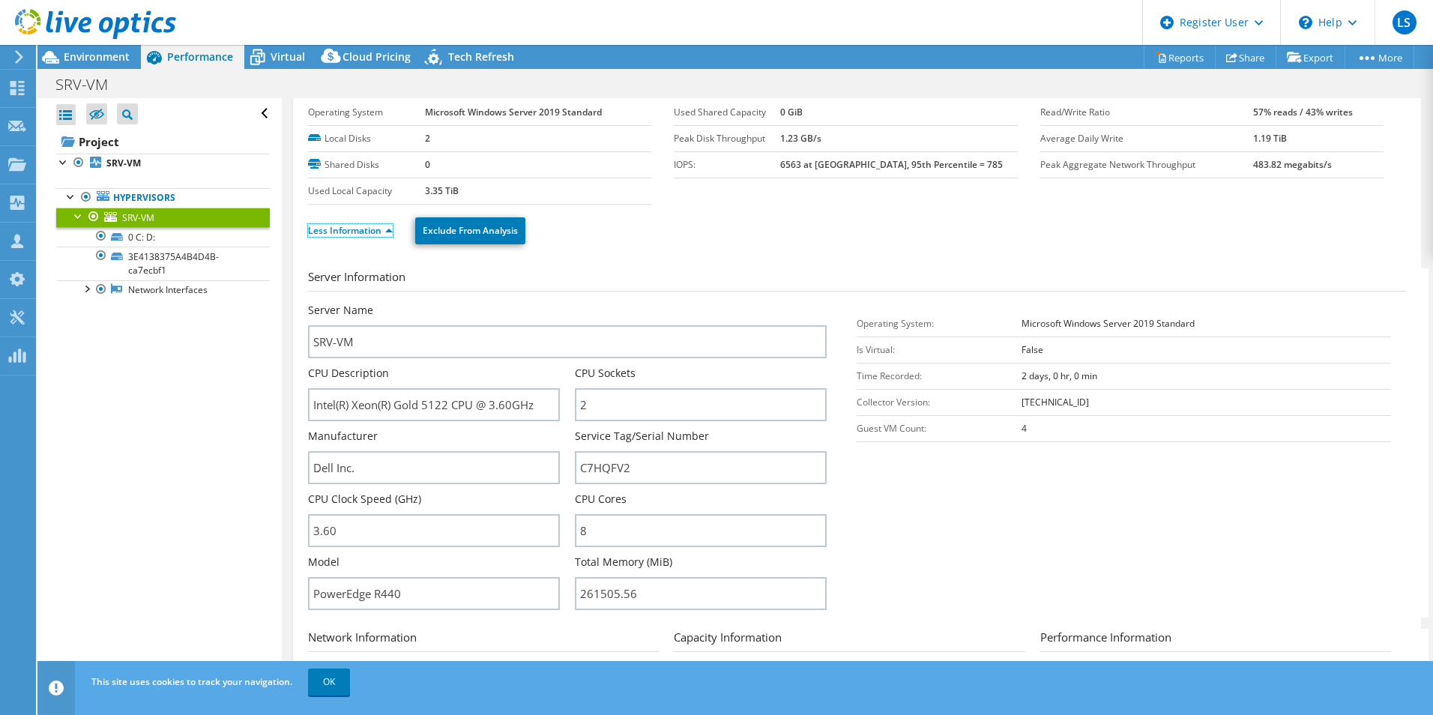
scroll to position [75, 0]
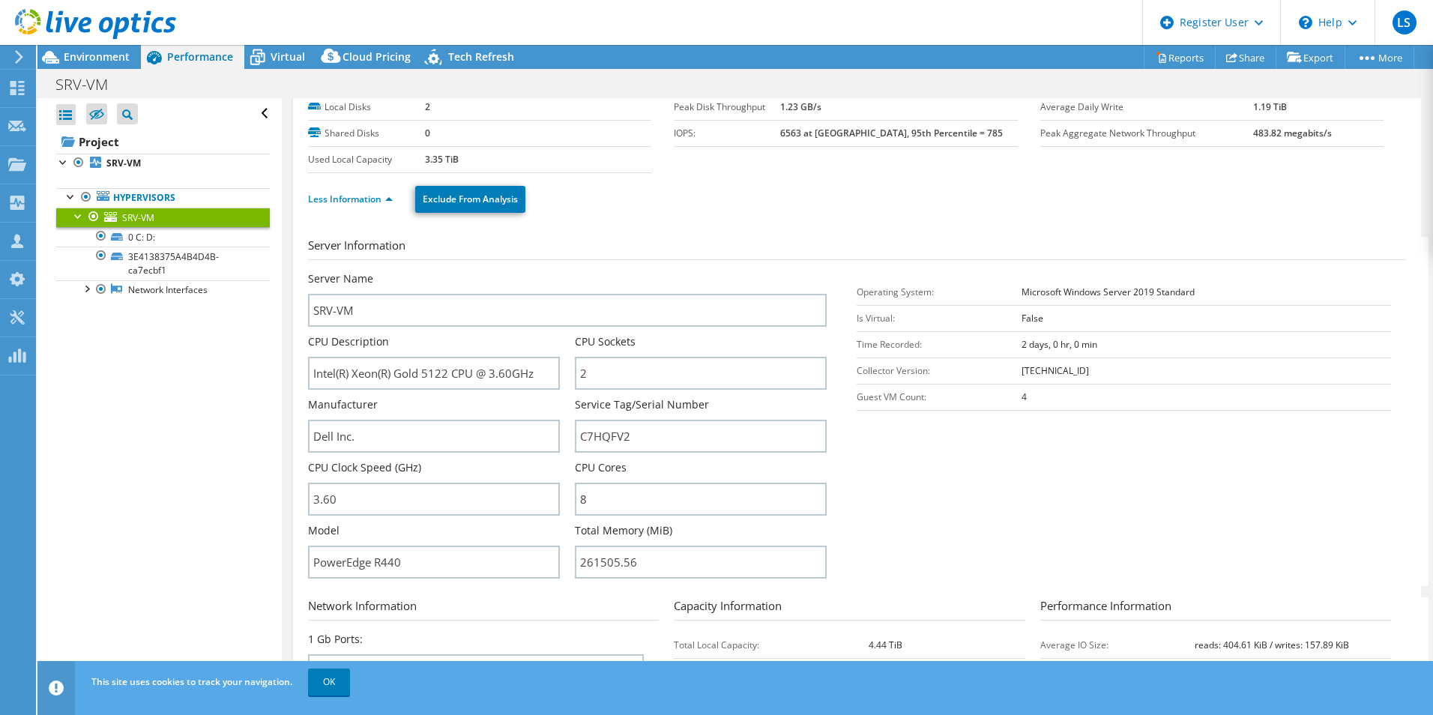
click at [1034, 483] on section "Server Information Server Name SRV-VM CPU Description Intel(R) Xeon(R) Gold 512…" at bounding box center [861, 411] width 1106 height 349
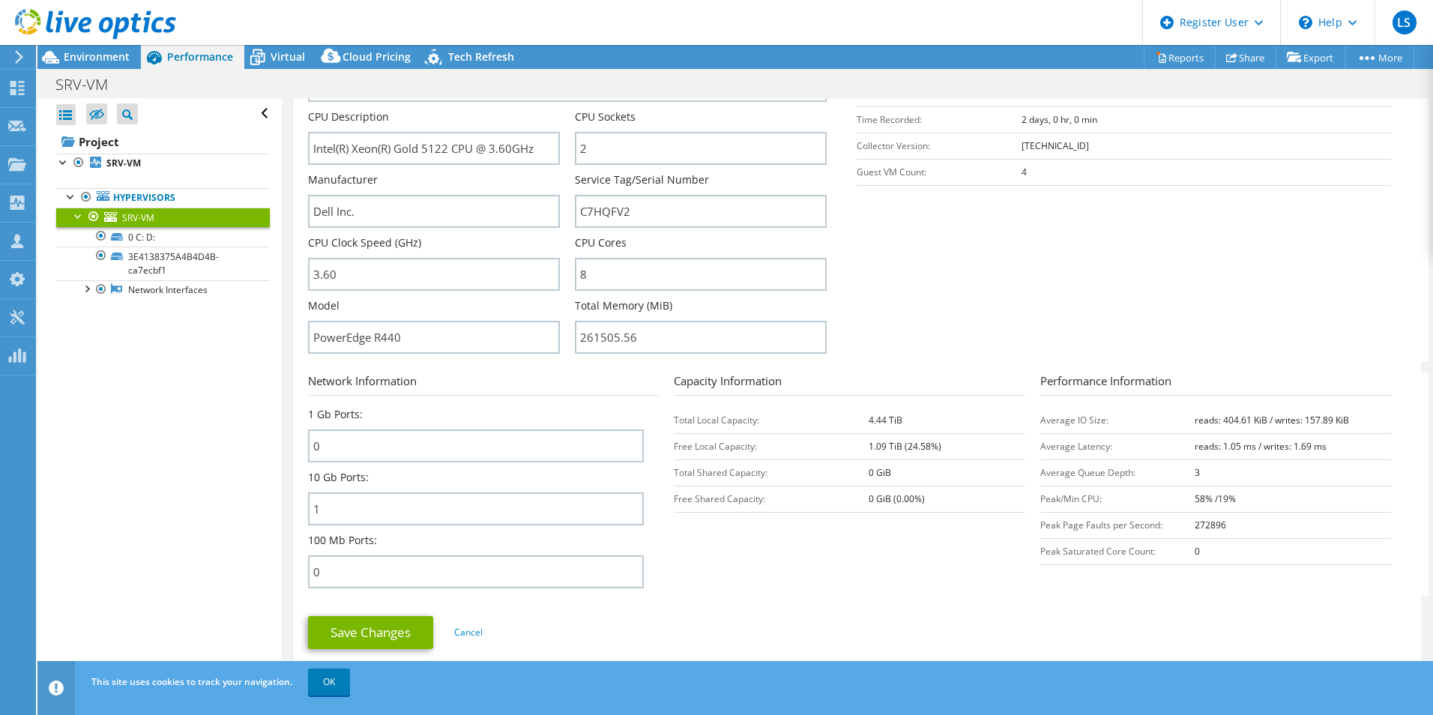
scroll to position [150, 0]
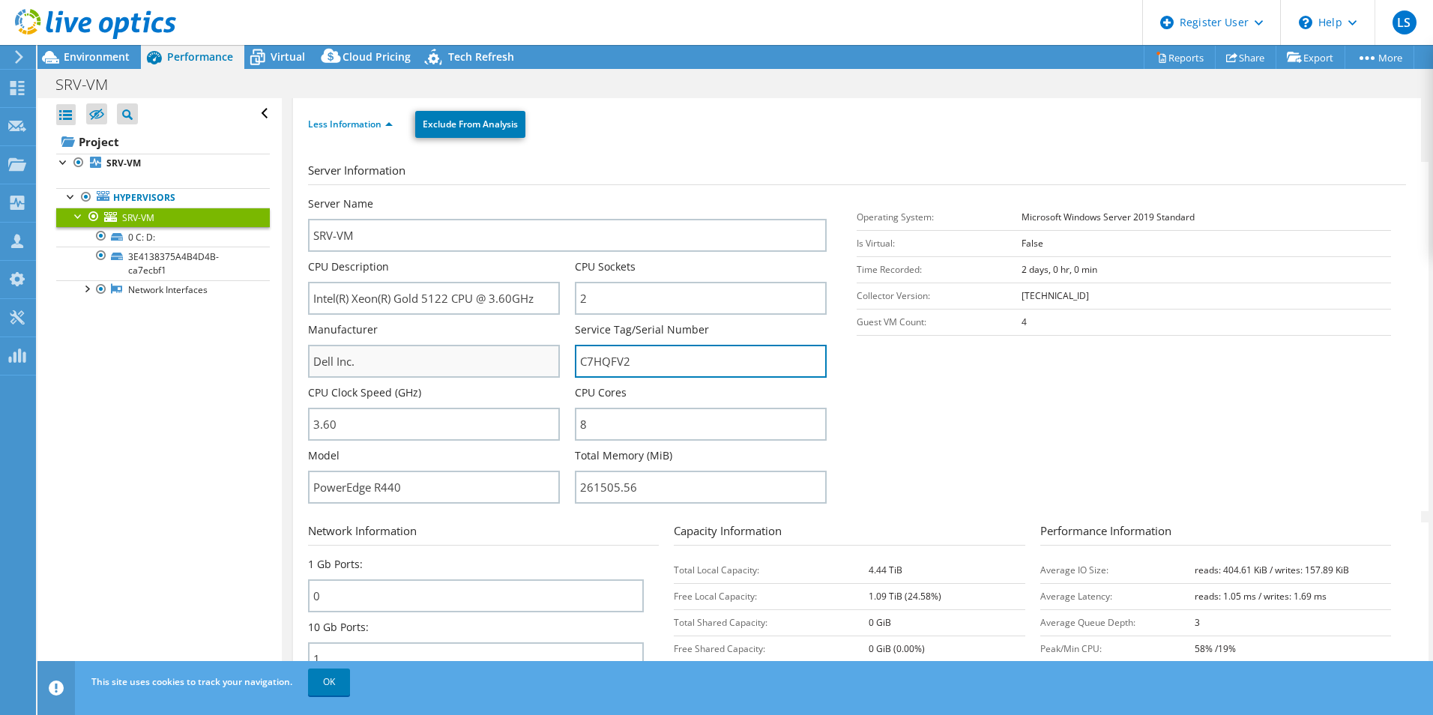
drag, startPoint x: 687, startPoint y: 355, endPoint x: 521, endPoint y: 356, distance: 166.4
click at [521, 196] on div "Server Name SRV-VM CPU Description Intel(R) Xeon(R) Gold 5122 CPU @ 3.60GHz CPU…" at bounding box center [575, 196] width 534 height 0
click at [217, 449] on div "Open All Close All Hide Excluded Nodes Project Tree Filter" at bounding box center [159, 392] width 244 height 588
click at [95, 49] on div at bounding box center [88, 25] width 176 height 50
drag, startPoint x: 107, startPoint y: 56, endPoint x: 119, endPoint y: 127, distance: 72.2
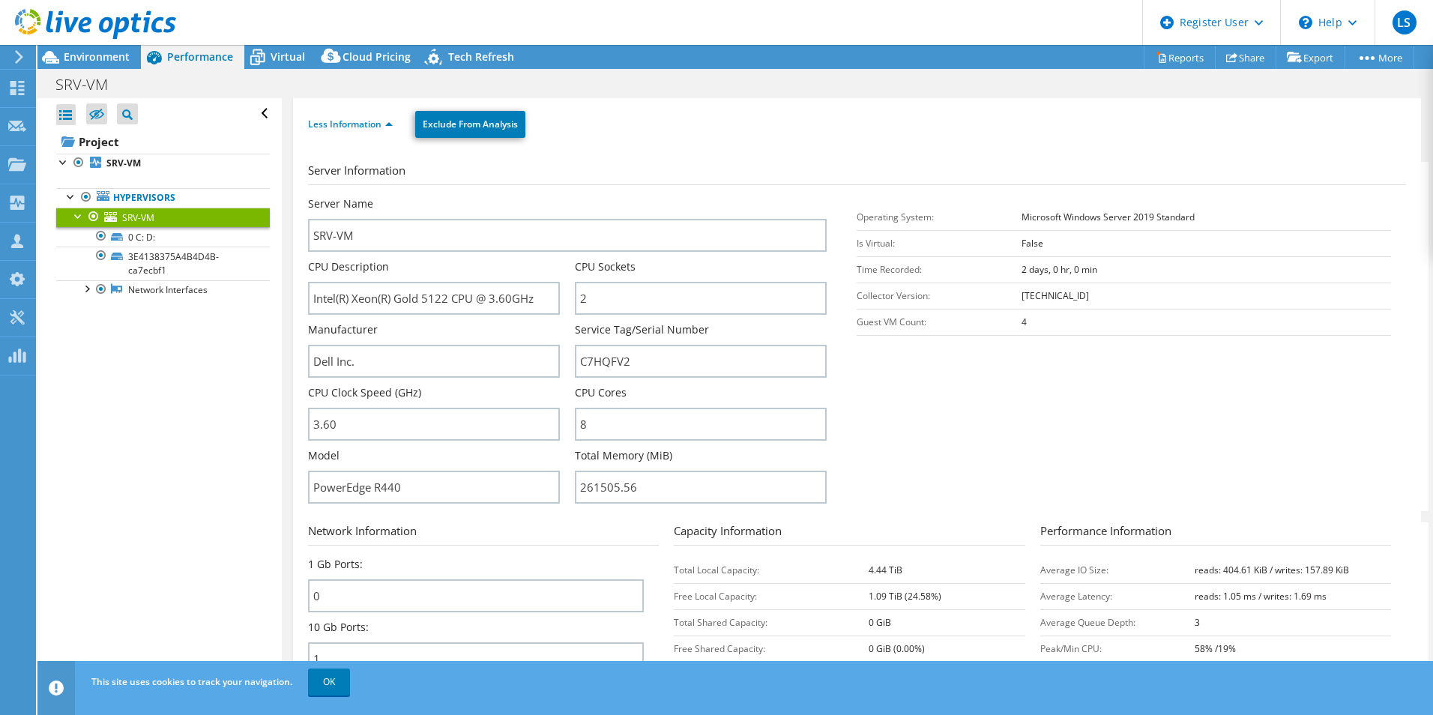
click at [107, 56] on span "Environment" at bounding box center [97, 56] width 66 height 14
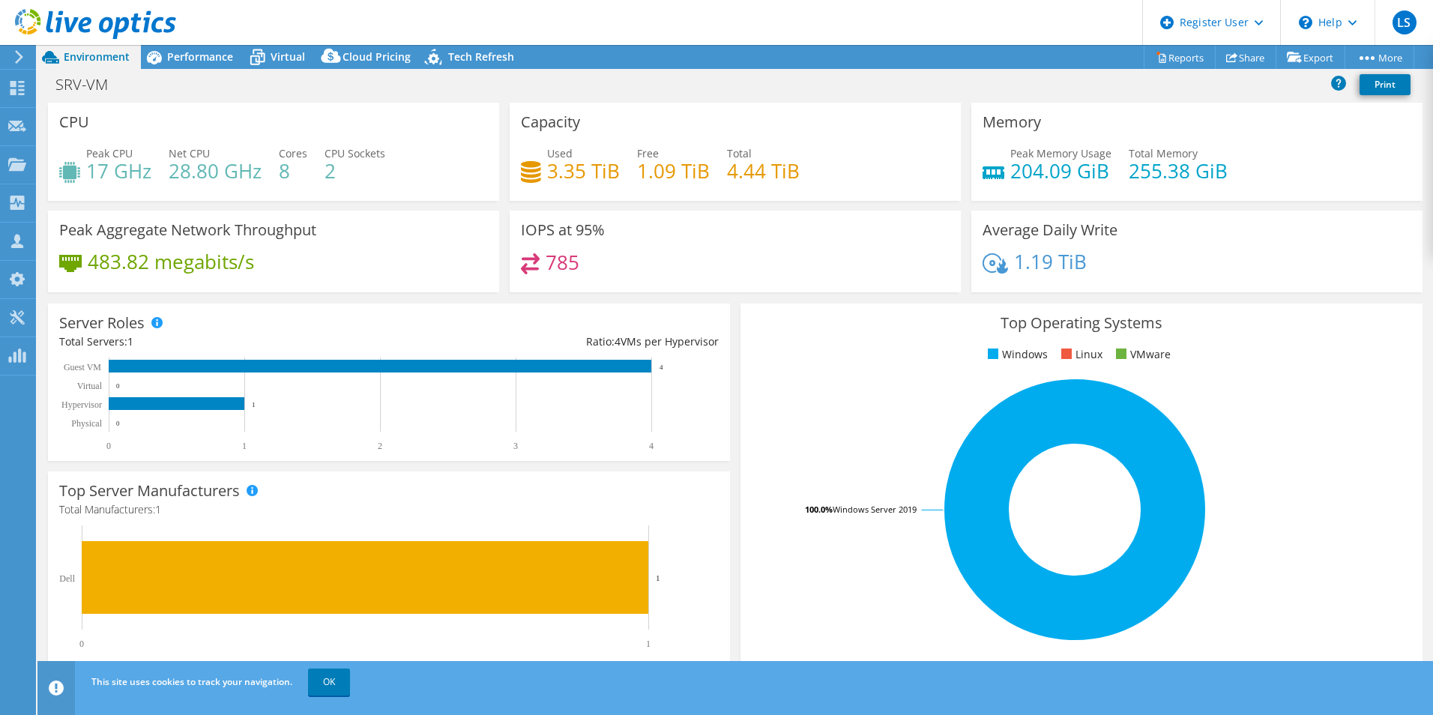
click at [738, 302] on div "Top Operating Systems Windows Linux VMware 100.0% Windows Server 2019" at bounding box center [1081, 483] width 693 height 370
drag, startPoint x: 1094, startPoint y: 271, endPoint x: 1011, endPoint y: 268, distance: 83.3
click at [1011, 268] on div "1.19 TiB" at bounding box center [1197, 268] width 429 height 31
click at [744, 287] on div "IOPS at 95% 785" at bounding box center [735, 252] width 451 height 82
drag, startPoint x: 1097, startPoint y: 271, endPoint x: 1008, endPoint y: 265, distance: 88.7
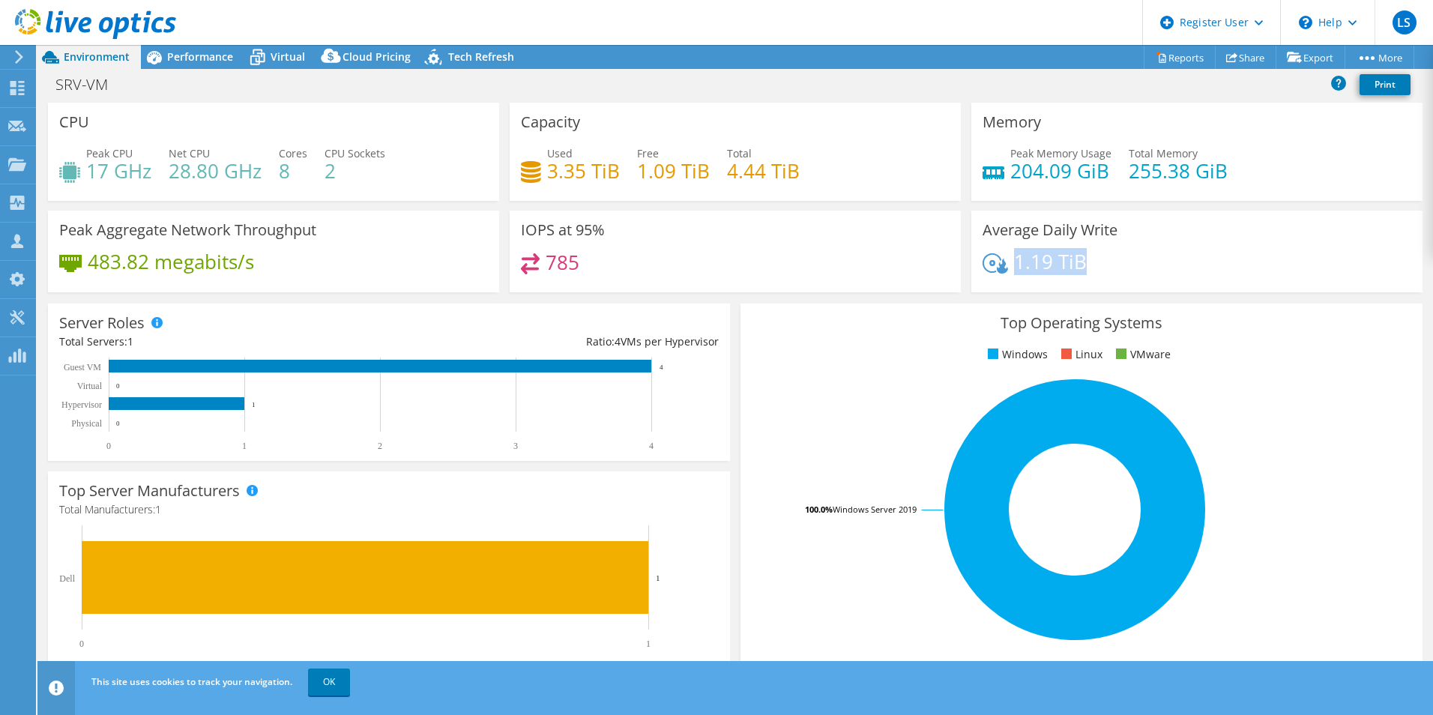
click at [1008, 265] on div "1.19 TiB" at bounding box center [1197, 268] width 429 height 31
click at [830, 274] on div "785" at bounding box center [735, 269] width 429 height 32
drag, startPoint x: 1086, startPoint y: 262, endPoint x: 1009, endPoint y: 262, distance: 77.2
click at [1009, 262] on div "1.19 TiB" at bounding box center [1197, 268] width 429 height 31
drag, startPoint x: 1009, startPoint y: 262, endPoint x: 1020, endPoint y: 286, distance: 25.8
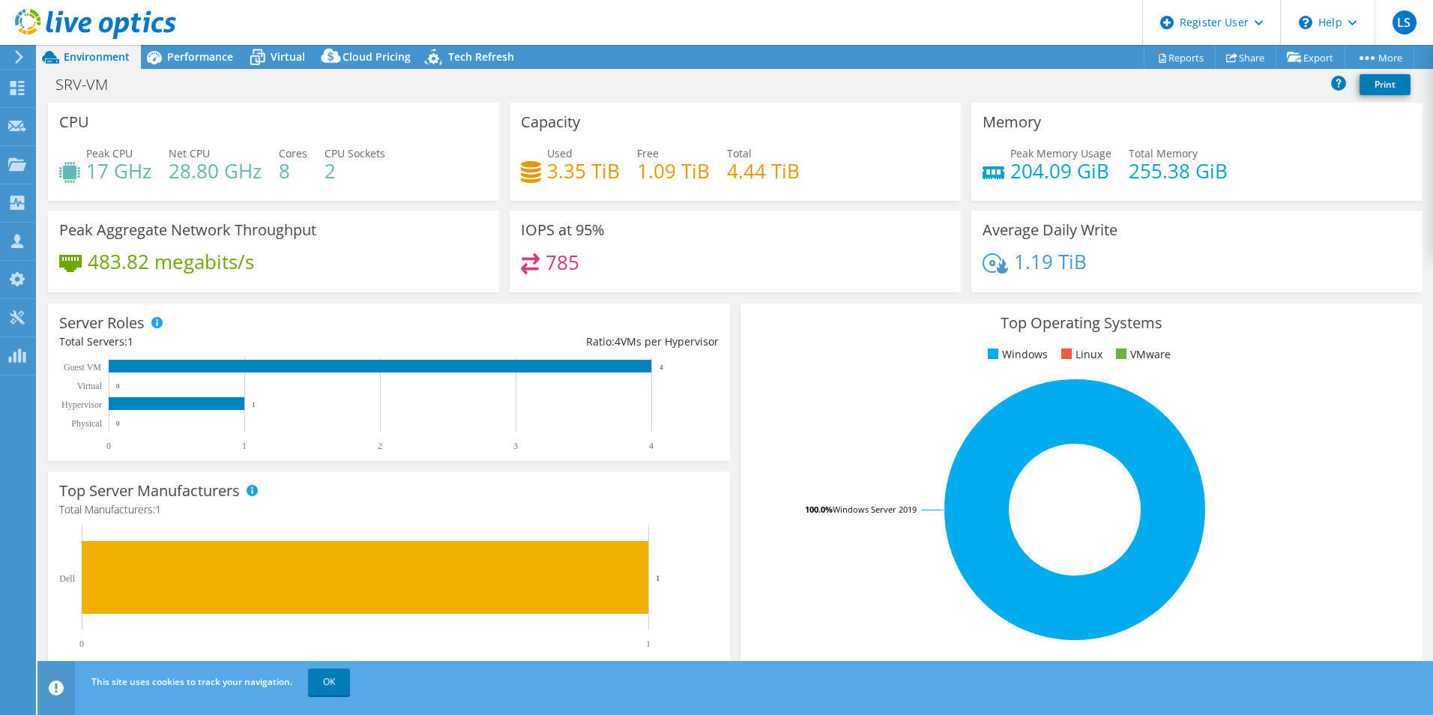
click at [845, 286] on div "IOPS at 95% 785" at bounding box center [735, 252] width 451 height 82
drag, startPoint x: 1046, startPoint y: 262, endPoint x: 1011, endPoint y: 262, distance: 34.5
click at [1011, 262] on div "1.19 TiB" at bounding box center [1197, 268] width 429 height 31
drag, startPoint x: 1011, startPoint y: 262, endPoint x: 937, endPoint y: 290, distance: 79.5
click at [882, 277] on div "785" at bounding box center [735, 269] width 429 height 32
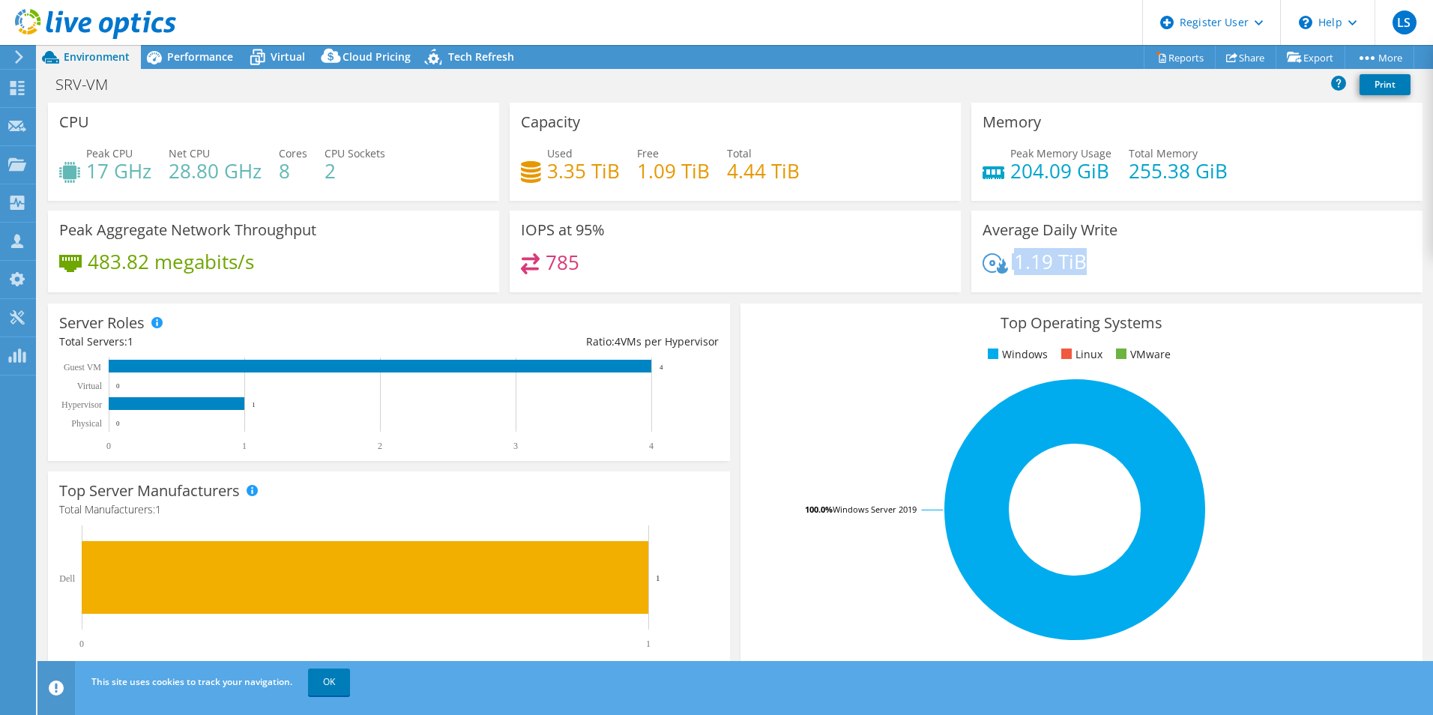
drag, startPoint x: 1088, startPoint y: 265, endPoint x: 1002, endPoint y: 265, distance: 85.5
click at [1002, 265] on div "1.19 TiB" at bounding box center [1197, 268] width 429 height 31
drag, startPoint x: 1002, startPoint y: 265, endPoint x: 906, endPoint y: 286, distance: 98.2
click at [842, 275] on div "785" at bounding box center [735, 269] width 429 height 32
drag, startPoint x: 1094, startPoint y: 268, endPoint x: 1009, endPoint y: 268, distance: 84.7
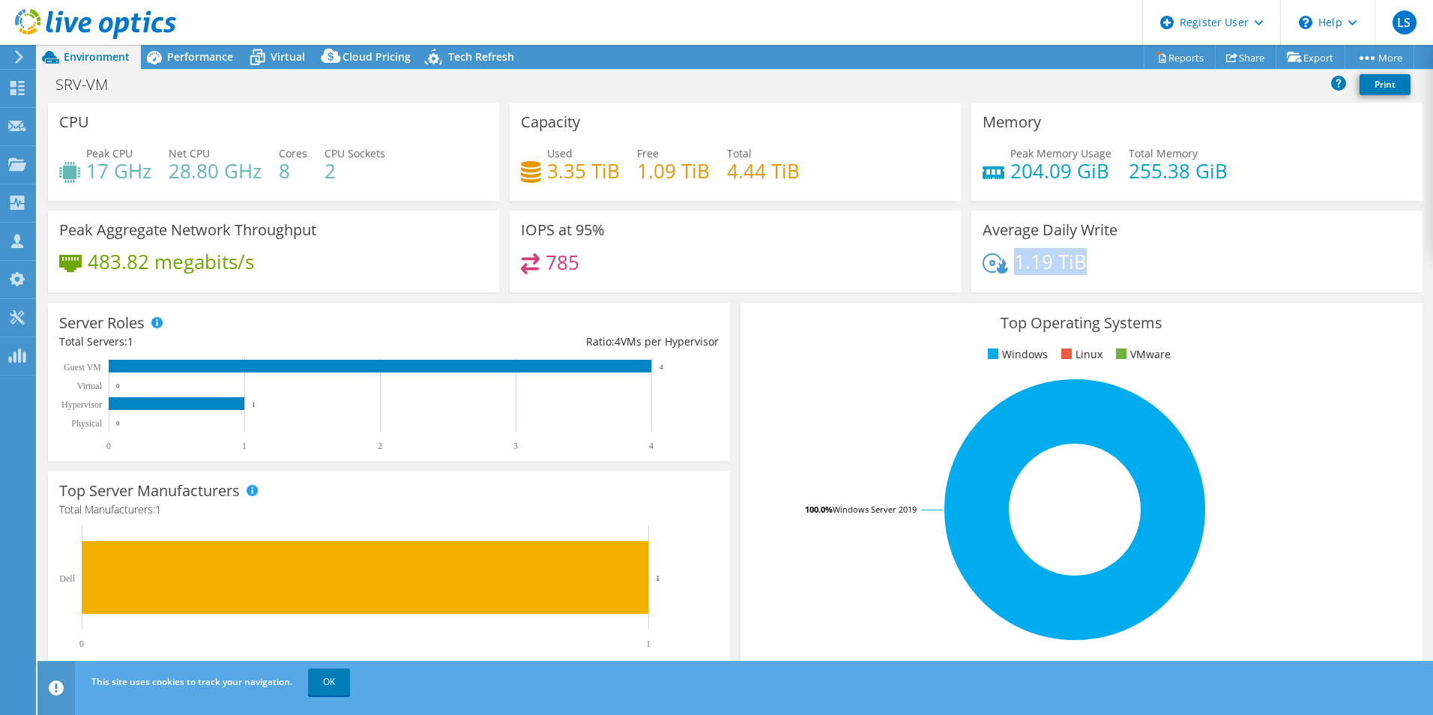
click at [1009, 268] on div "1.19 TiB" at bounding box center [1197, 268] width 429 height 31
drag, startPoint x: 1009, startPoint y: 268, endPoint x: 799, endPoint y: 276, distance: 210.0
click at [799, 276] on div "785" at bounding box center [735, 269] width 429 height 32
drag, startPoint x: 1086, startPoint y: 267, endPoint x: 1010, endPoint y: 267, distance: 75.7
click at [1010, 267] on div "1.19 TiB" at bounding box center [1197, 268] width 429 height 31
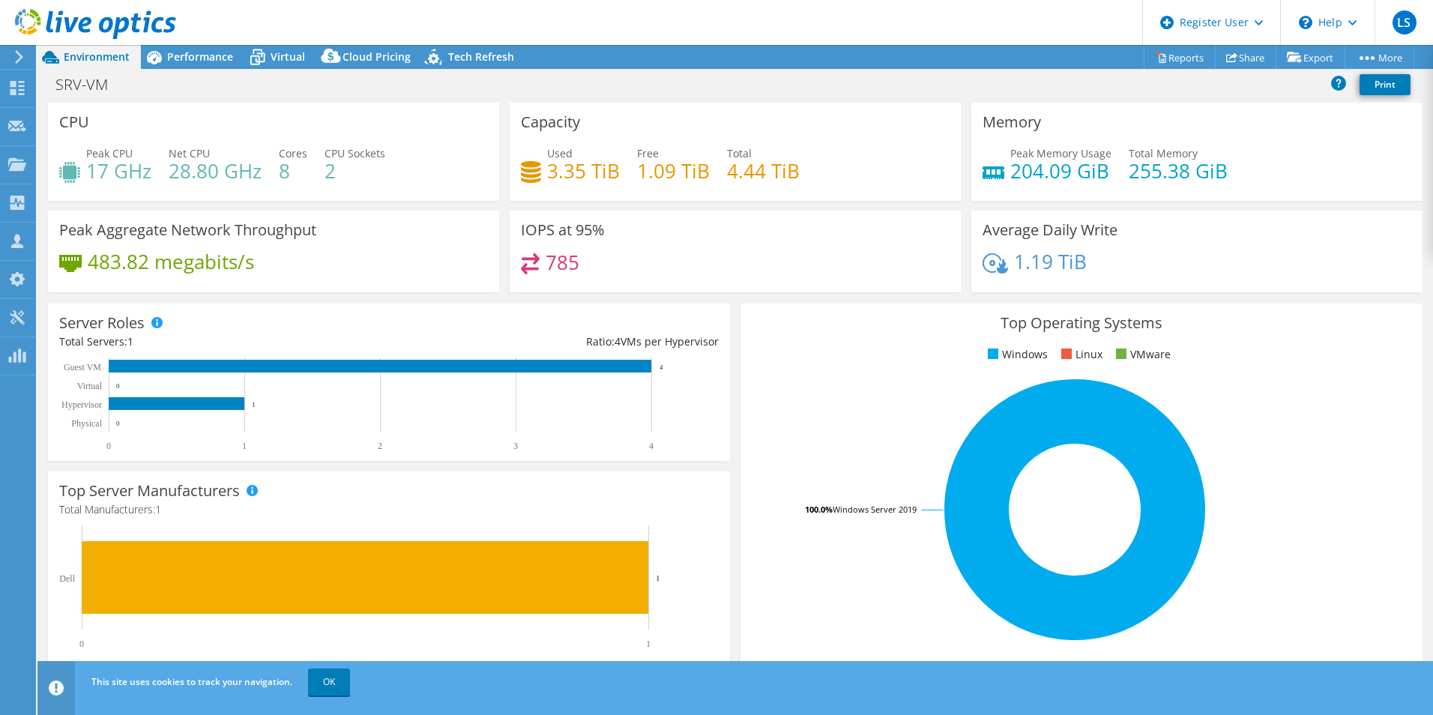
drag, startPoint x: 1010, startPoint y: 267, endPoint x: 988, endPoint y: 283, distance: 27.9
click at [902, 274] on div "785" at bounding box center [735, 269] width 429 height 32
drag, startPoint x: 1089, startPoint y: 265, endPoint x: 1010, endPoint y: 264, distance: 78.7
click at [1010, 264] on div "1.19 TiB" at bounding box center [1197, 268] width 429 height 31
drag, startPoint x: 1010, startPoint y: 264, endPoint x: 885, endPoint y: 275, distance: 125.7
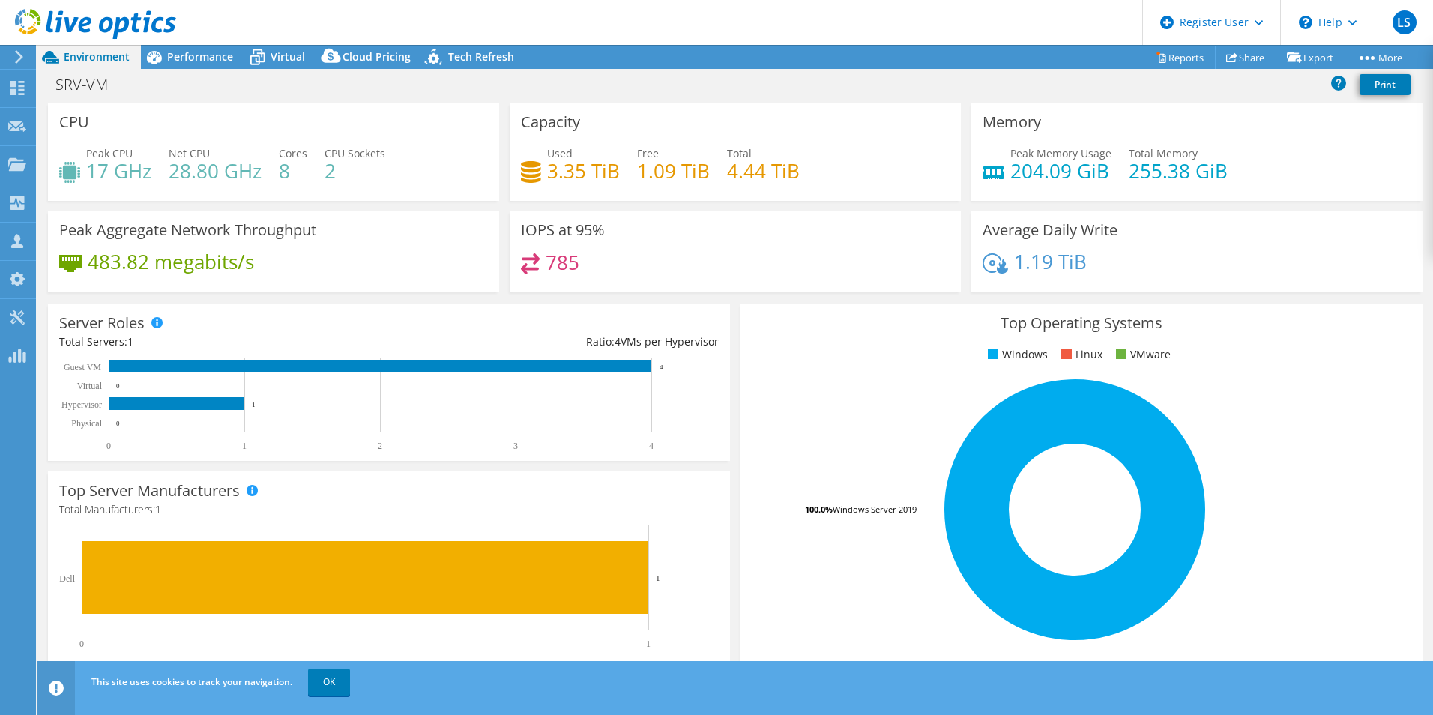
click at [885, 275] on div "785" at bounding box center [735, 269] width 429 height 32
